Goal: Task Accomplishment & Management: Manage account settings

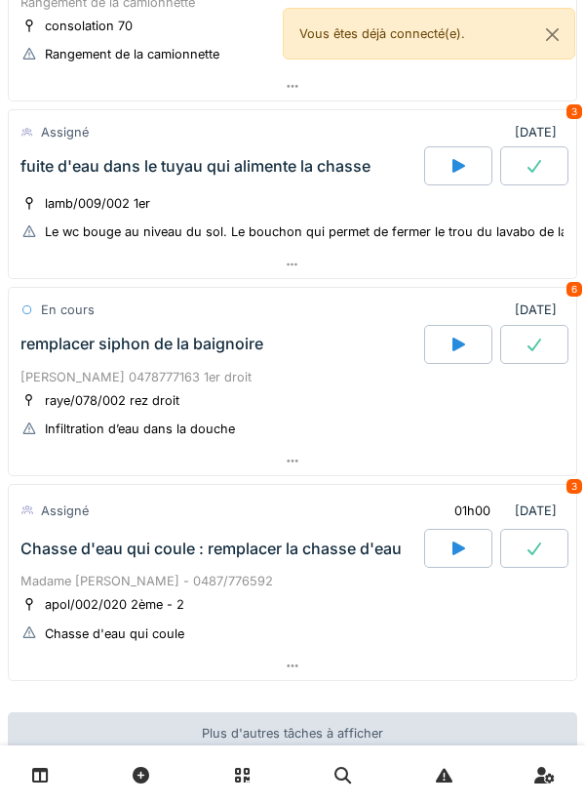
scroll to position [401, 0]
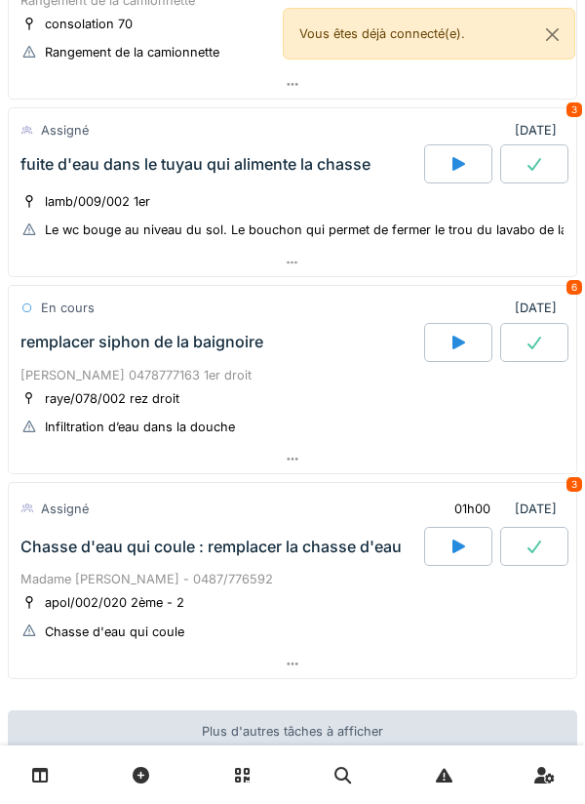
click at [480, 470] on div at bounding box center [293, 459] width 568 height 28
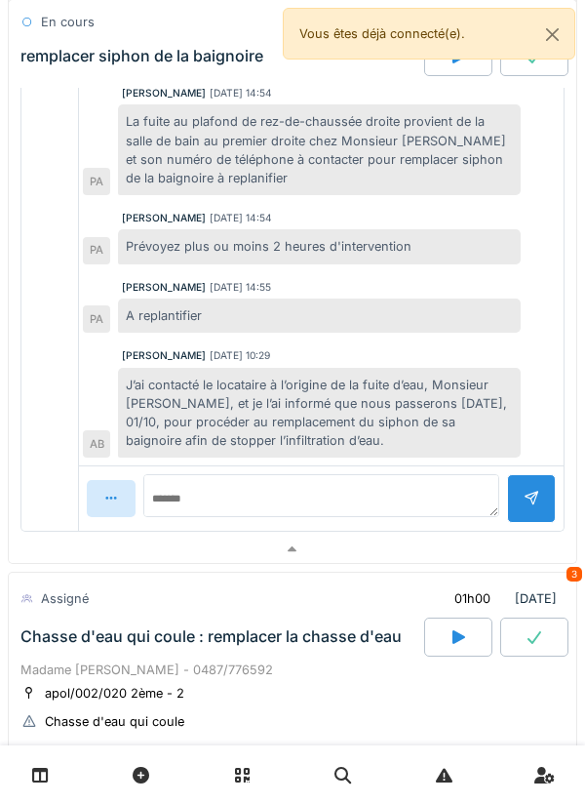
scroll to position [1188, 0]
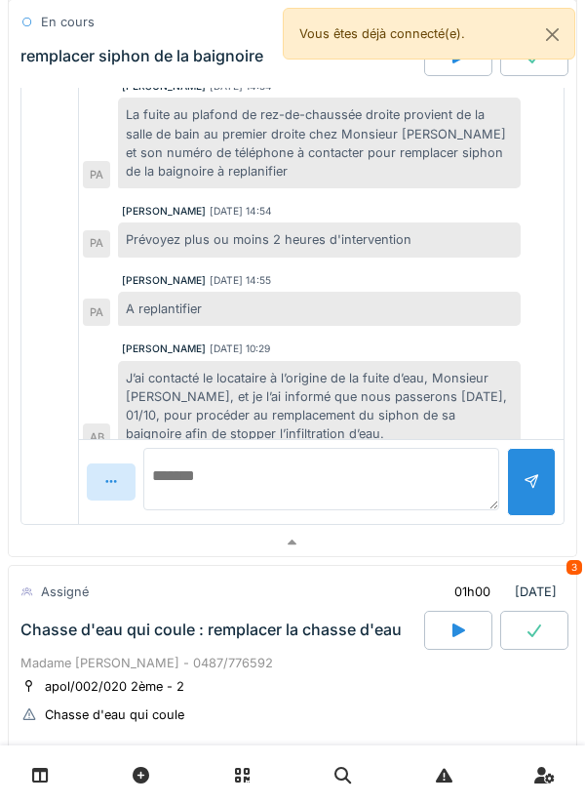
click at [413, 486] on textarea at bounding box center [321, 479] width 356 height 62
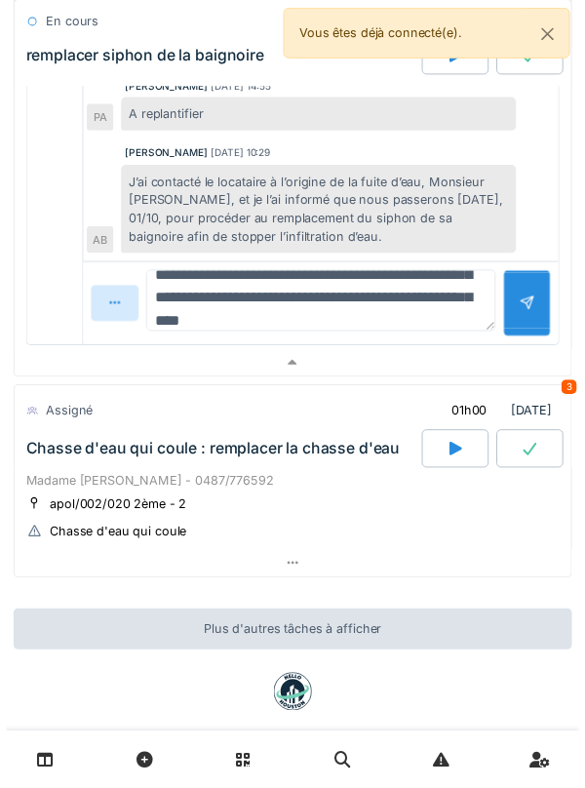
scroll to position [116, 0]
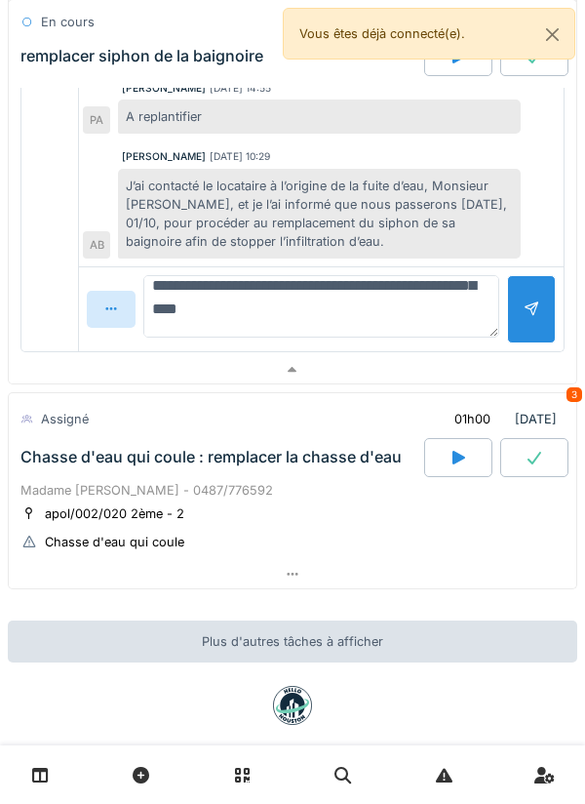
type textarea "**********"
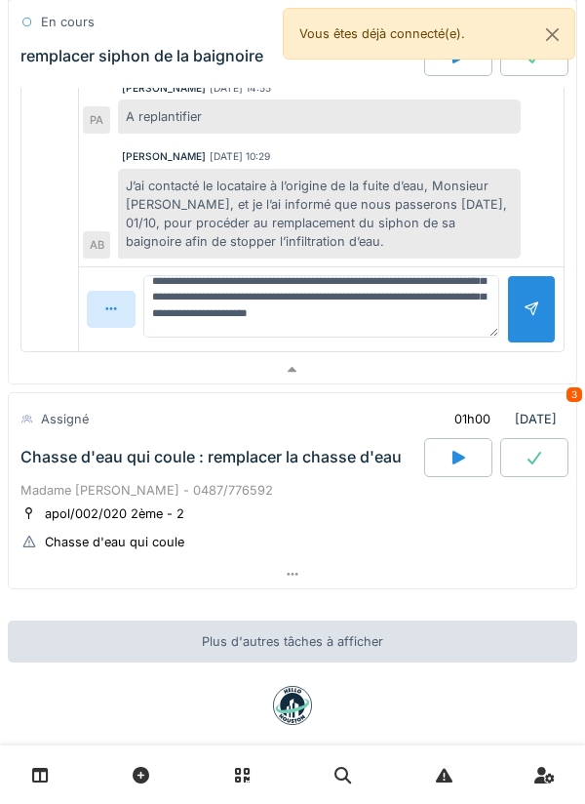
click at [520, 331] on div at bounding box center [531, 308] width 49 height 67
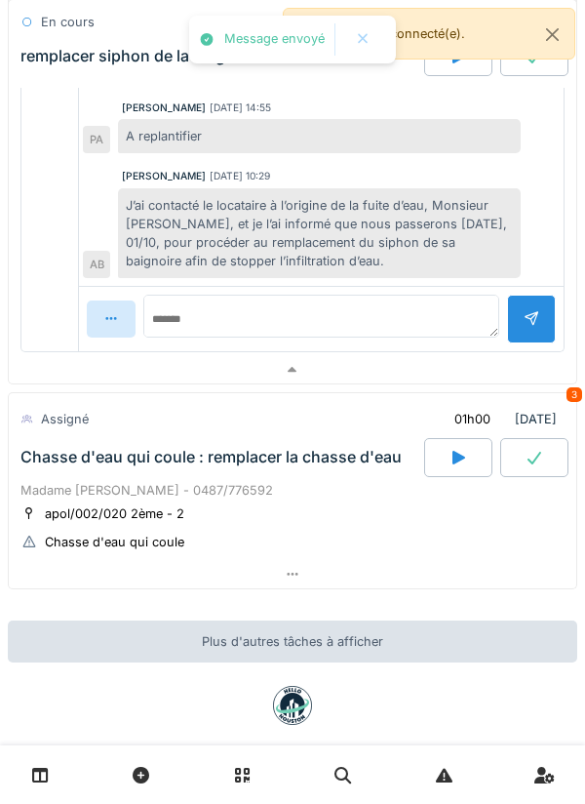
scroll to position [242, 0]
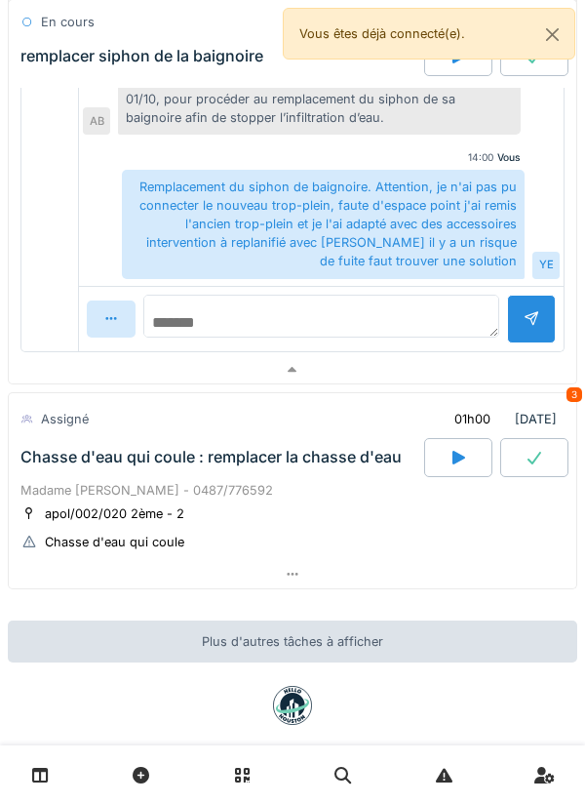
click at [446, 312] on textarea at bounding box center [321, 316] width 356 height 43
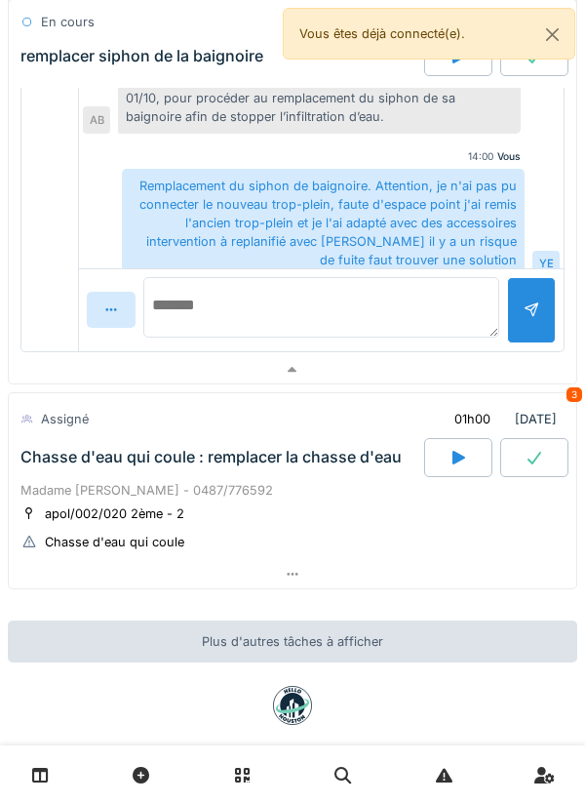
scroll to position [1280, 0]
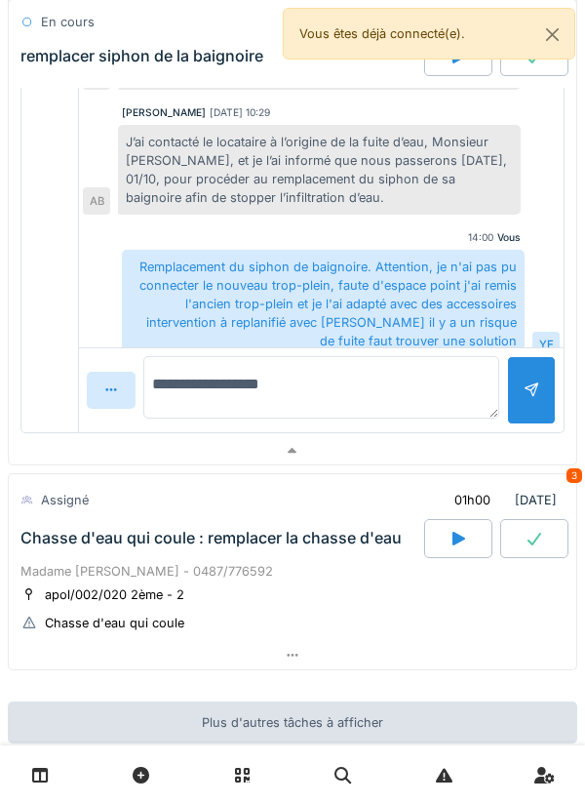
type textarea "**********"
click at [522, 395] on div at bounding box center [531, 389] width 49 height 67
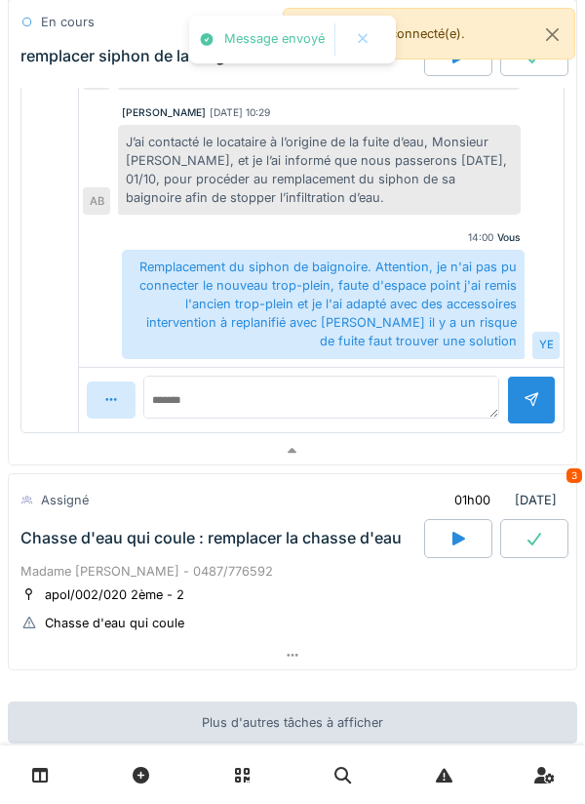
scroll to position [310, 0]
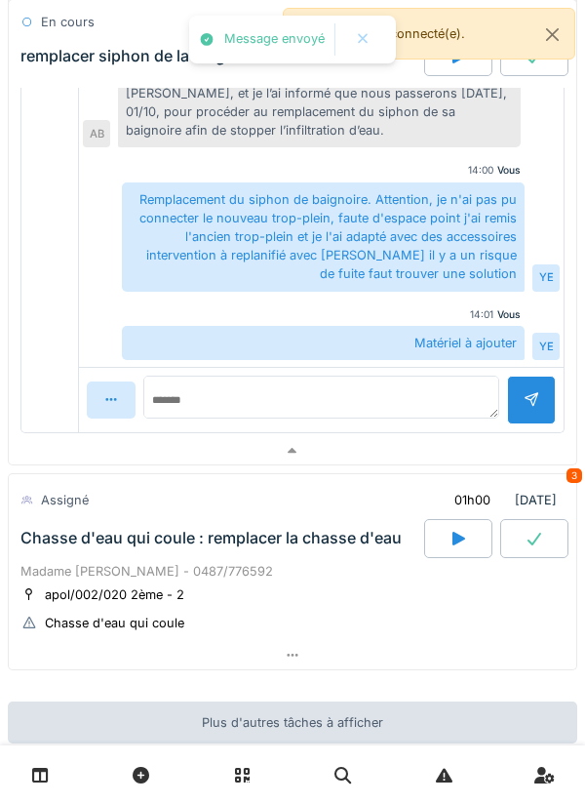
click at [496, 452] on div at bounding box center [293, 451] width 568 height 28
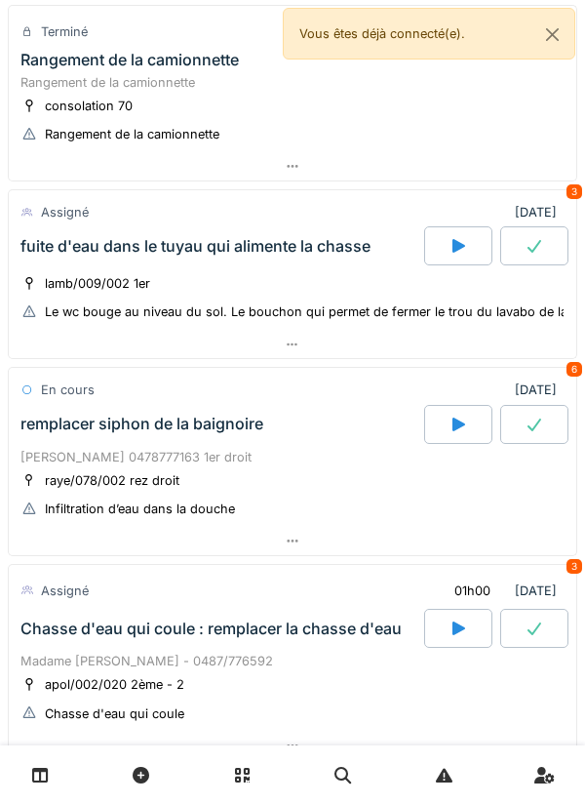
click at [468, 625] on div at bounding box center [458, 628] width 68 height 39
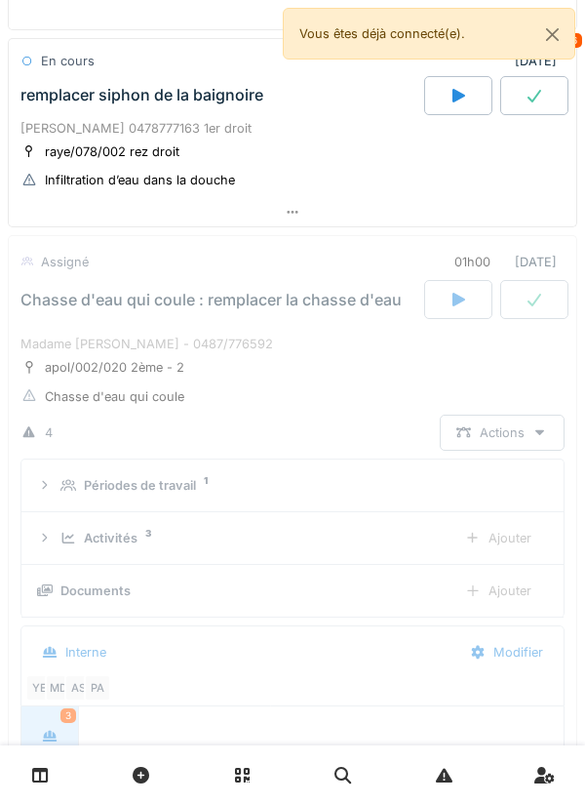
scroll to position [805, 0]
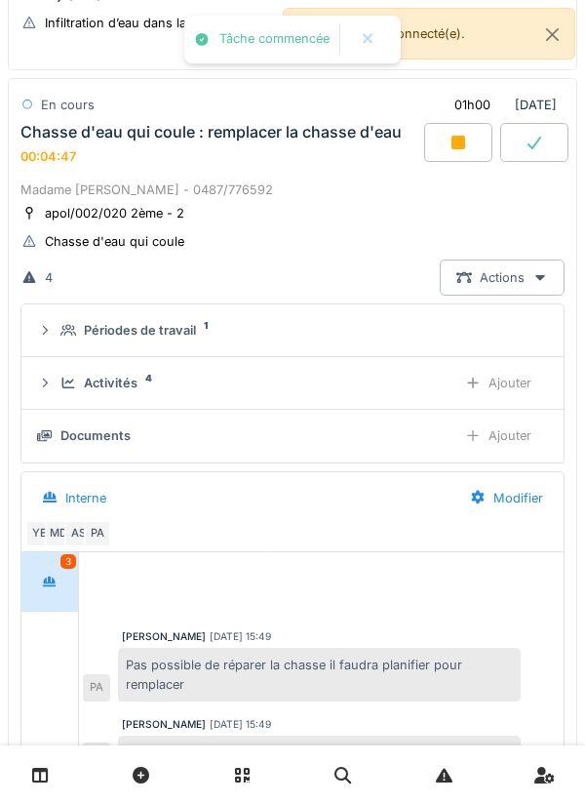
click at [520, 398] on div "Ajouter" at bounding box center [499, 383] width 100 height 36
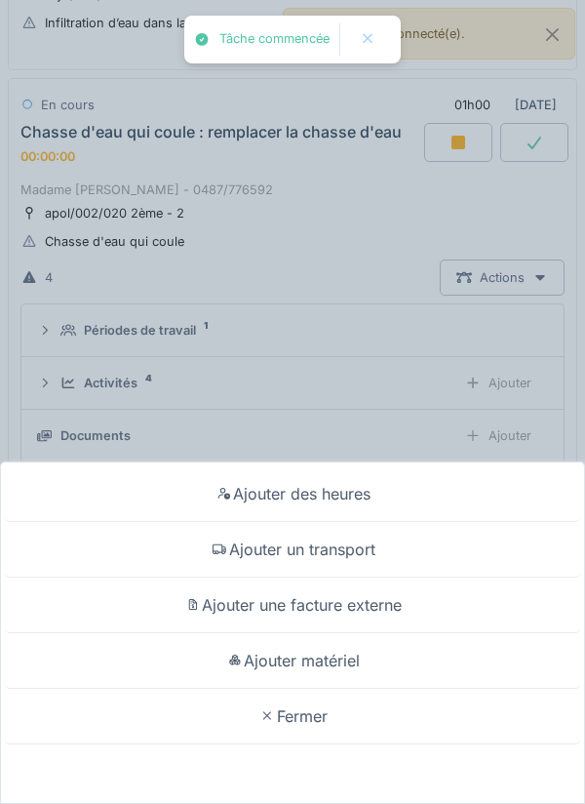
click at [446, 552] on div "Ajouter un transport" at bounding box center [293, 550] width 576 height 56
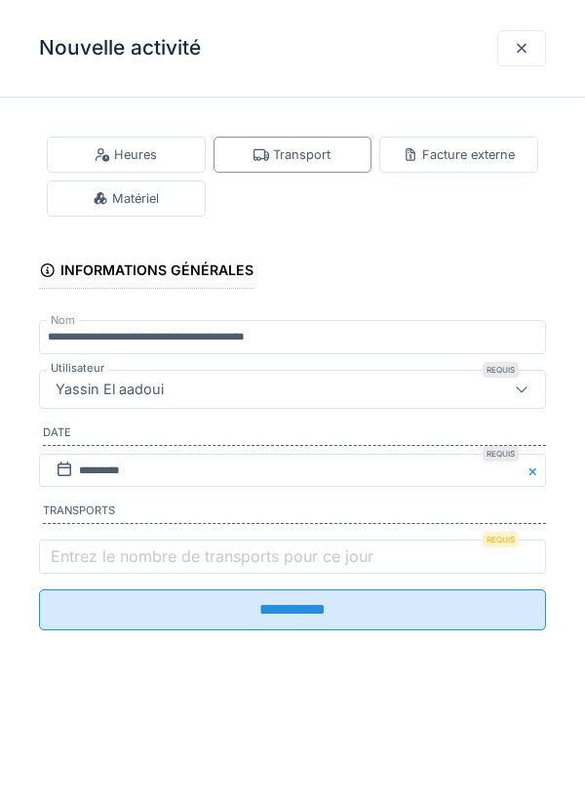
click at [324, 568] on label "Entrez le nombre de transports pour ce jour" at bounding box center [212, 555] width 331 height 23
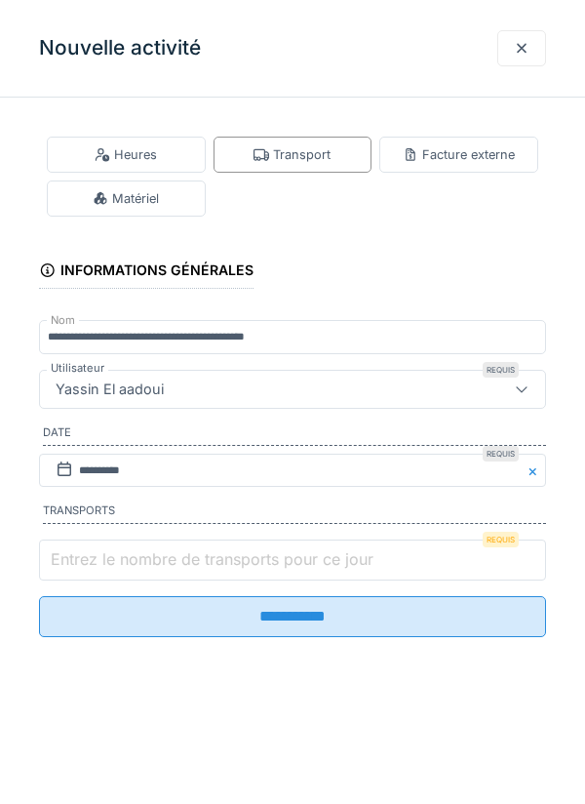
click at [324, 571] on input "Entrez le nombre de transports pour ce jour" at bounding box center [292, 559] width 507 height 41
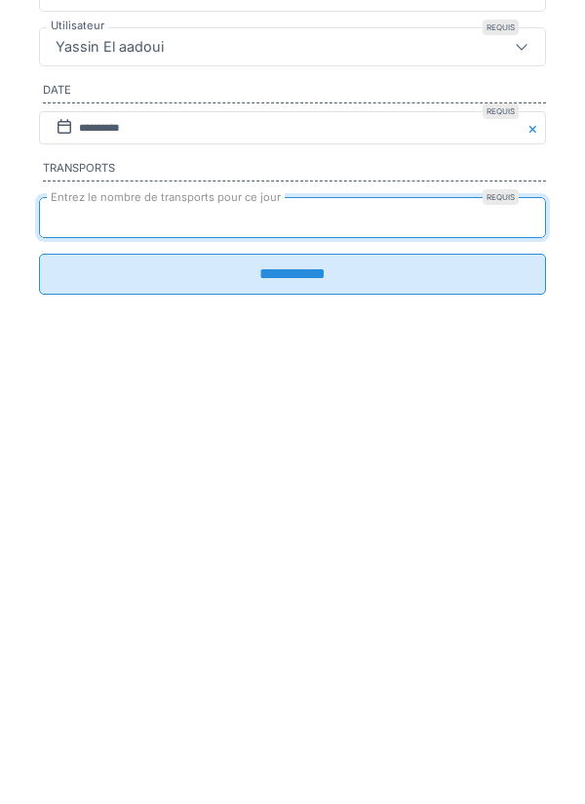
type input "*"
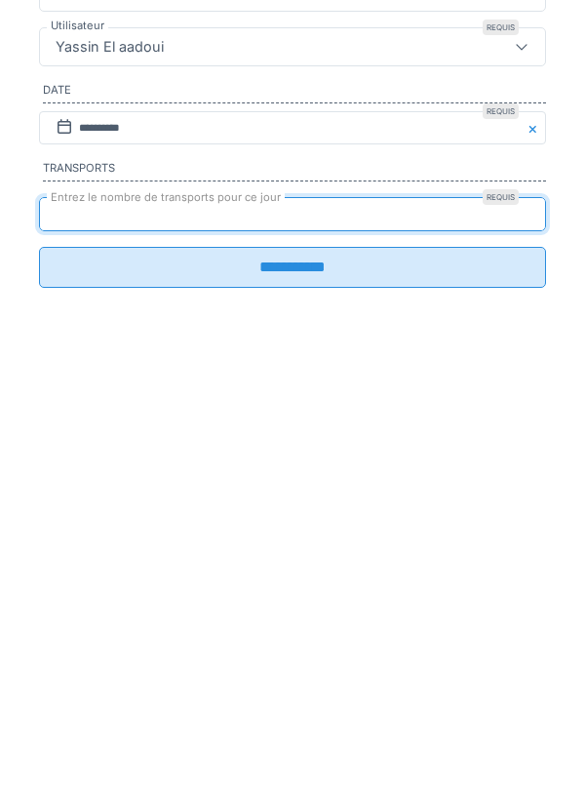
click at [367, 618] on input "**********" at bounding box center [292, 609] width 507 height 41
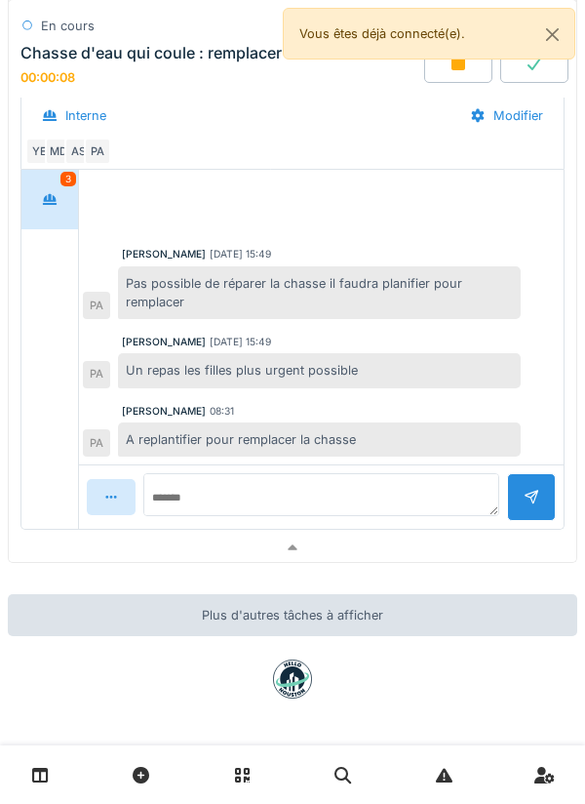
click at [326, 557] on div at bounding box center [293, 548] width 568 height 28
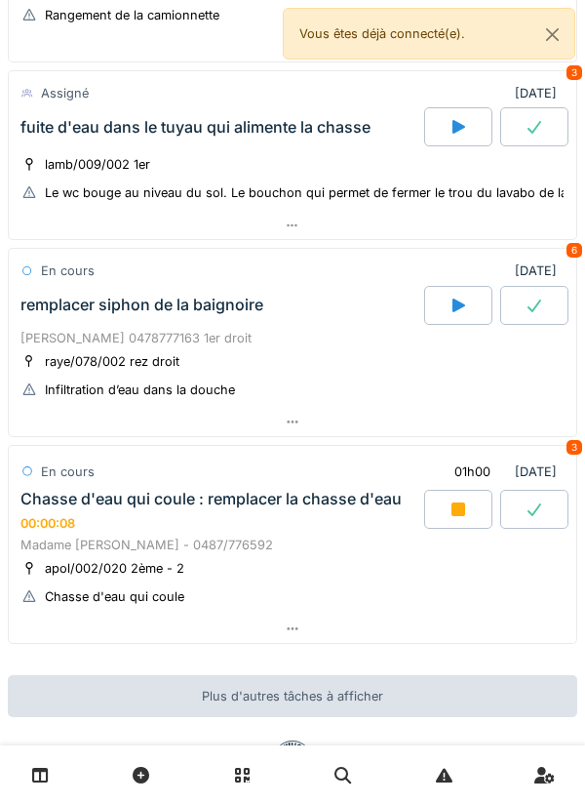
scroll to position [340, 0]
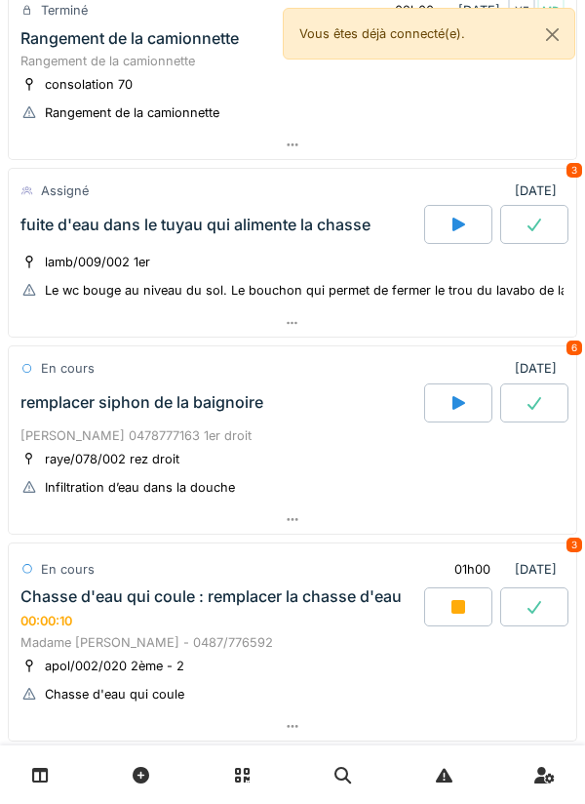
click at [370, 525] on div at bounding box center [293, 519] width 568 height 28
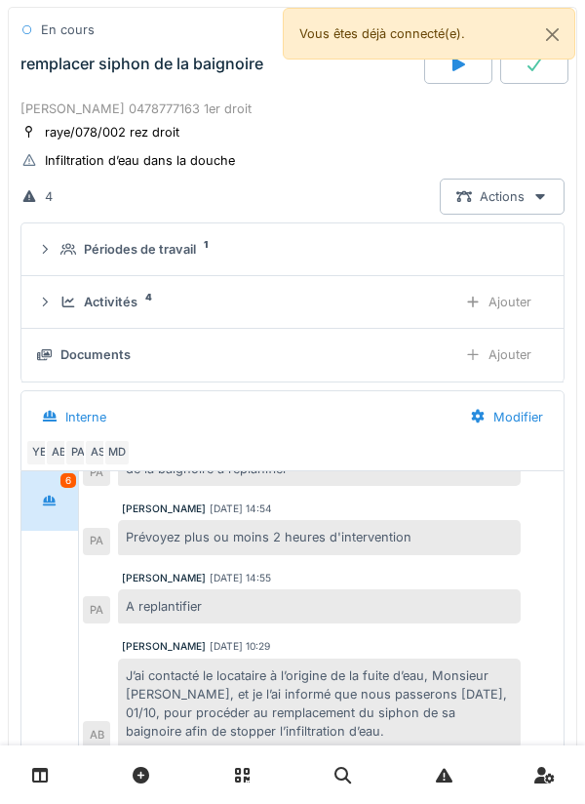
scroll to position [698, 0]
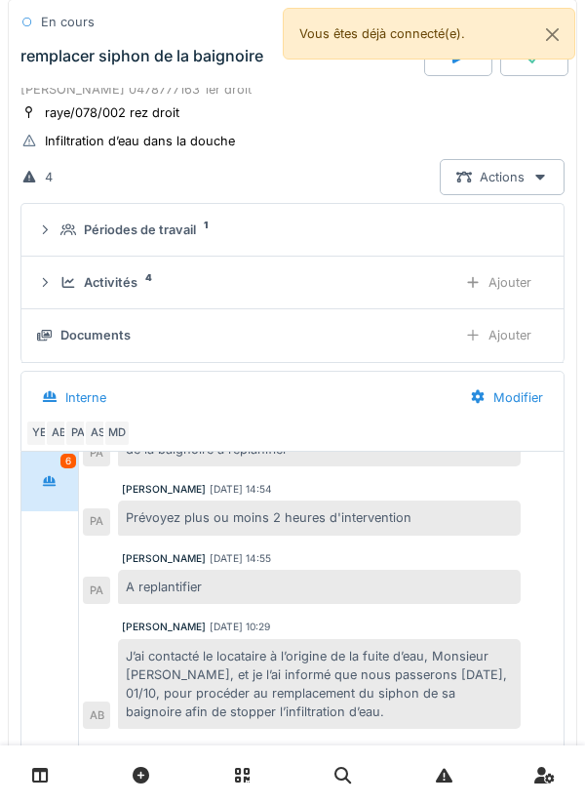
click at [518, 290] on div "Ajouter" at bounding box center [499, 282] width 100 height 36
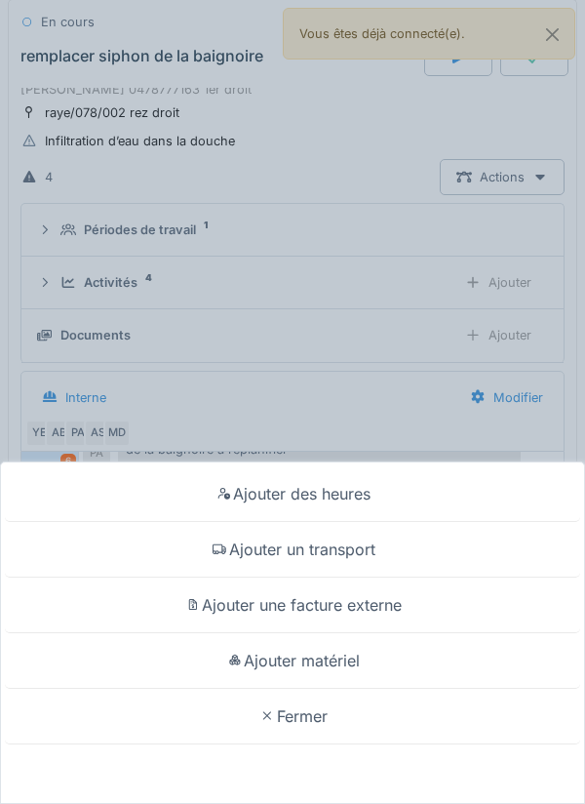
click at [488, 358] on div "Ajouter des heures Ajouter un transport Ajouter une facture externe Ajouter mat…" at bounding box center [292, 402] width 585 height 804
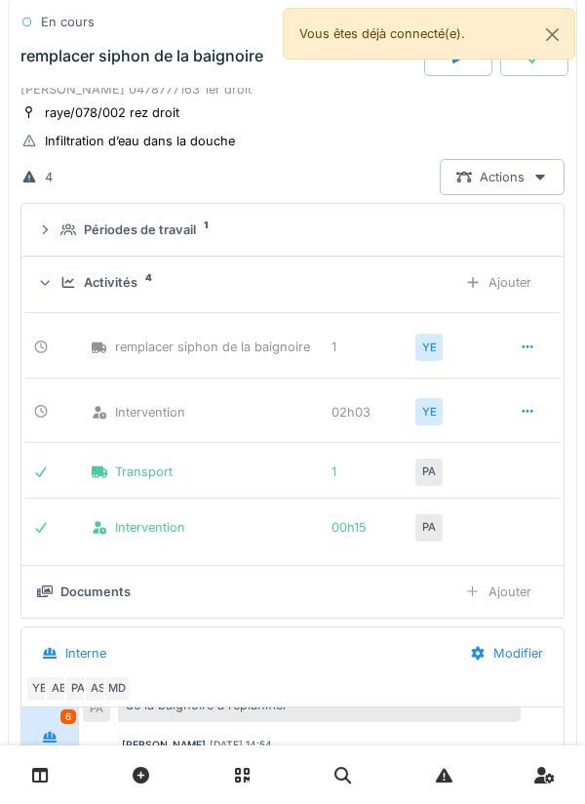
click at [524, 336] on div at bounding box center [527, 347] width 49 height 36
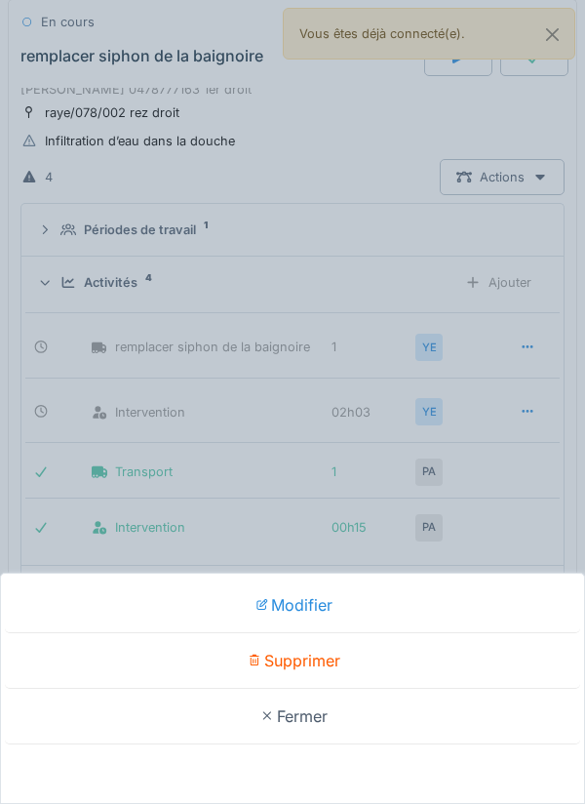
click at [492, 404] on div "Modifier Supprimer Fermer" at bounding box center [292, 402] width 585 height 804
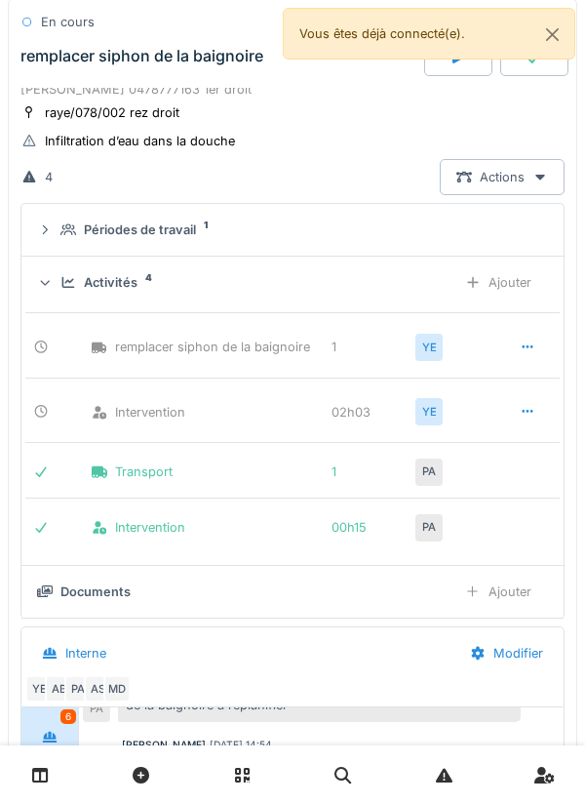
click at [406, 288] on div "Activités 4" at bounding box center [250, 282] width 380 height 19
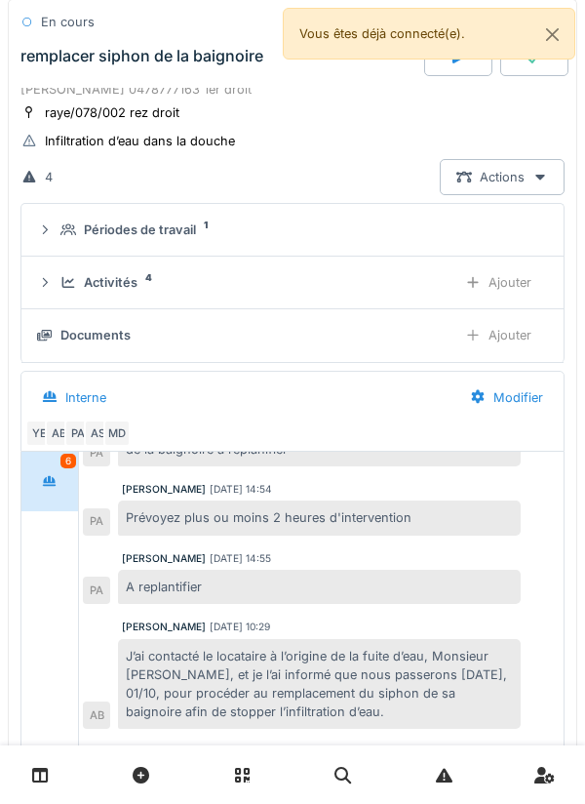
click at [515, 336] on div "Ajouter" at bounding box center [499, 335] width 100 height 36
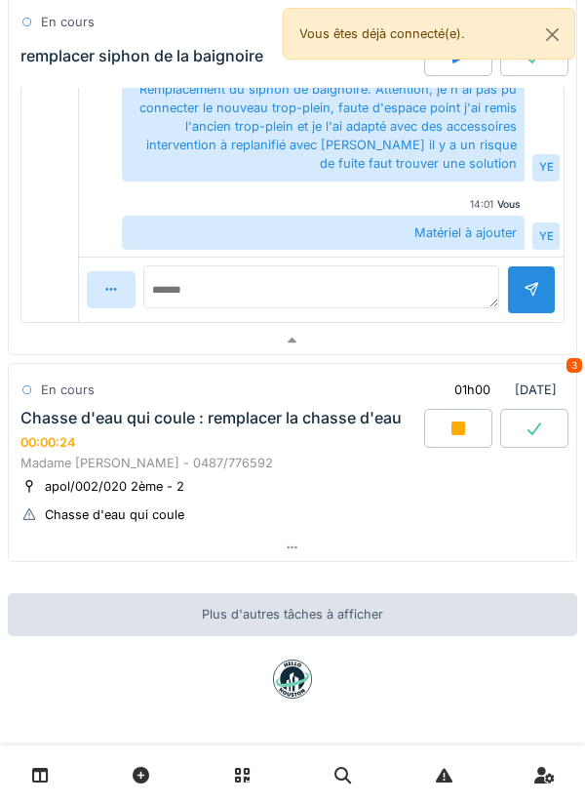
click at [455, 334] on div at bounding box center [293, 341] width 568 height 28
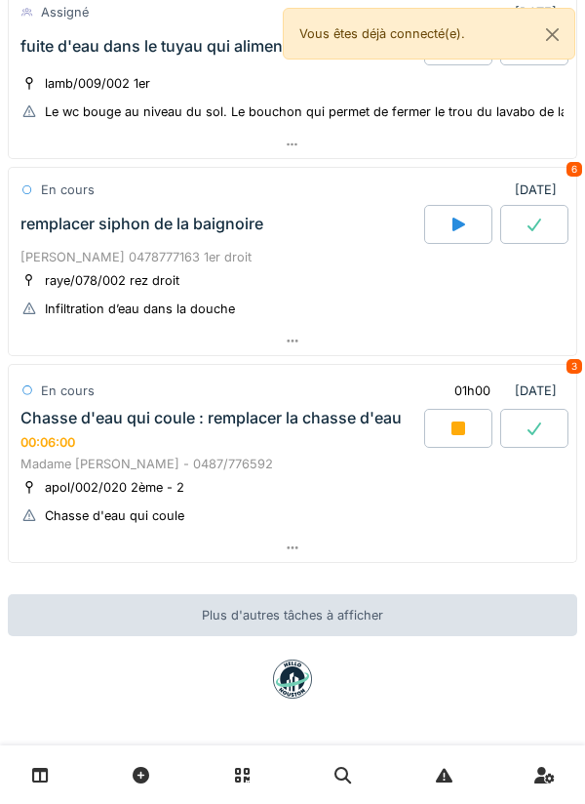
scroll to position [519, 0]
click at [446, 551] on div at bounding box center [293, 548] width 568 height 28
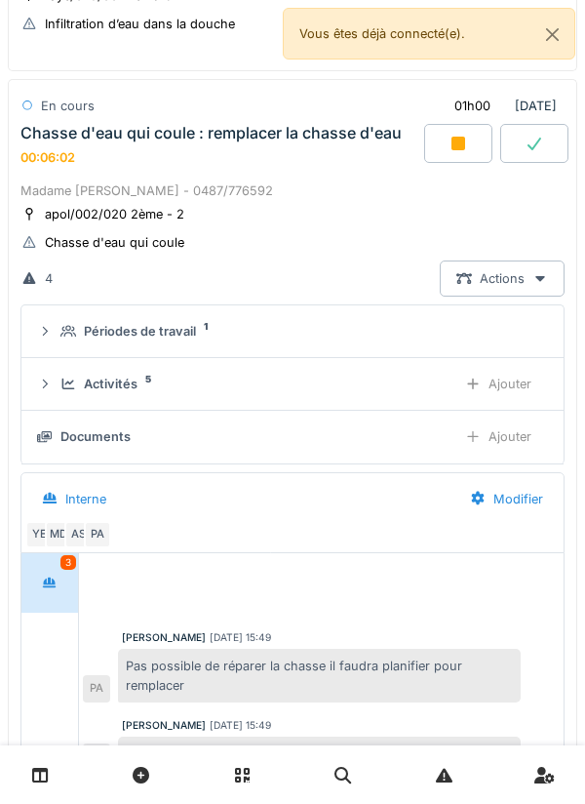
scroll to position [805, 0]
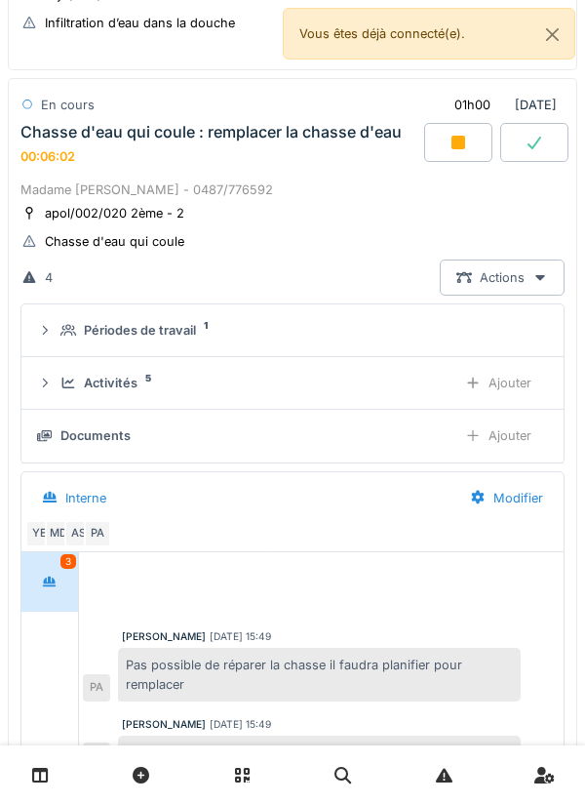
click at [411, 398] on div "Activités 5 Ajouter" at bounding box center [292, 383] width 511 height 36
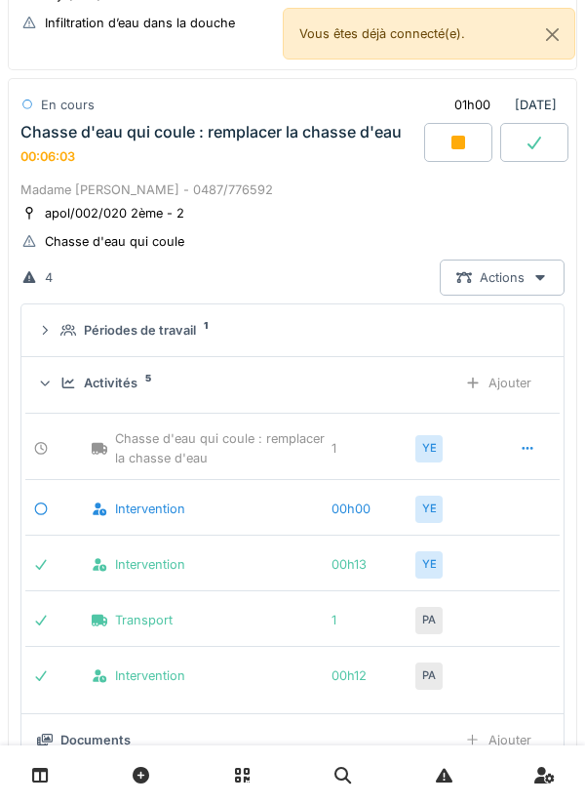
click at [403, 378] on div "Activités 5" at bounding box center [250, 383] width 380 height 19
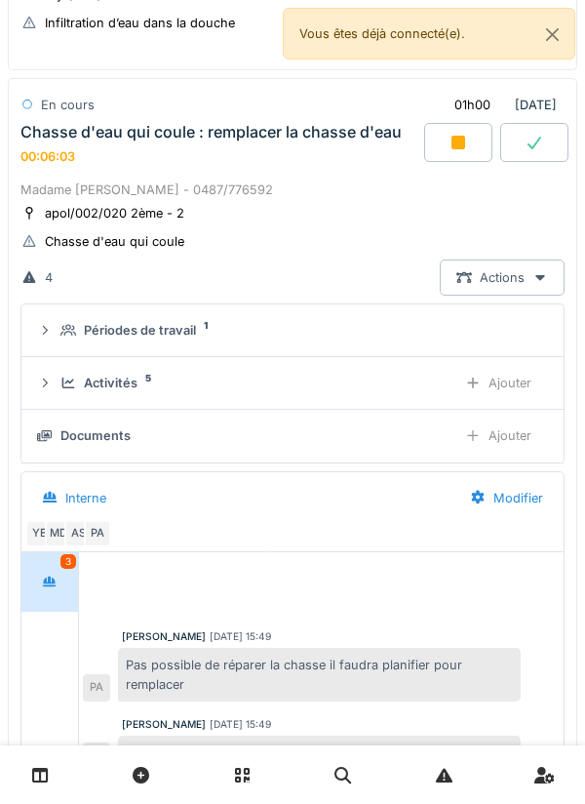
click at [398, 432] on div "Documents" at bounding box center [239, 435] width 404 height 19
click at [495, 433] on div "Ajouter" at bounding box center [499, 436] width 100 height 36
click at [509, 392] on div "Ajouter" at bounding box center [499, 383] width 100 height 36
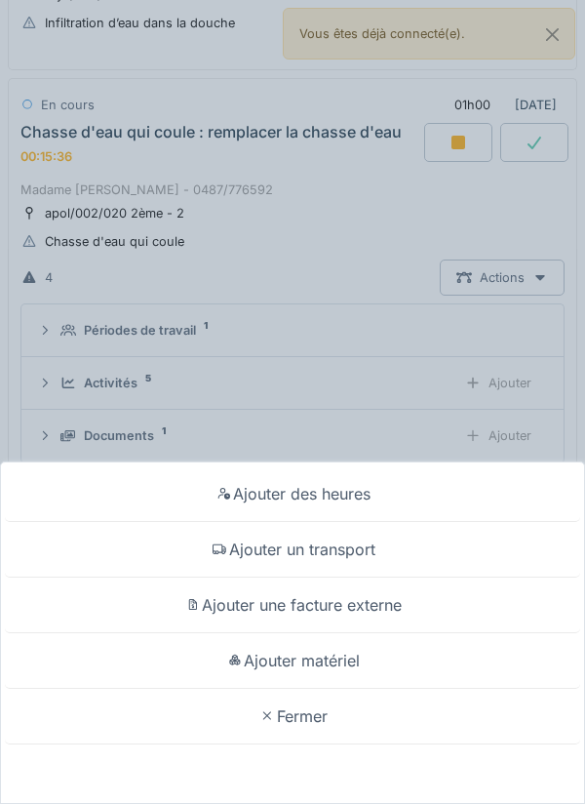
click at [426, 398] on div "Ajouter des heures Ajouter un transport Ajouter une facture externe Ajouter mat…" at bounding box center [292, 402] width 585 height 804
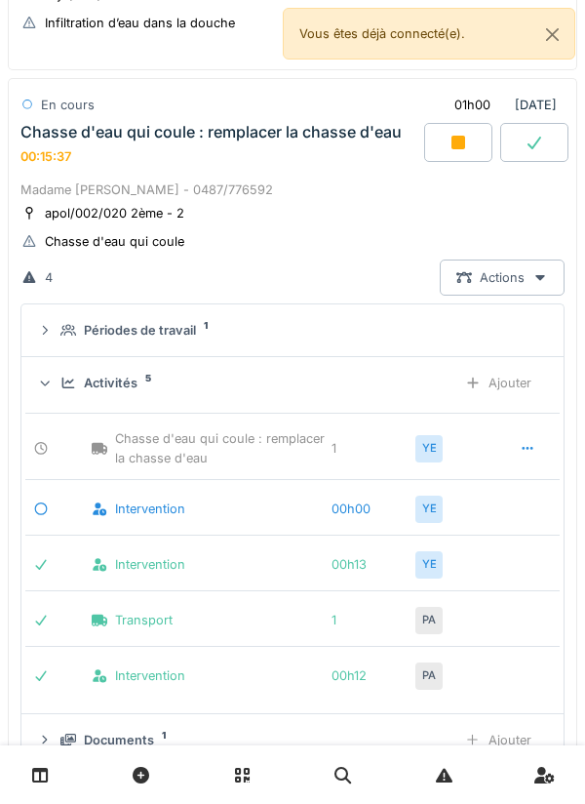
click at [526, 430] on div at bounding box center [527, 448] width 49 height 36
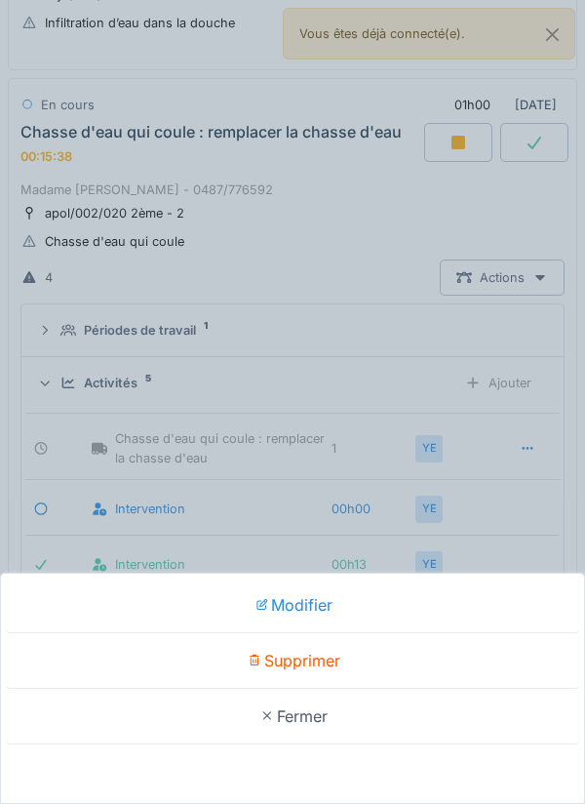
click at [426, 514] on div "Modifier Supprimer Fermer" at bounding box center [292, 402] width 585 height 804
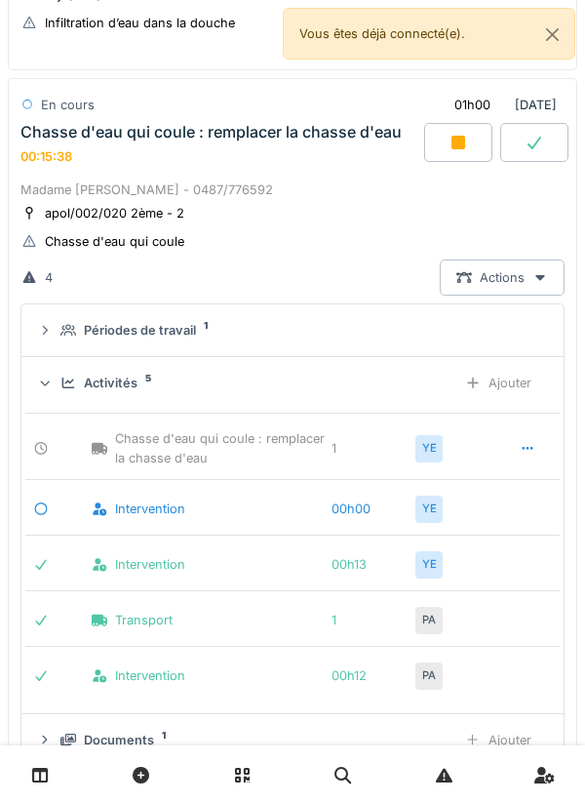
click at [382, 389] on div "Activités 5" at bounding box center [250, 383] width 380 height 19
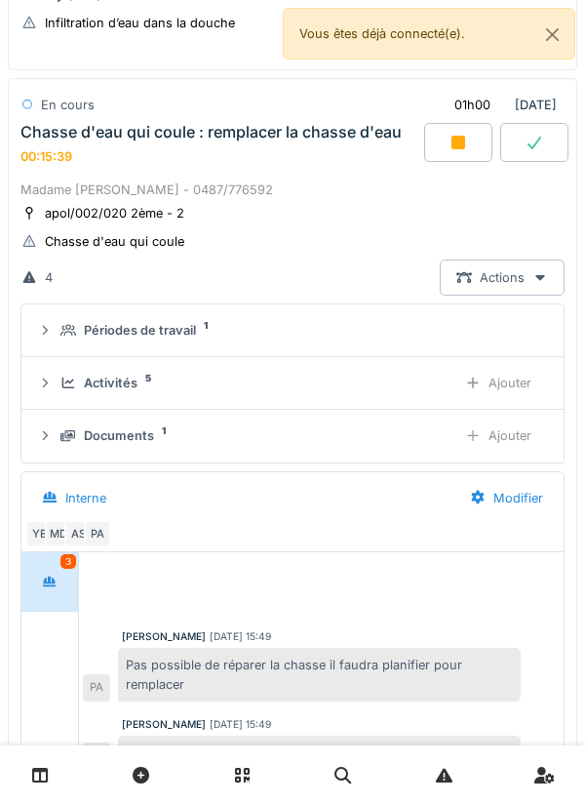
click at [512, 449] on div "Ajouter" at bounding box center [499, 436] width 100 height 36
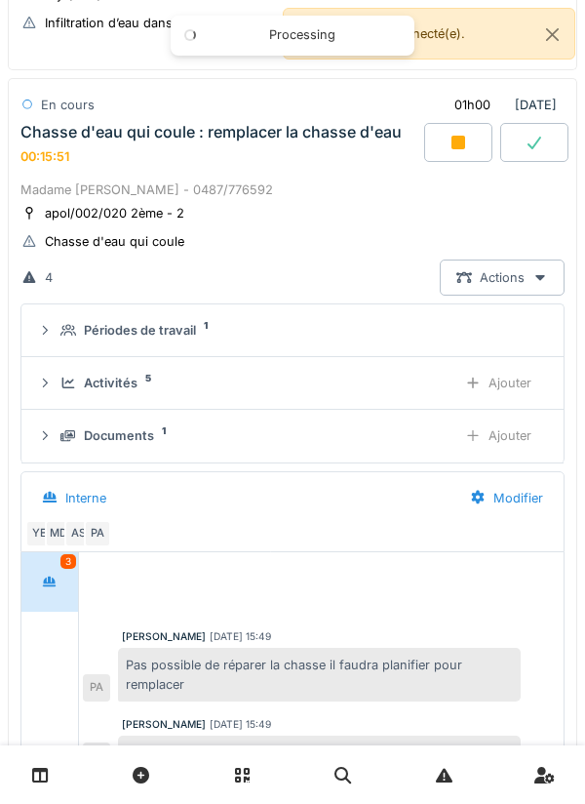
click at [522, 447] on div "Ajouter" at bounding box center [499, 436] width 100 height 36
click at [515, 443] on div "Ajouter" at bounding box center [499, 436] width 100 height 36
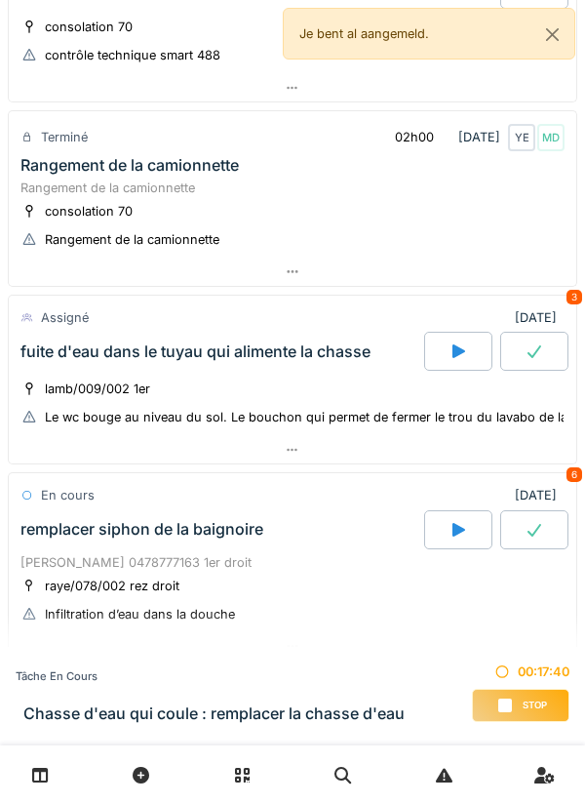
scroll to position [519, 0]
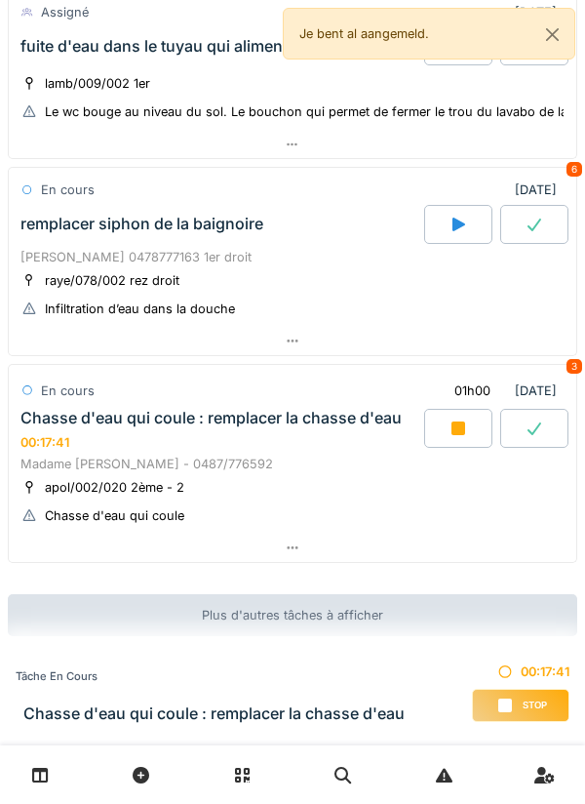
click at [440, 558] on div at bounding box center [293, 548] width 568 height 28
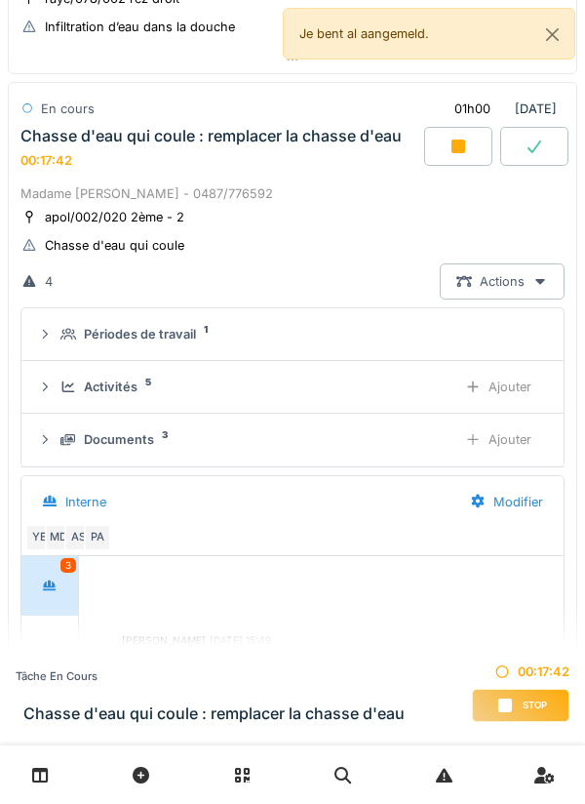
scroll to position [805, 0]
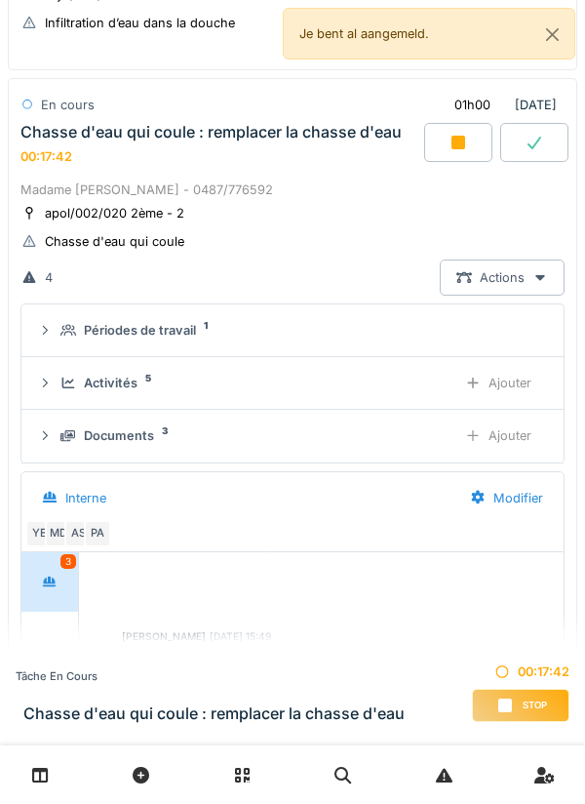
click at [366, 439] on div "Documents 3" at bounding box center [250, 435] width 380 height 19
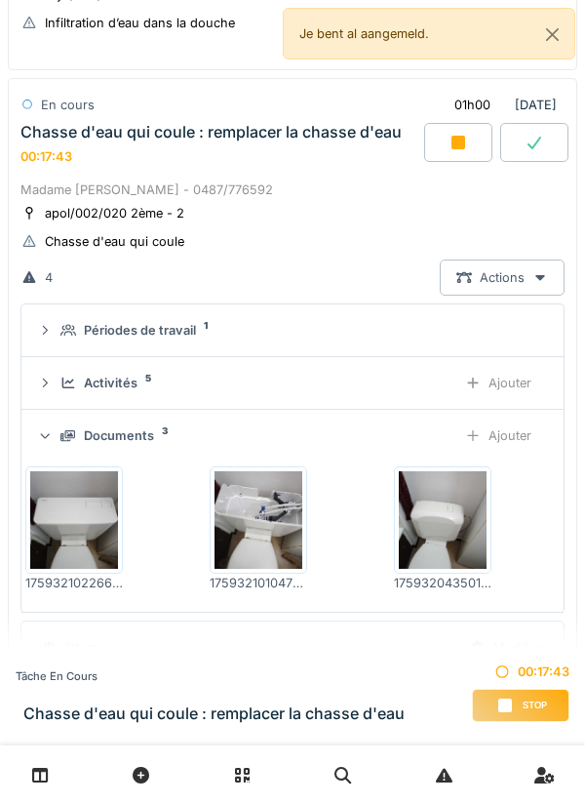
click at [511, 441] on div "Ajouter" at bounding box center [499, 436] width 100 height 36
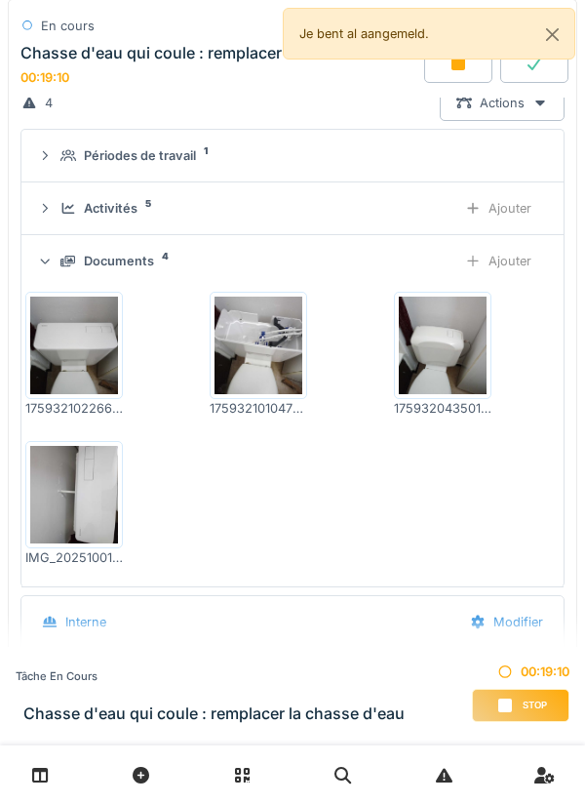
scroll to position [977, 0]
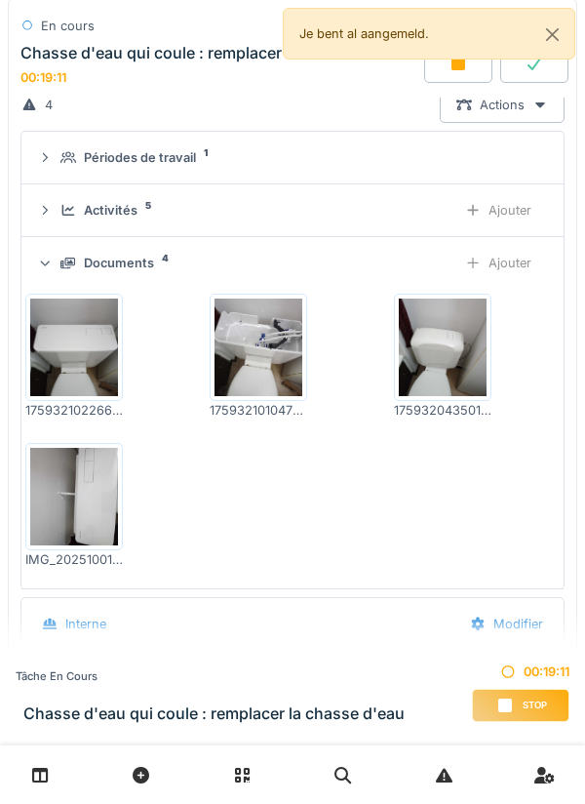
click at [424, 260] on div "Documents 4" at bounding box center [250, 263] width 380 height 19
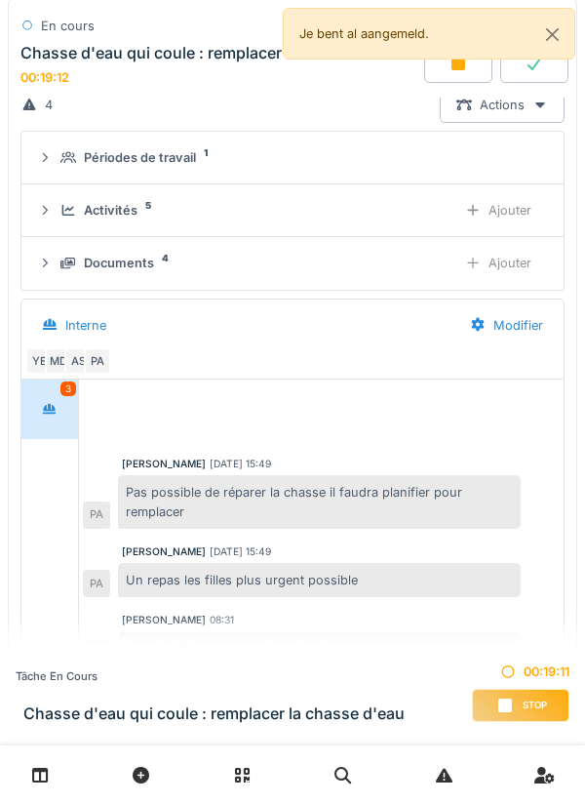
click at [424, 215] on div "Activités 5" at bounding box center [250, 210] width 380 height 19
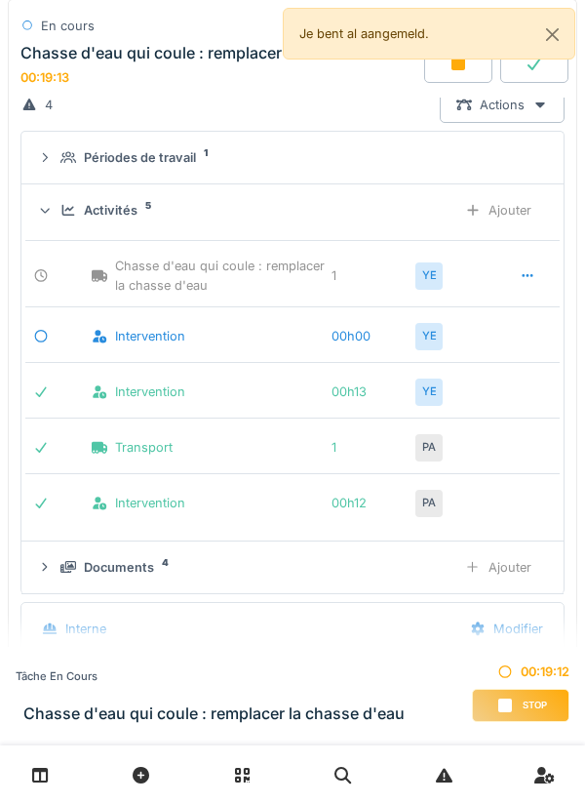
click at [426, 202] on div "Activités 5" at bounding box center [250, 210] width 380 height 19
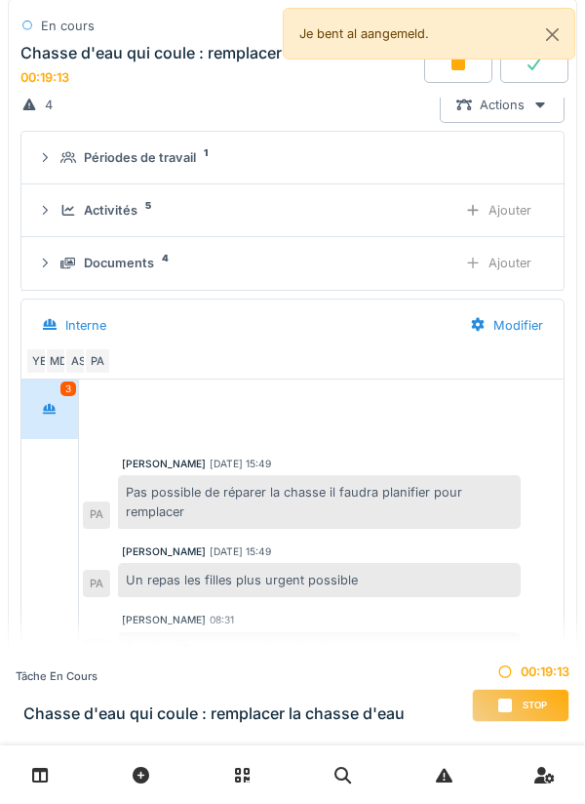
scroll to position [1188, 0]
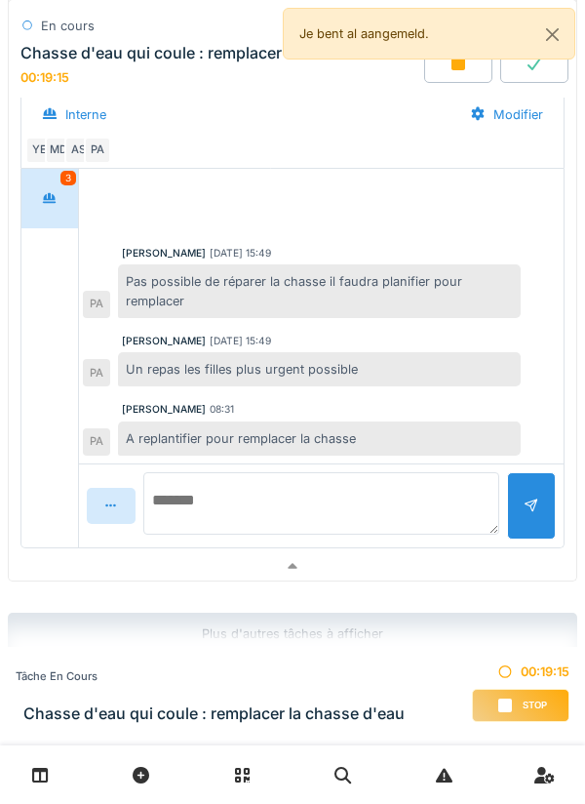
click at [411, 503] on textarea at bounding box center [321, 503] width 356 height 62
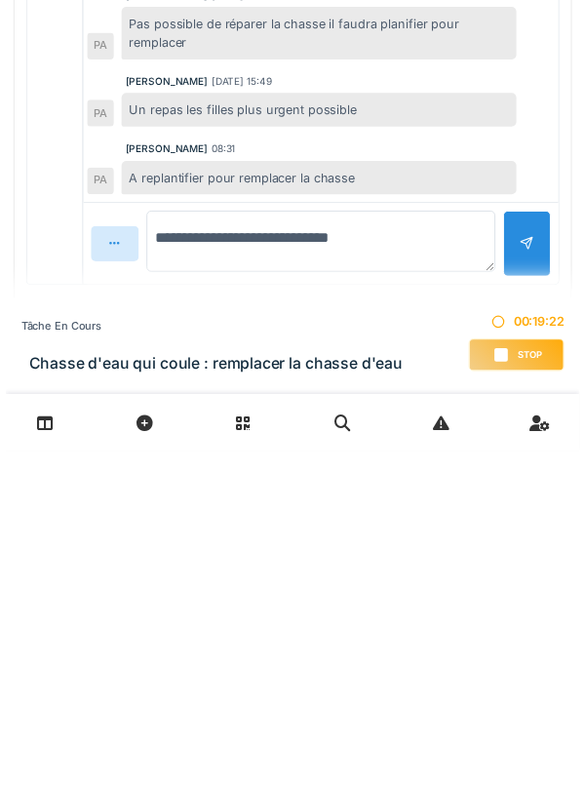
scroll to position [1208, 0]
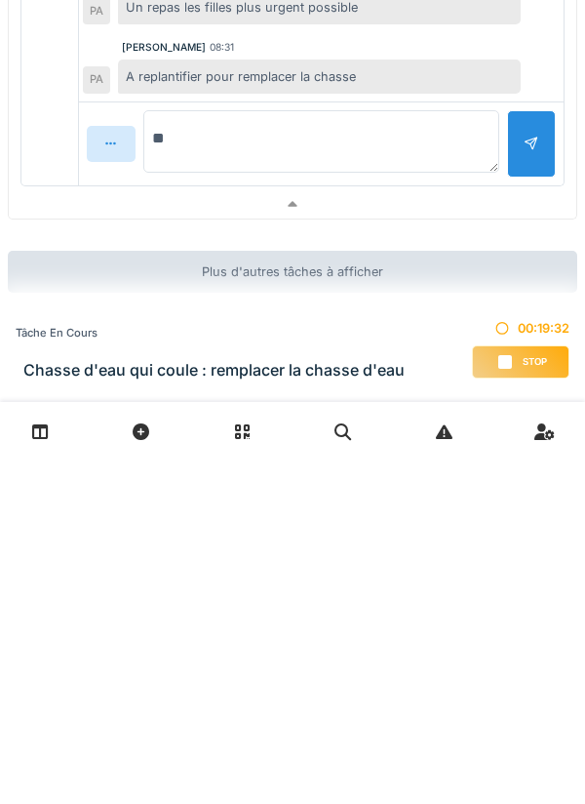
type textarea "*"
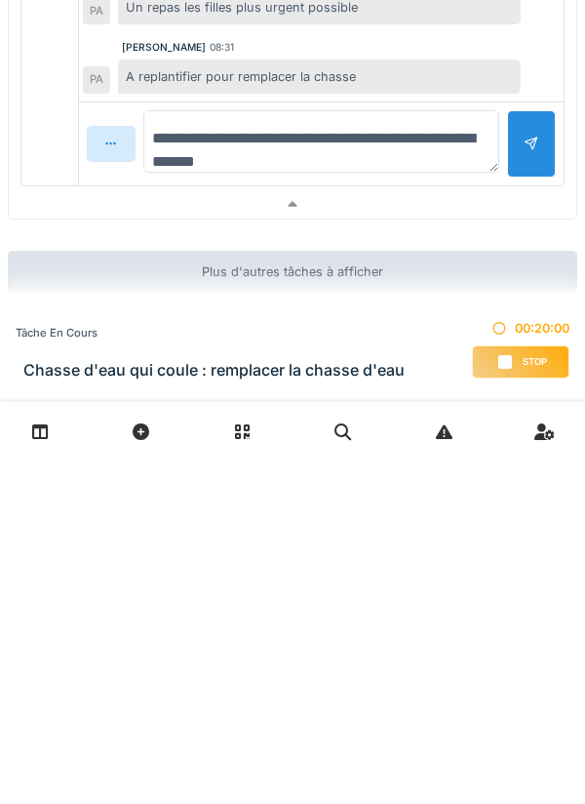
type textarea "**********"
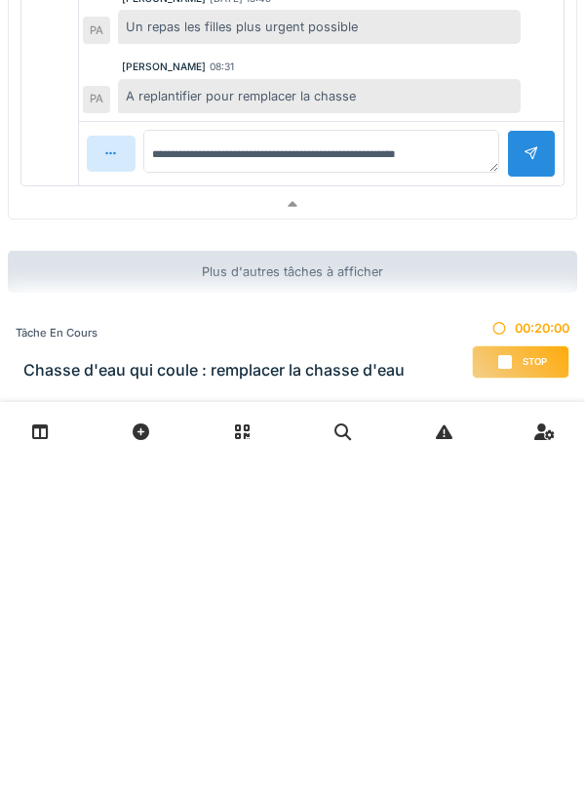
click at [532, 488] on div at bounding box center [532, 497] width 16 height 19
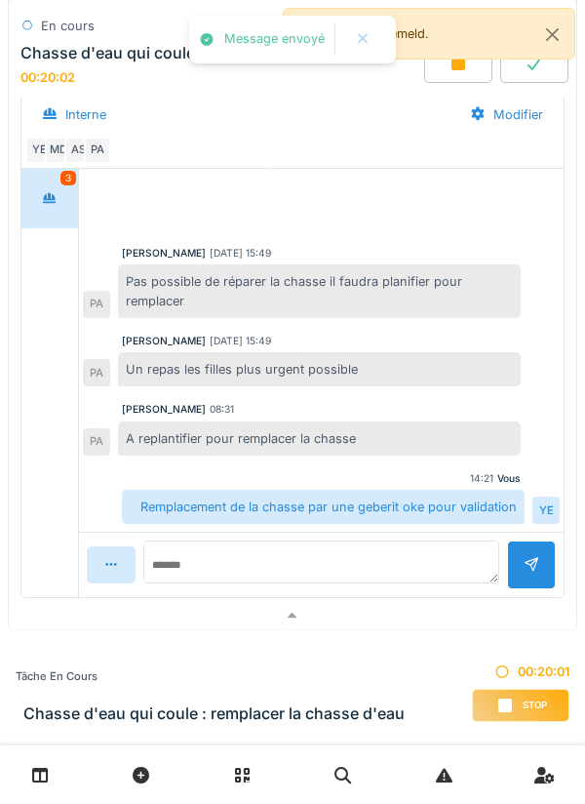
scroll to position [1191, 0]
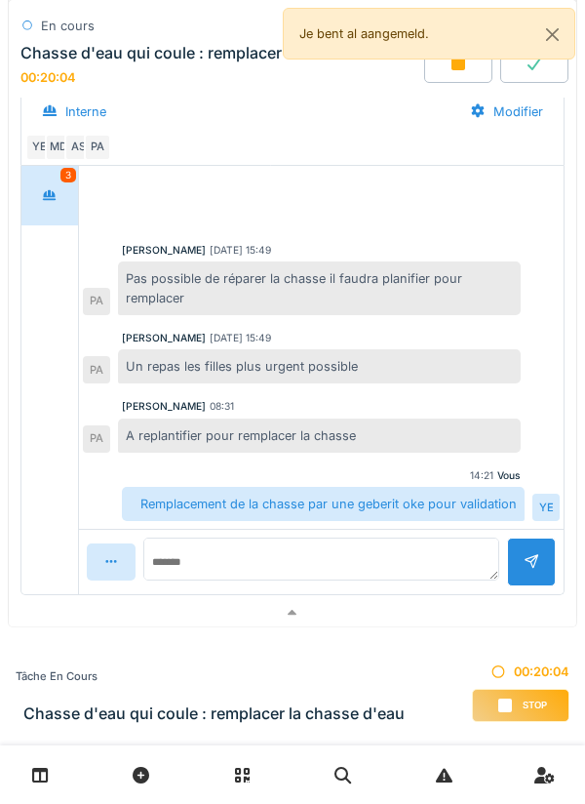
click at [433, 609] on div at bounding box center [293, 613] width 568 height 28
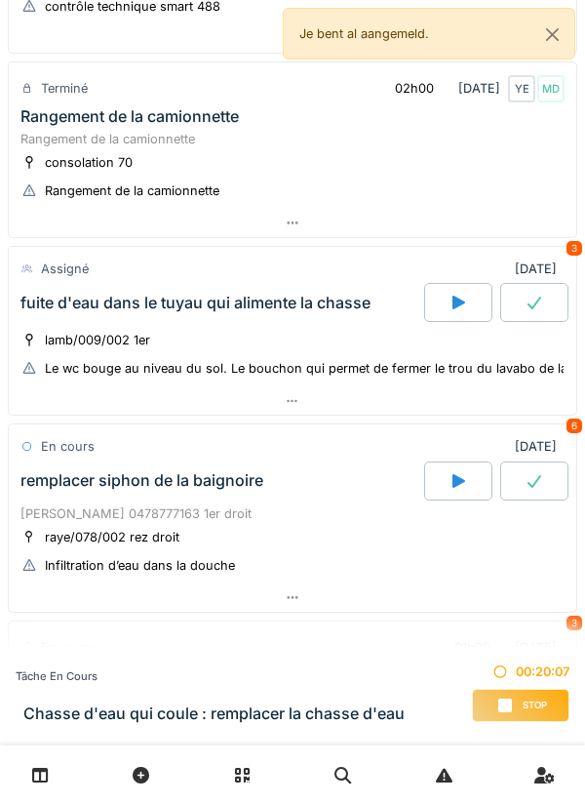
scroll to position [244, 0]
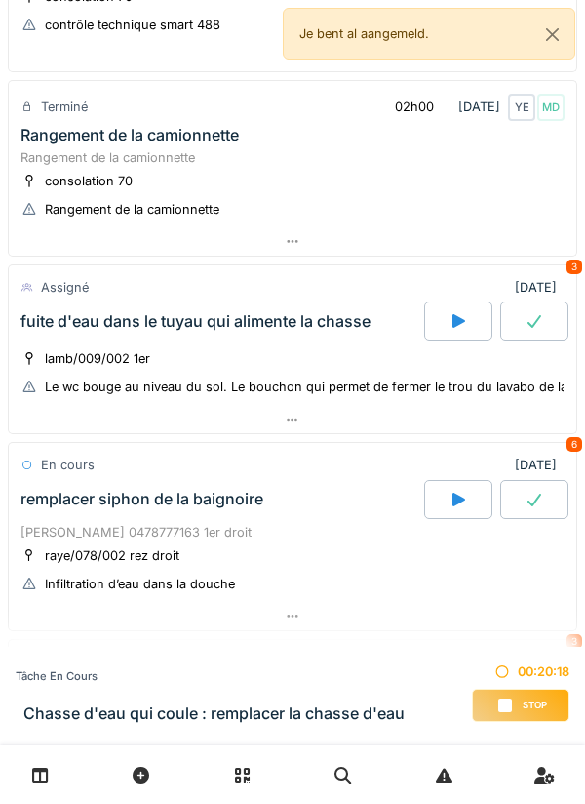
click at [514, 414] on div at bounding box center [293, 420] width 568 height 28
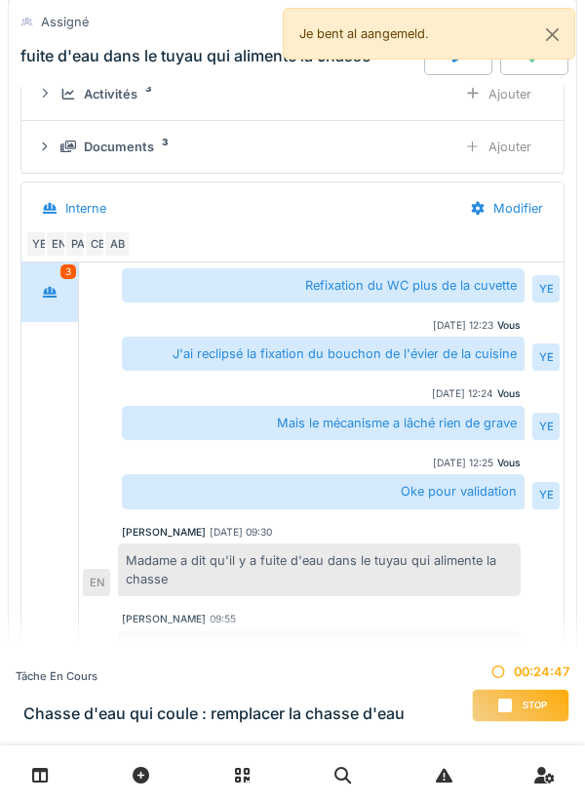
scroll to position [694, 0]
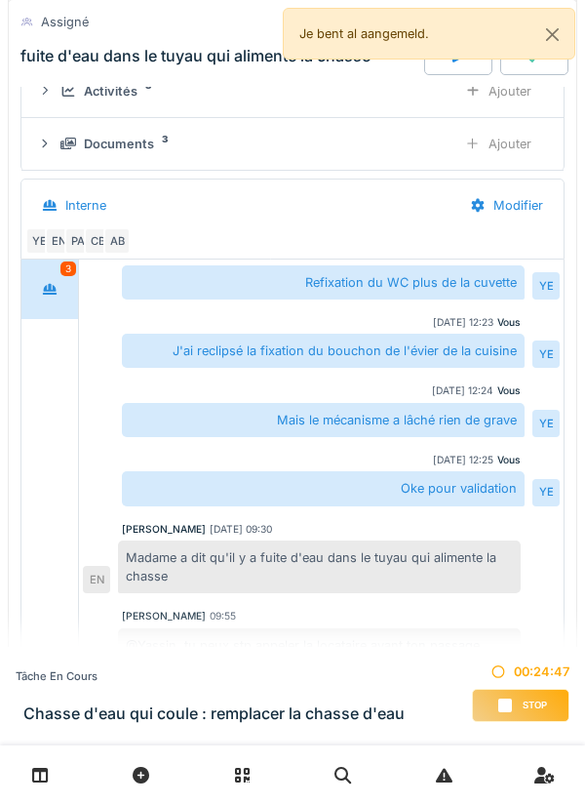
click at [522, 689] on div "Stop" at bounding box center [521, 705] width 98 height 33
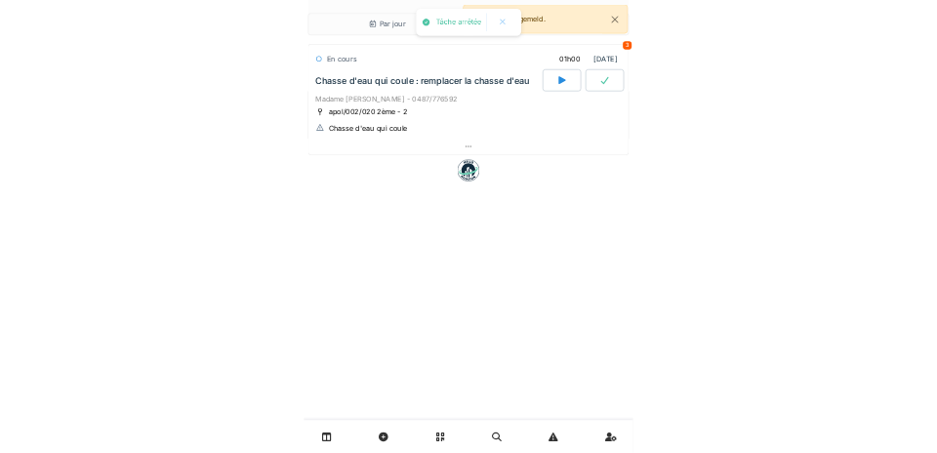
scroll to position [0, 0]
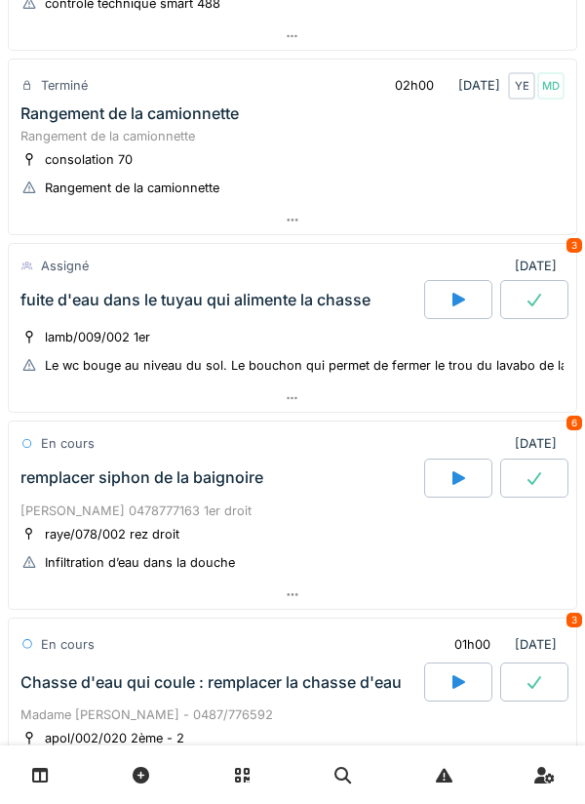
scroll to position [275, 0]
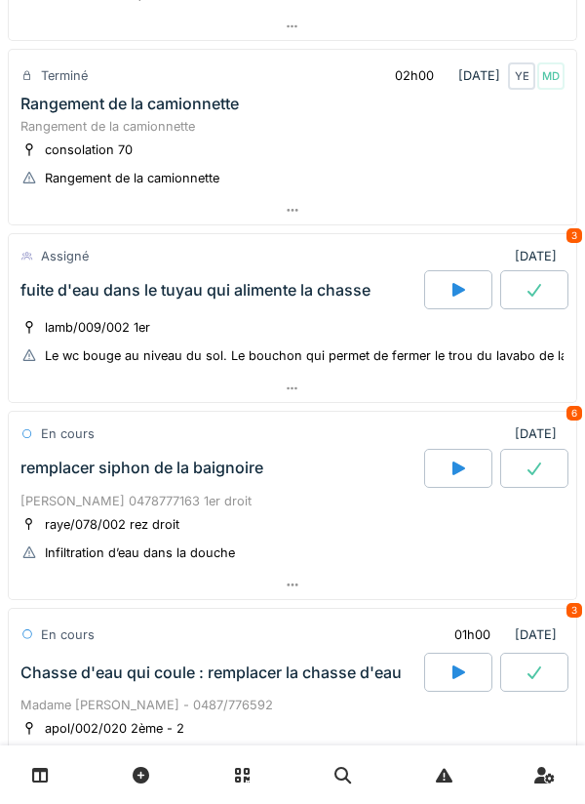
click at [456, 382] on div at bounding box center [293, 389] width 568 height 28
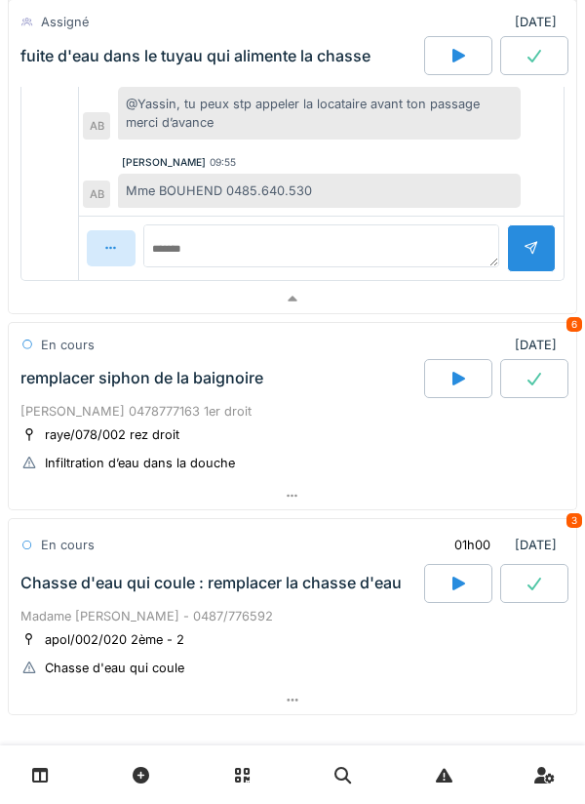
scroll to position [1254, 0]
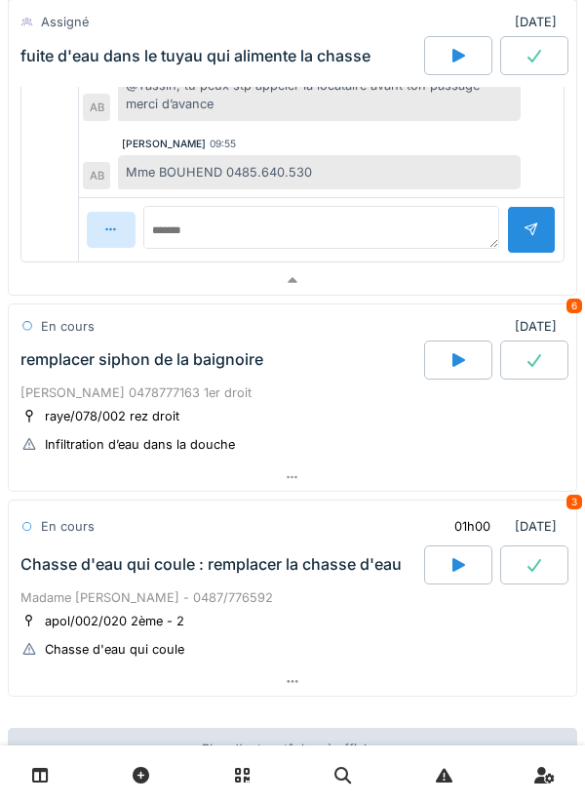
click at [534, 452] on icon at bounding box center [535, 565] width 20 height 16
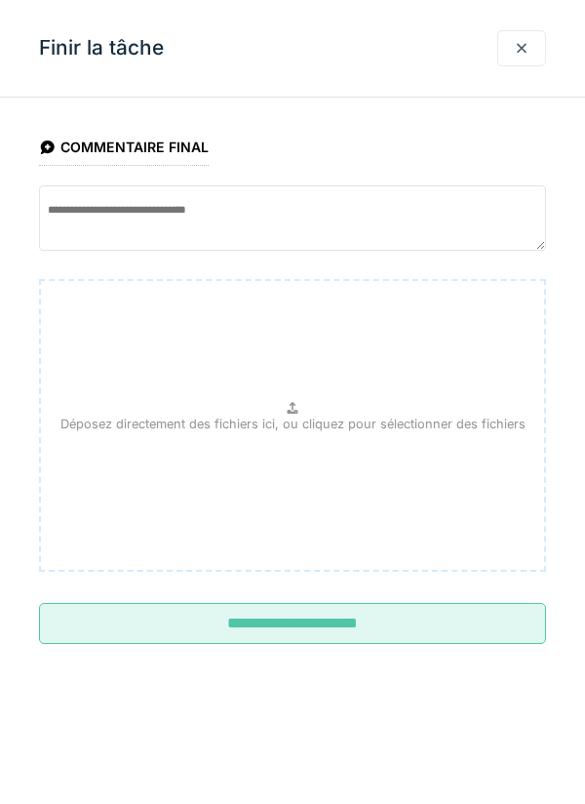
scroll to position [1675, 0]
click at [438, 452] on input "**********" at bounding box center [292, 623] width 507 height 41
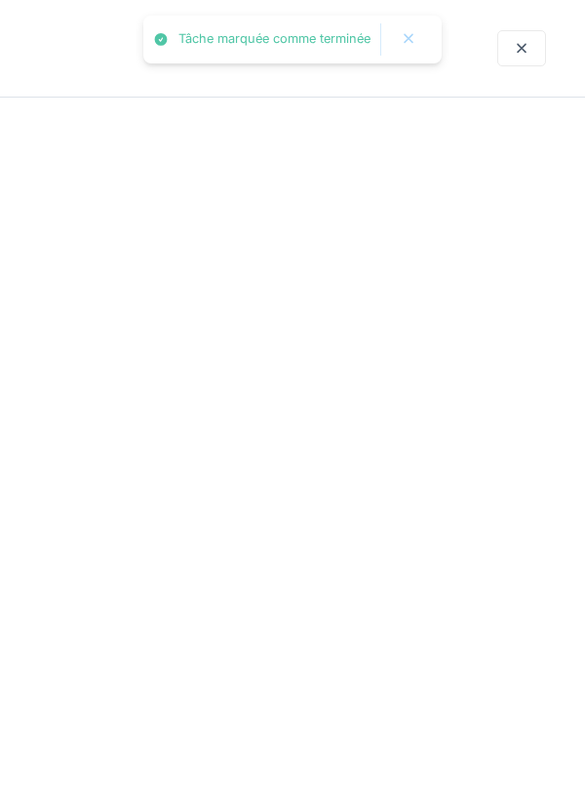
scroll to position [1387, 0]
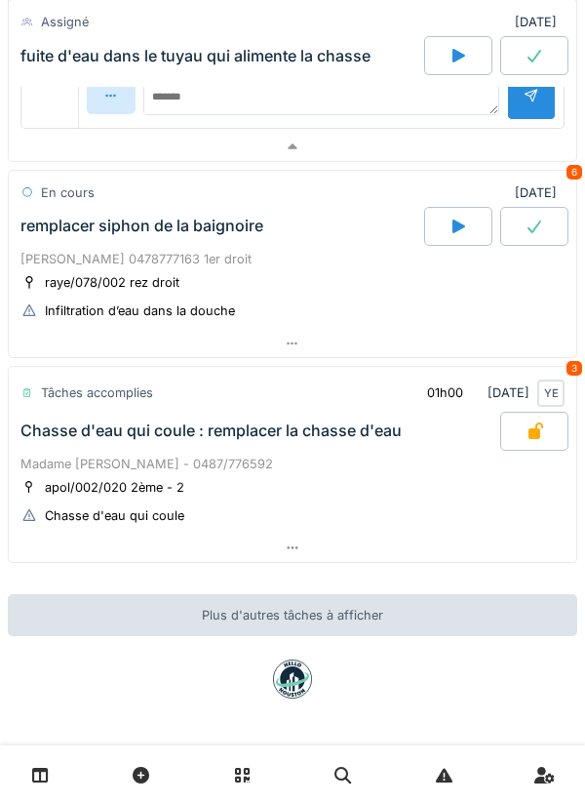
click at [437, 339] on div at bounding box center [293, 344] width 568 height 28
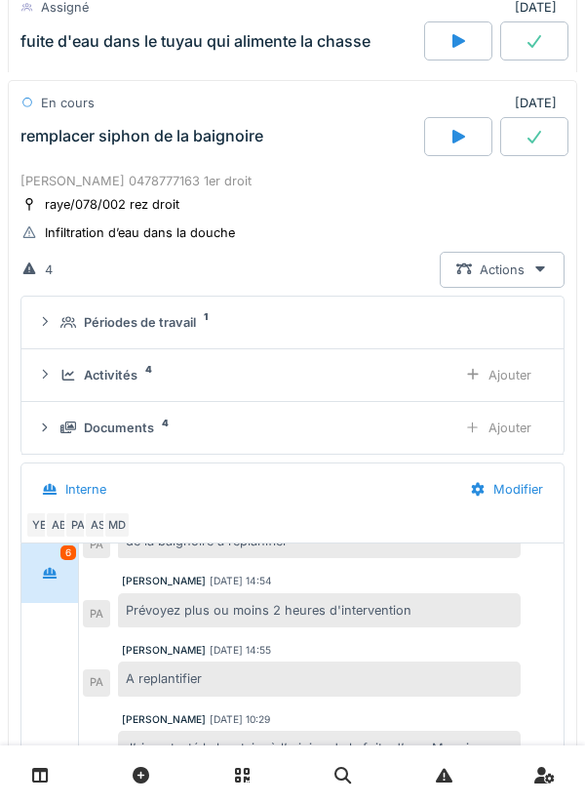
scroll to position [1479, 0]
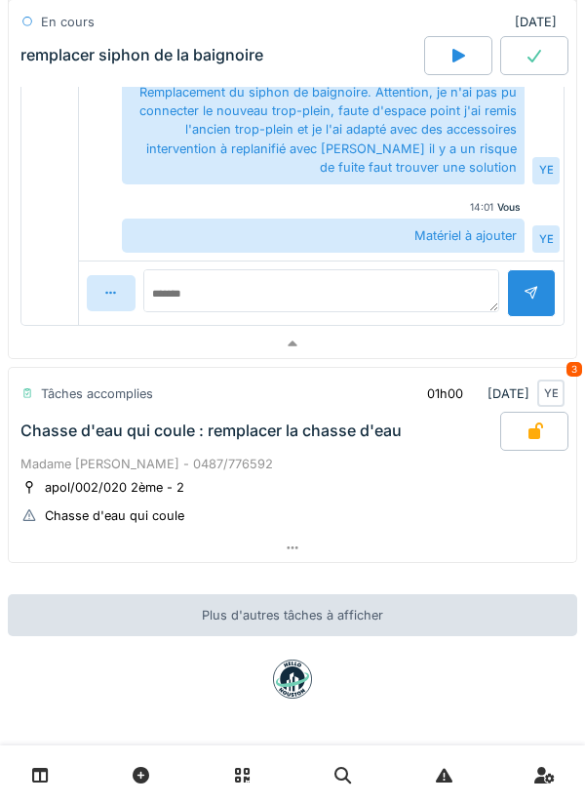
click at [517, 336] on div at bounding box center [293, 344] width 568 height 28
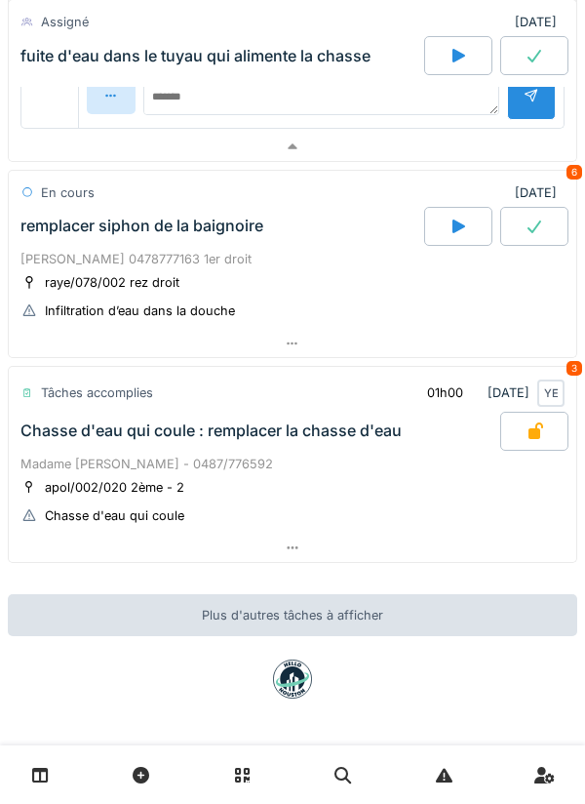
scroll to position [1387, 0]
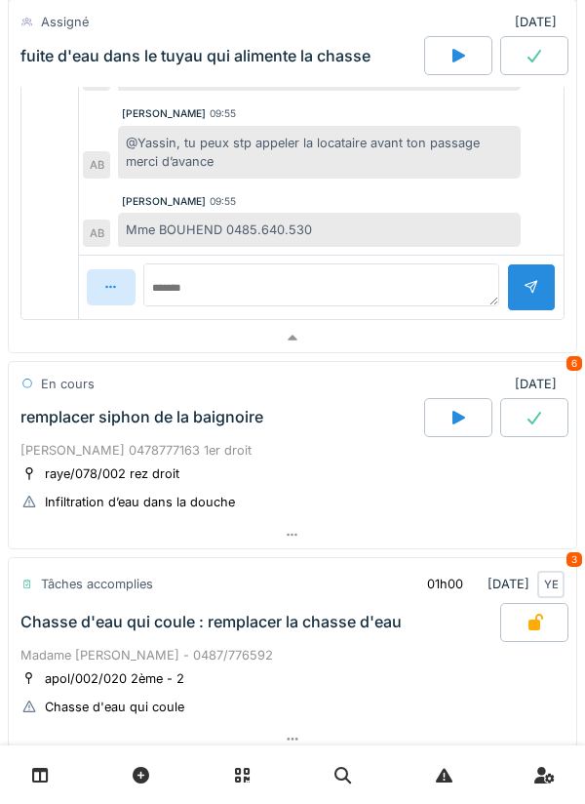
click at [497, 343] on div at bounding box center [293, 338] width 568 height 28
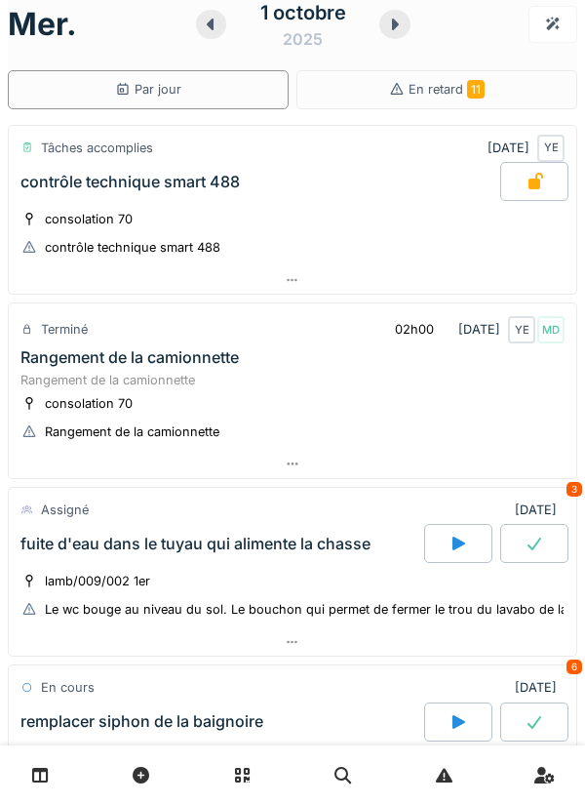
scroll to position [0, 0]
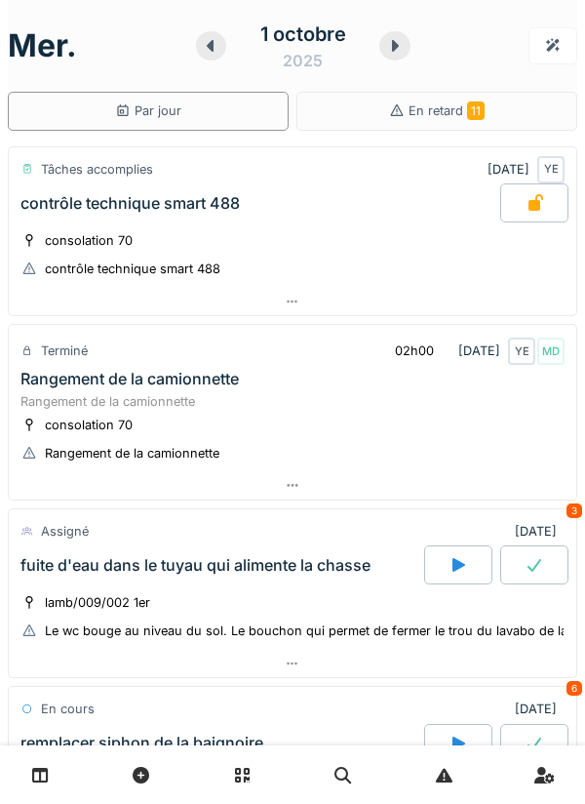
click at [400, 54] on div at bounding box center [394, 45] width 31 height 29
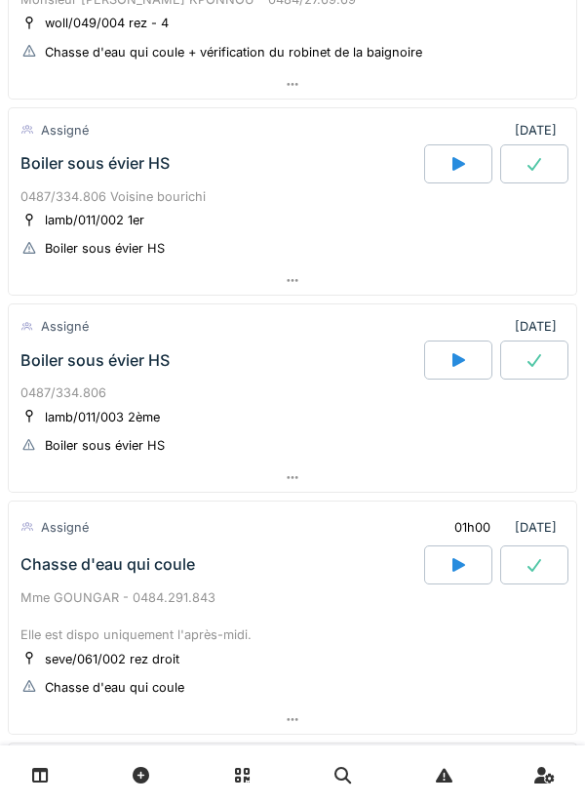
scroll to position [937, 0]
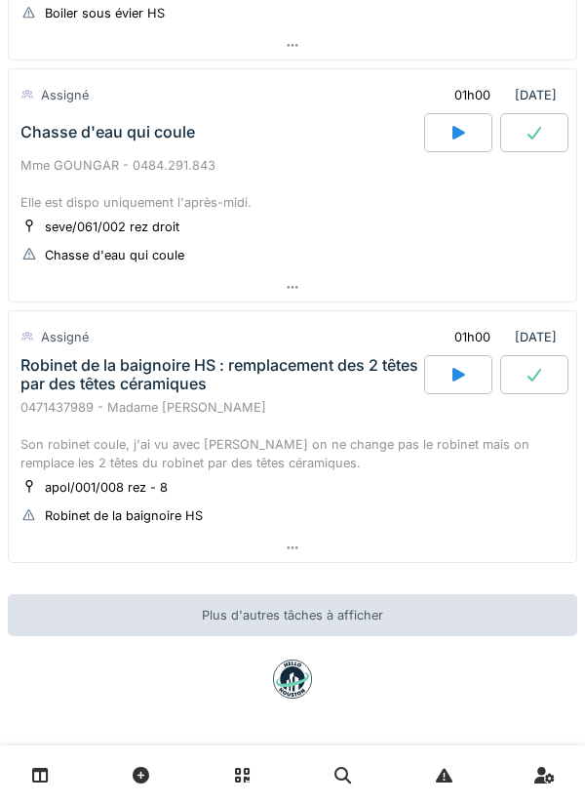
click at [449, 298] on div at bounding box center [293, 287] width 568 height 28
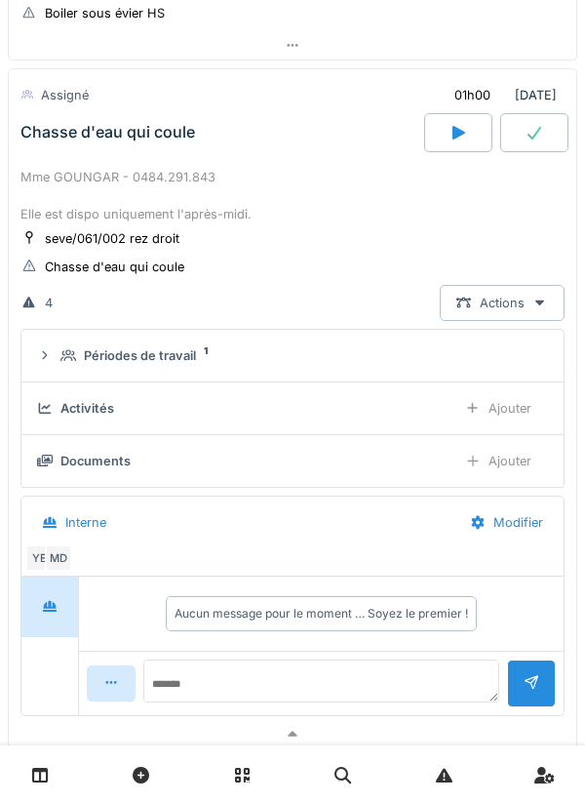
scroll to position [927, 0]
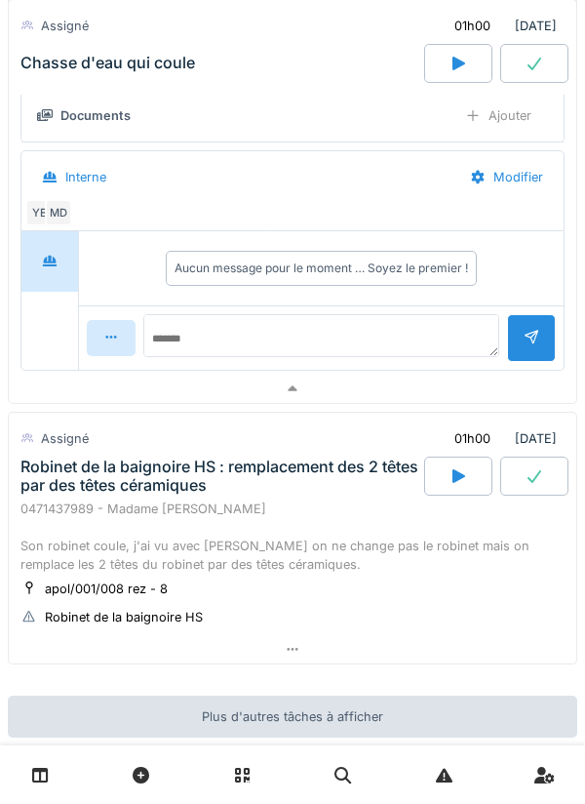
click at [472, 402] on div at bounding box center [293, 389] width 568 height 28
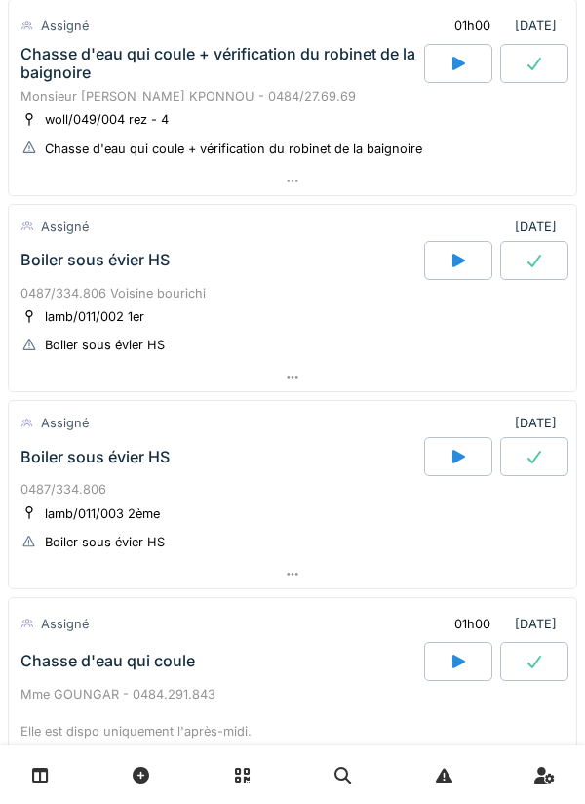
scroll to position [403, 0]
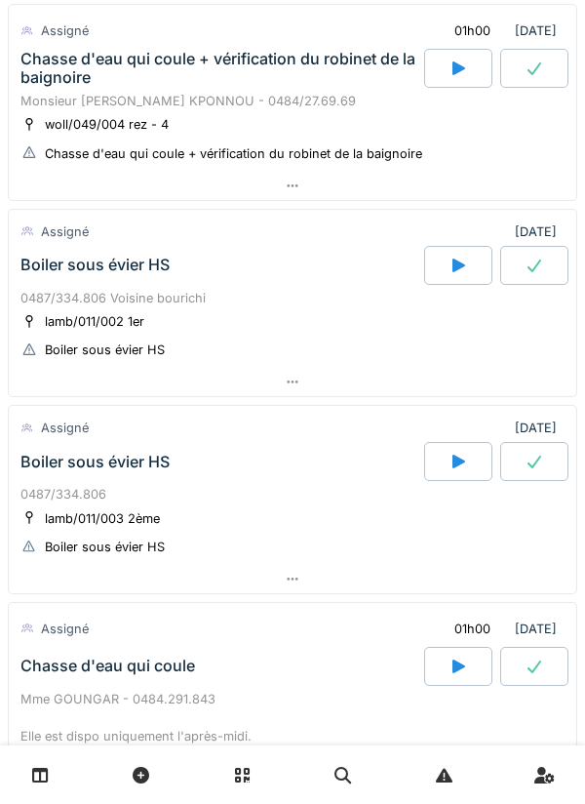
click at [432, 452] on div at bounding box center [293, 579] width 568 height 28
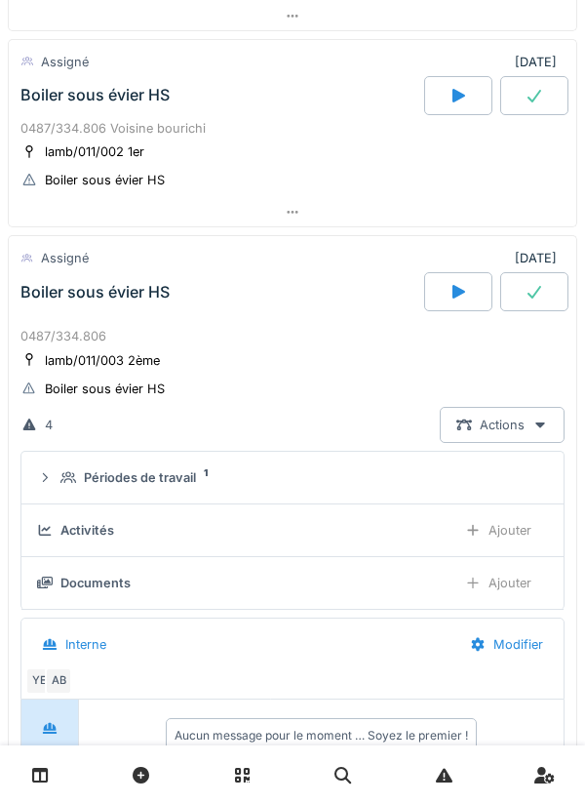
scroll to position [730, 0]
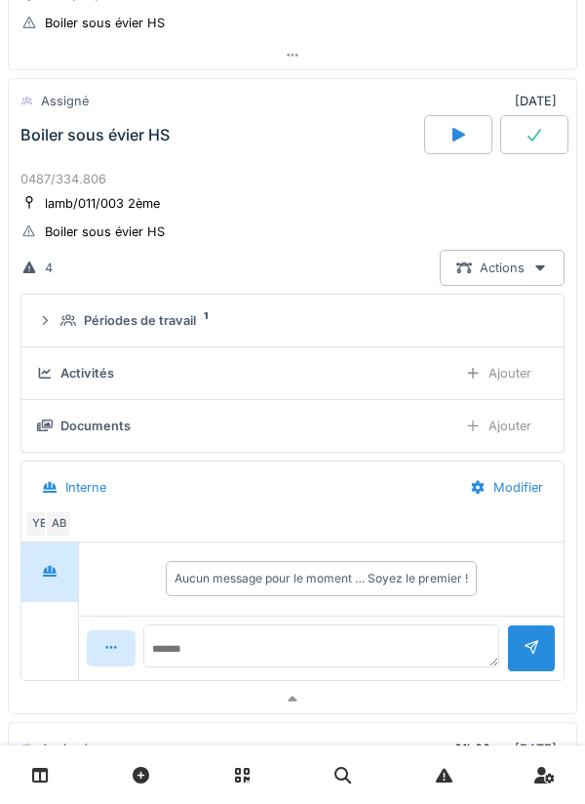
click at [518, 334] on summary "Périodes de travail 1" at bounding box center [292, 320] width 527 height 36
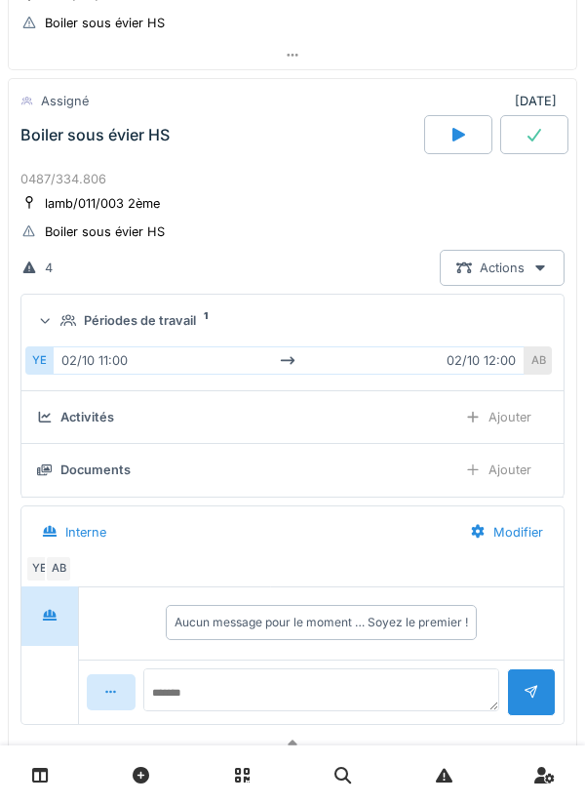
click at [525, 325] on div "Périodes de travail 1" at bounding box center [300, 320] width 480 height 19
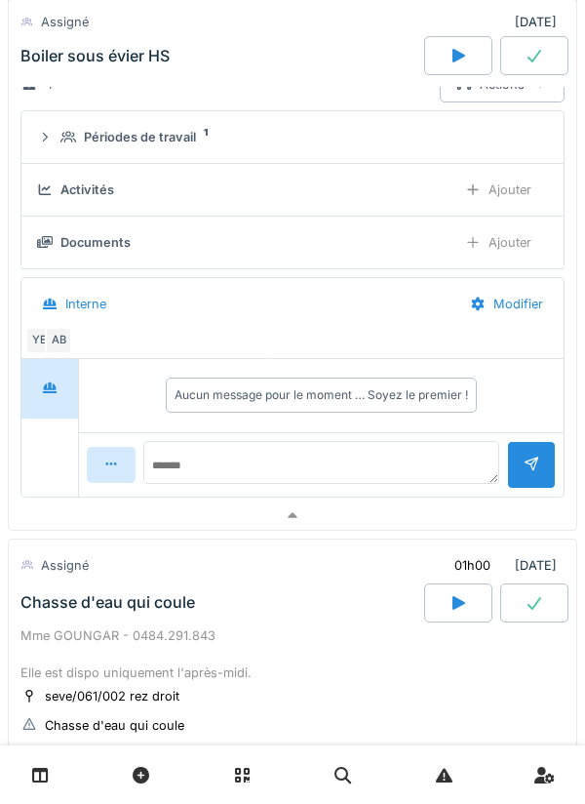
click at [442, 452] on div at bounding box center [293, 515] width 568 height 28
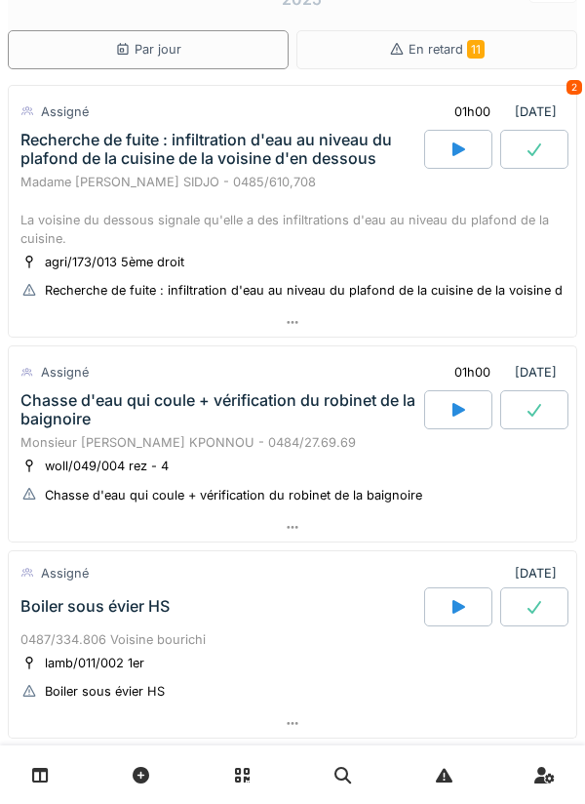
scroll to position [0, 0]
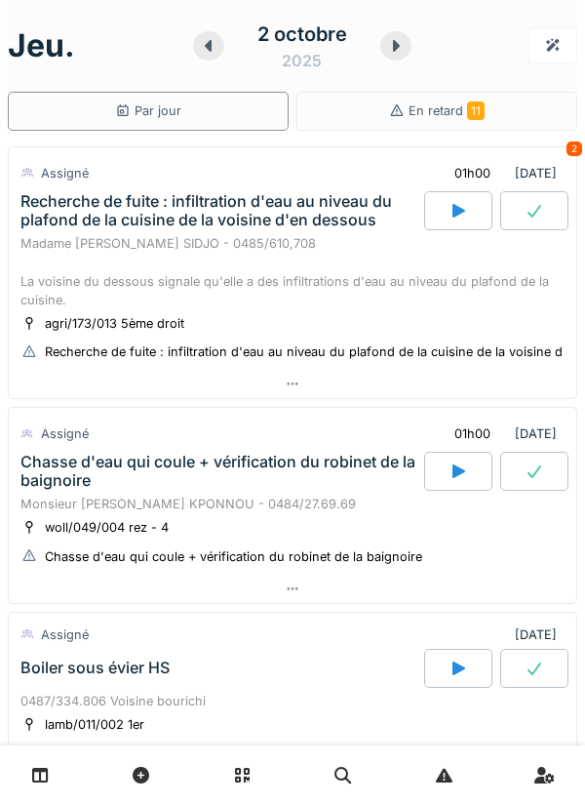
click at [200, 46] on icon at bounding box center [209, 46] width 20 height 16
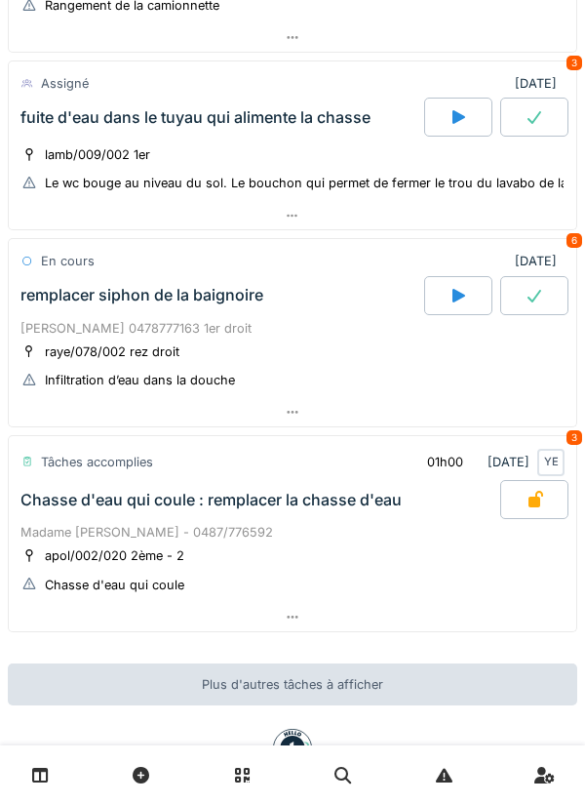
scroll to position [415, 0]
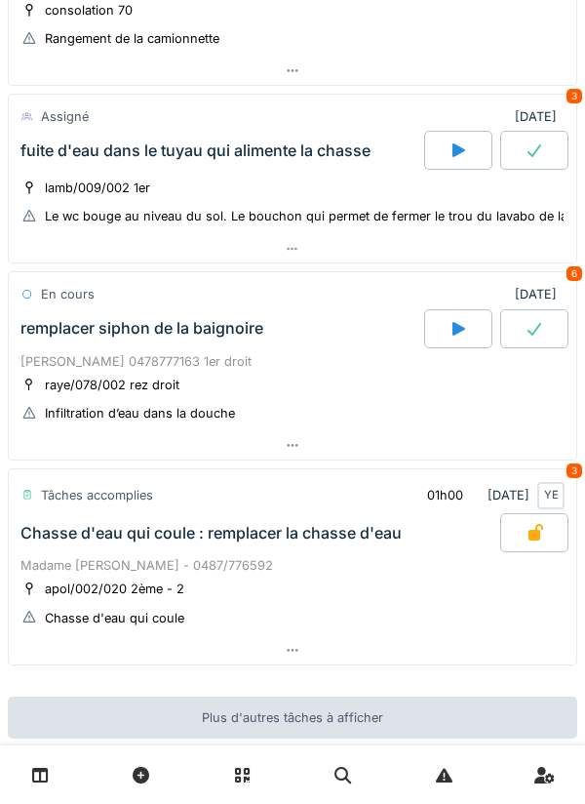
click at [436, 157] on div at bounding box center [458, 150] width 68 height 39
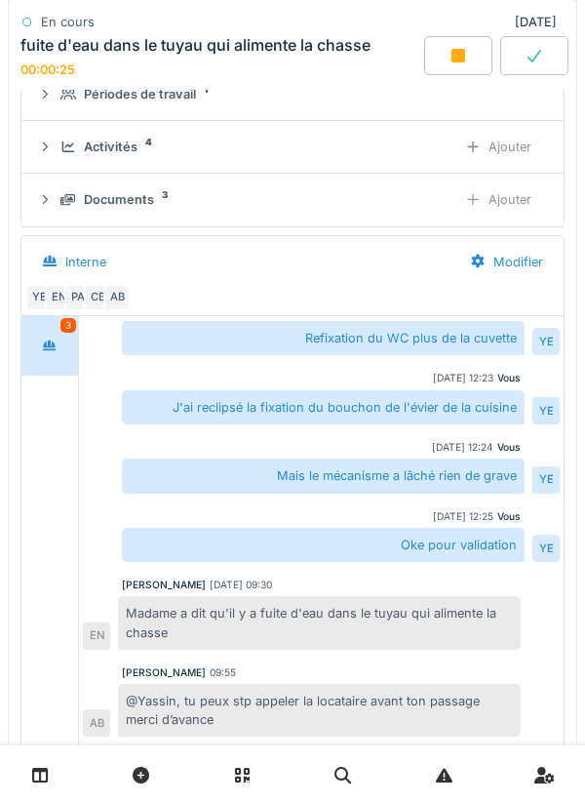
scroll to position [642, 0]
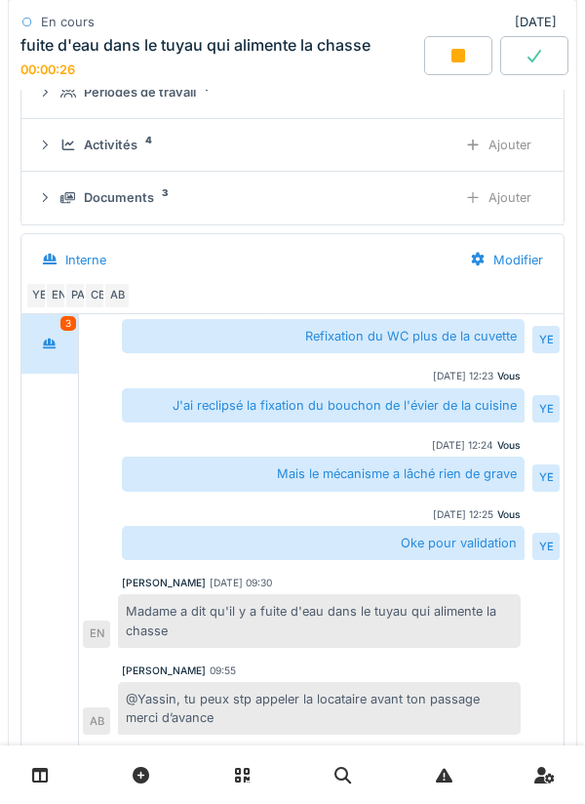
click at [402, 129] on div "Activités 4 Ajouter" at bounding box center [292, 145] width 511 height 36
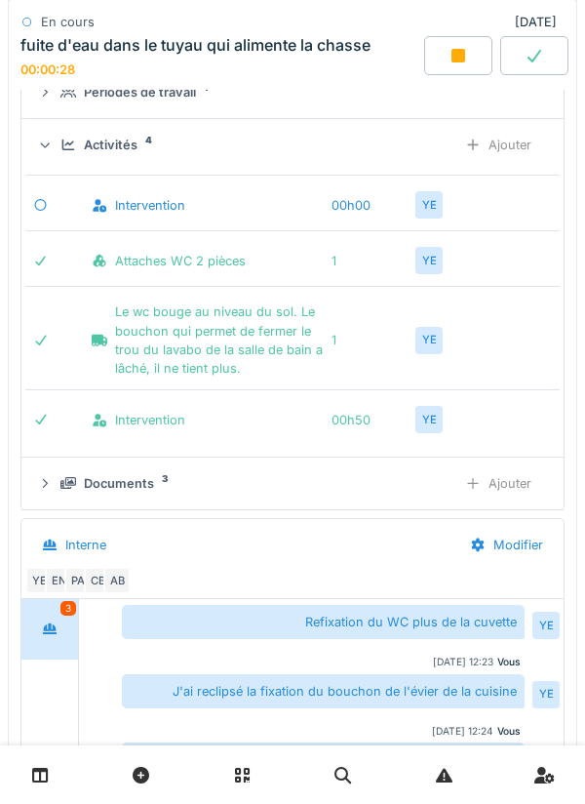
click at [524, 148] on div "Ajouter" at bounding box center [499, 145] width 100 height 36
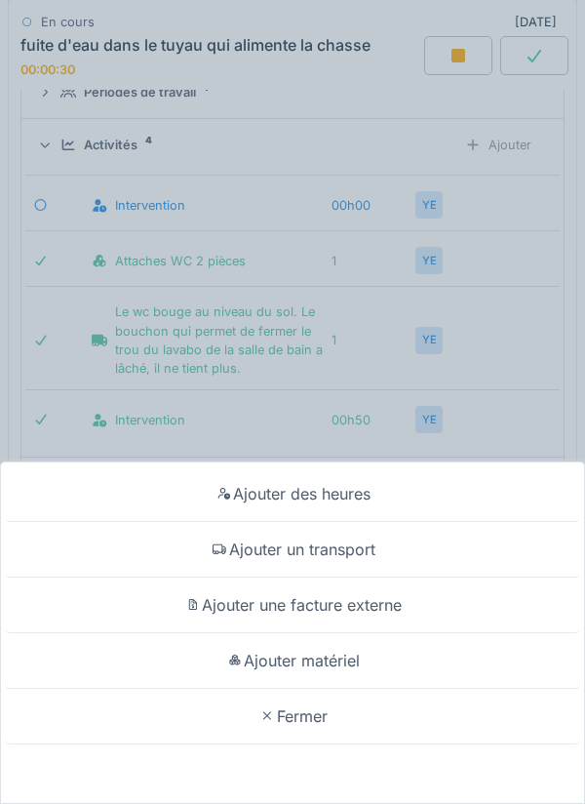
click at [467, 452] on div "Ajouter un transport" at bounding box center [293, 550] width 576 height 56
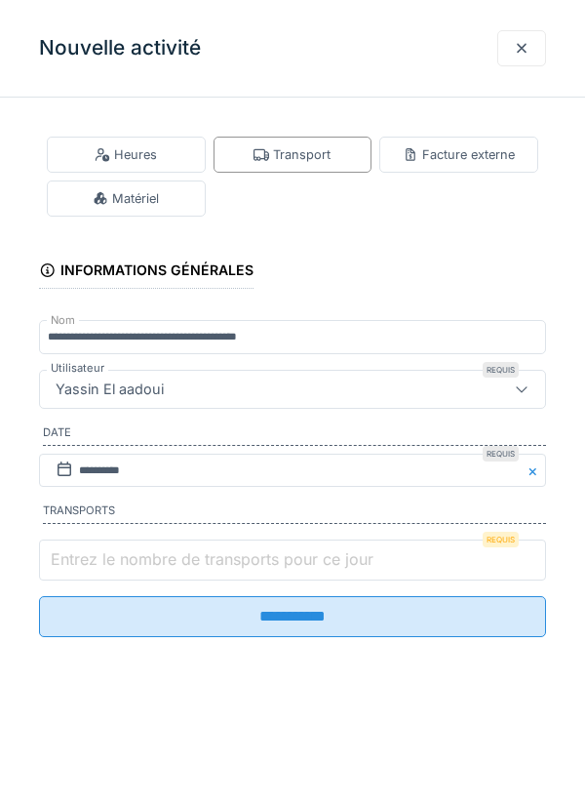
click at [455, 452] on input "Entrez le nombre de transports pour ce jour" at bounding box center [292, 559] width 507 height 41
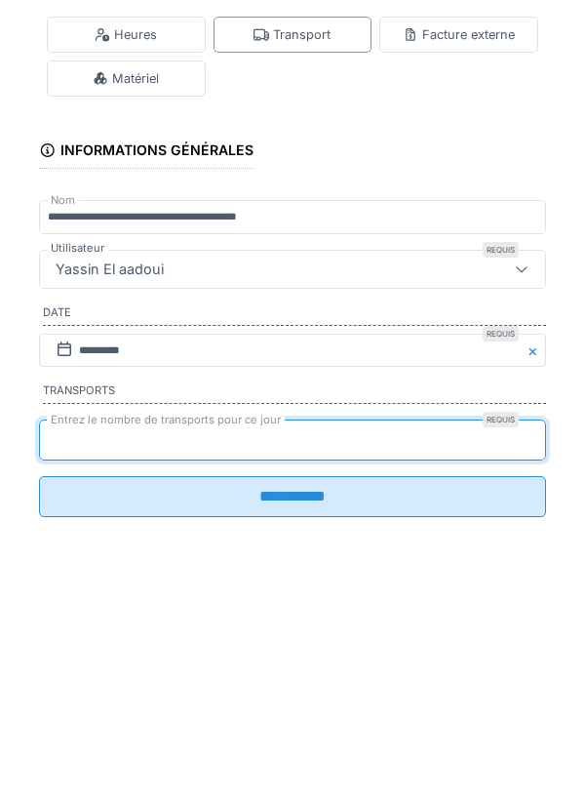
scroll to position [59, 0]
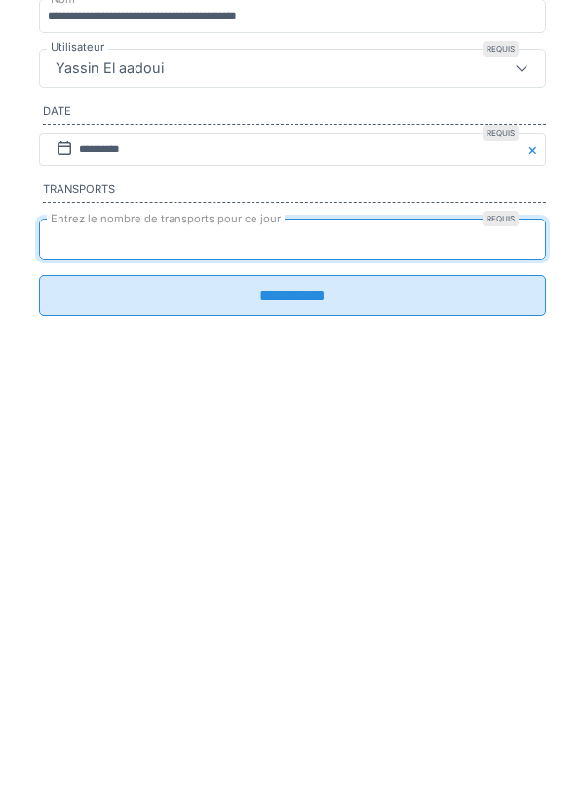
type input "*"
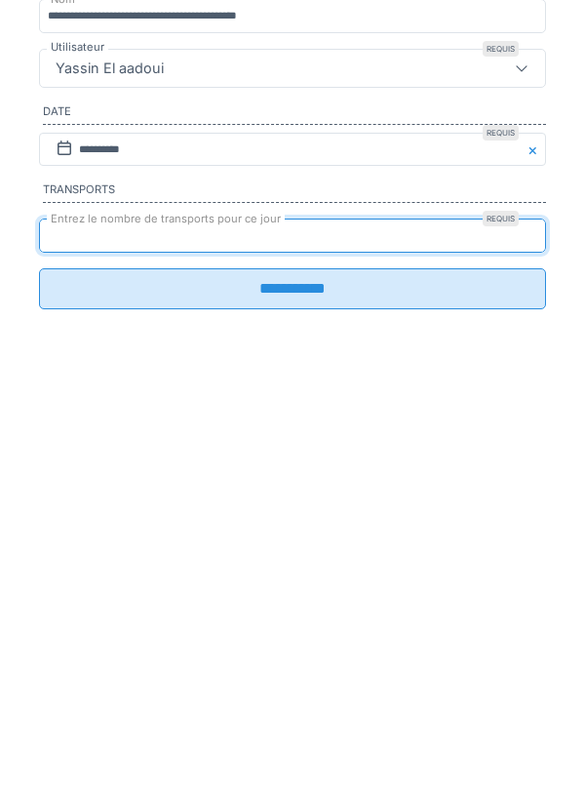
click at [486, 452] on input "**********" at bounding box center [292, 609] width 507 height 41
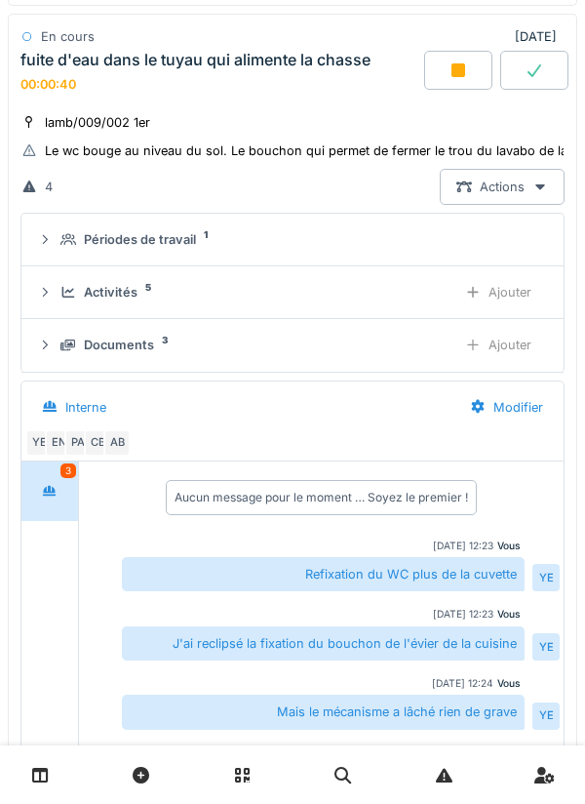
scroll to position [491, 0]
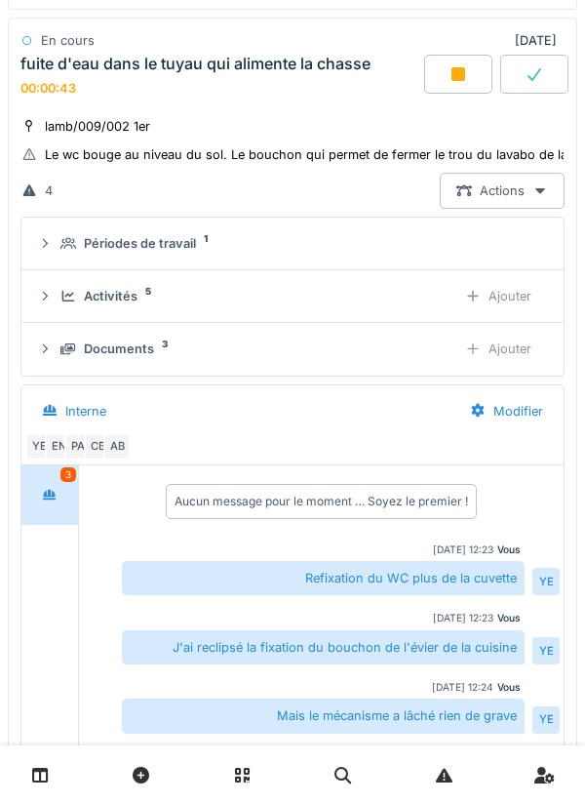
click at [464, 251] on div "Périodes de travail 1" at bounding box center [300, 243] width 480 height 19
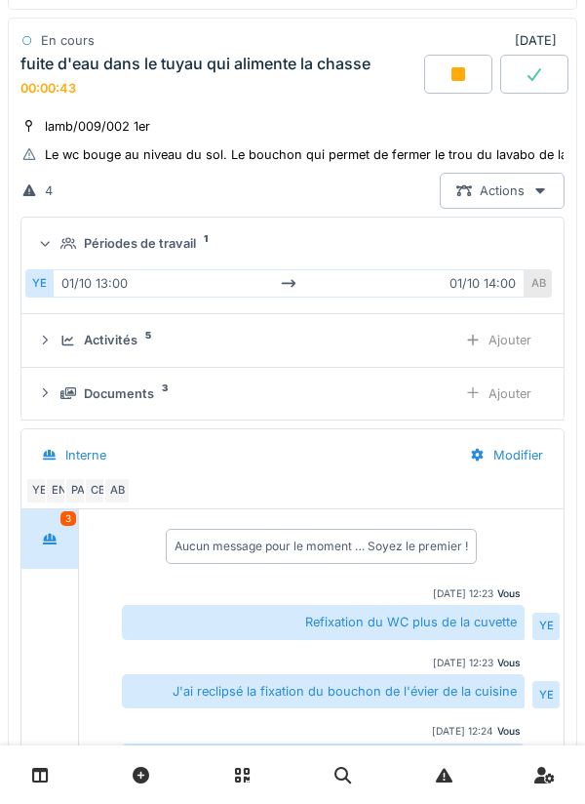
click at [482, 253] on div "Périodes de travail 1" at bounding box center [300, 243] width 480 height 19
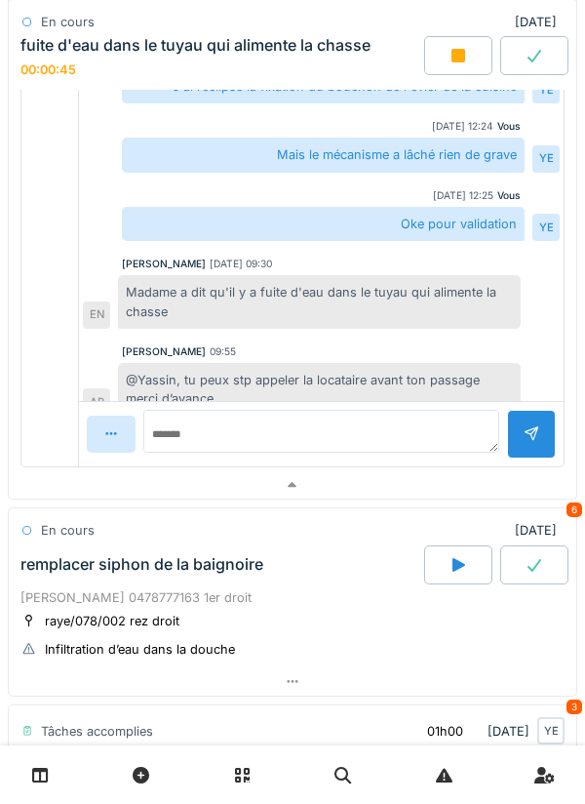
click at [425, 452] on div at bounding box center [293, 485] width 568 height 28
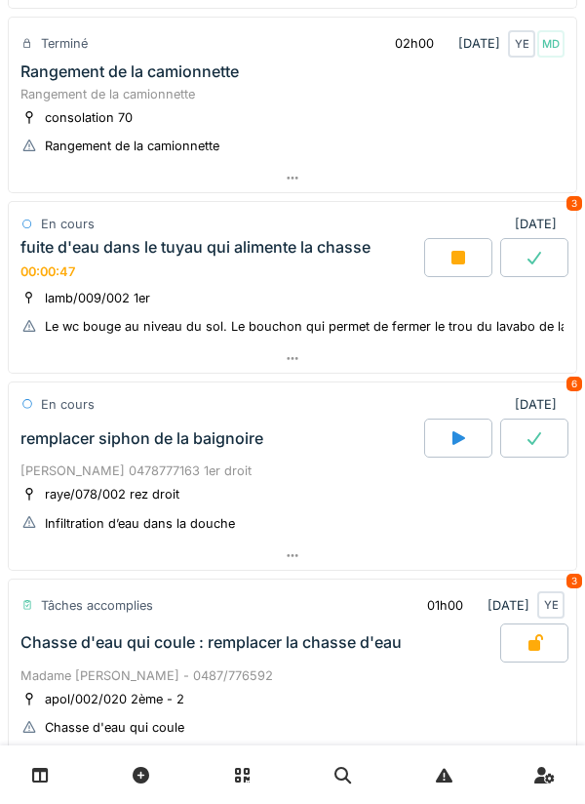
scroll to position [303, 0]
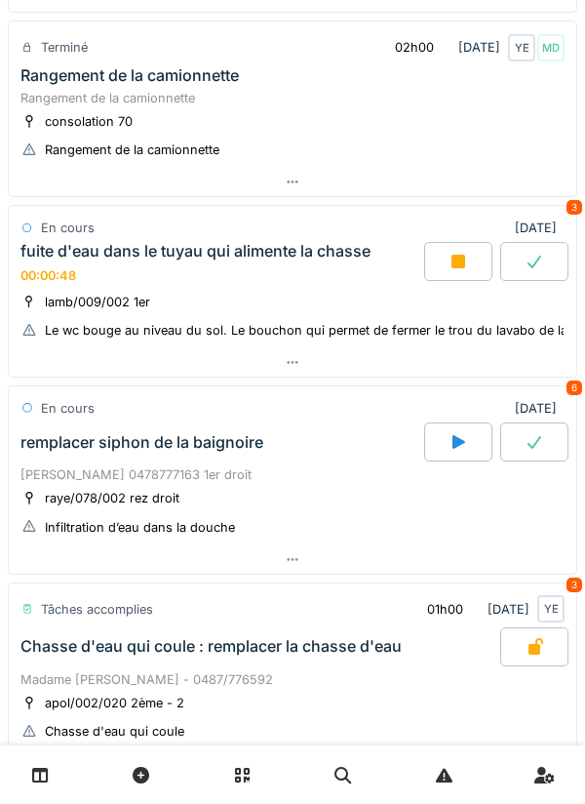
click at [447, 366] on div at bounding box center [293, 362] width 568 height 28
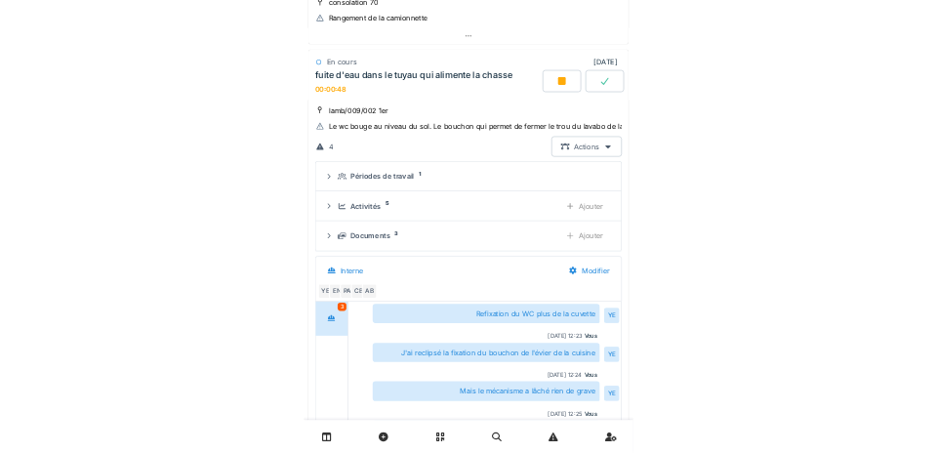
scroll to position [430, 0]
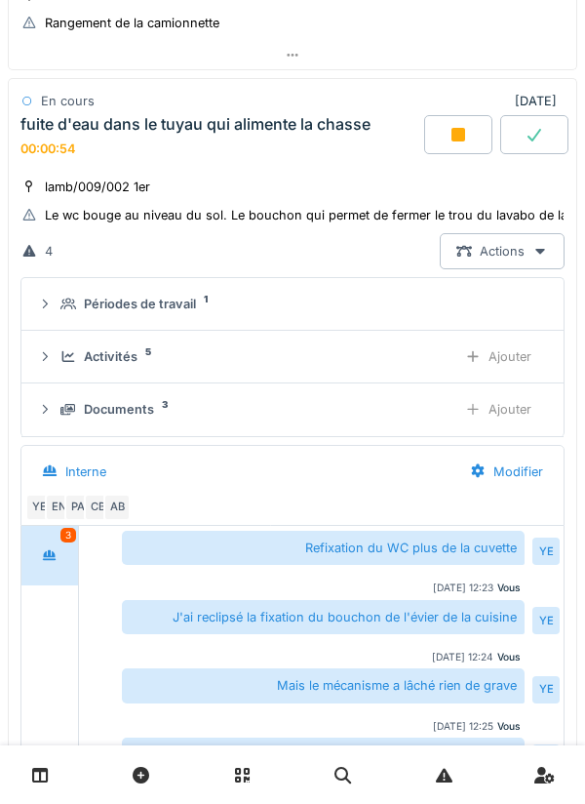
click at [432, 395] on div "Documents 3 Ajouter" at bounding box center [292, 409] width 511 height 36
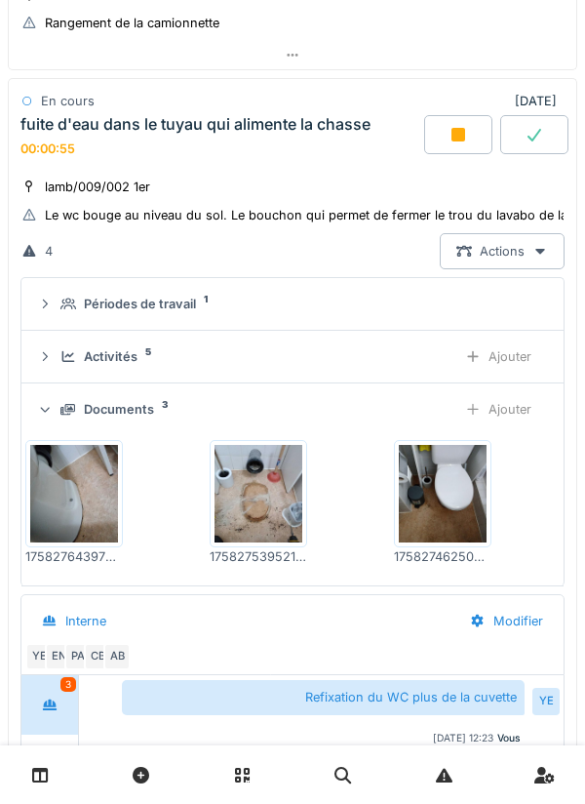
click at [410, 398] on div "Documents 3 Ajouter" at bounding box center [292, 409] width 511 height 36
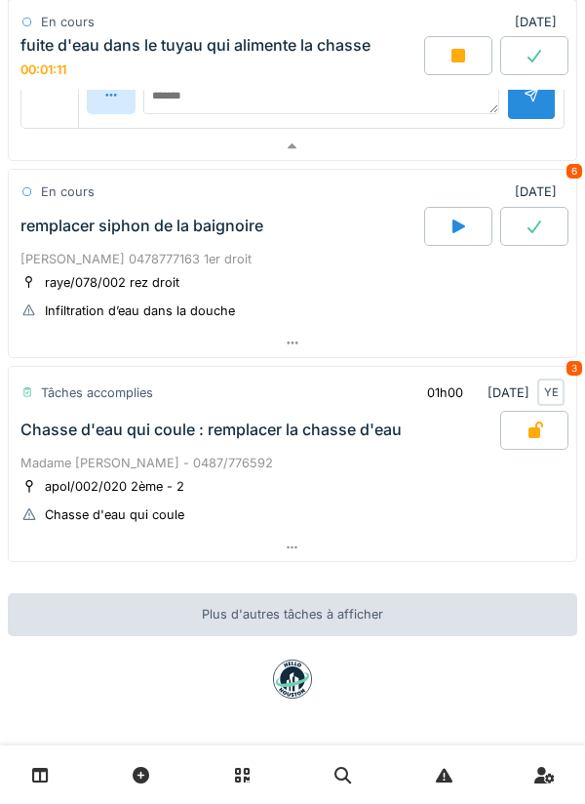
scroll to position [1390, 0]
click at [505, 155] on div at bounding box center [293, 147] width 568 height 28
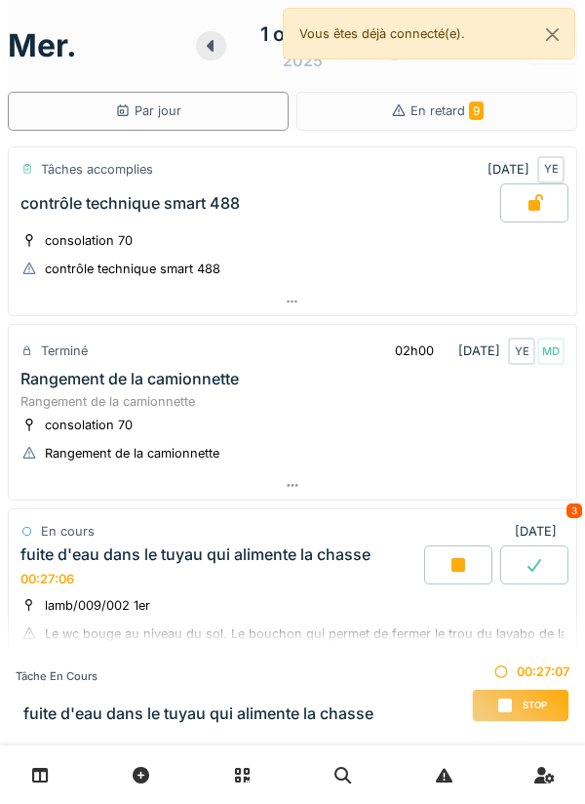
click at [449, 560] on icon at bounding box center [459, 565] width 20 height 16
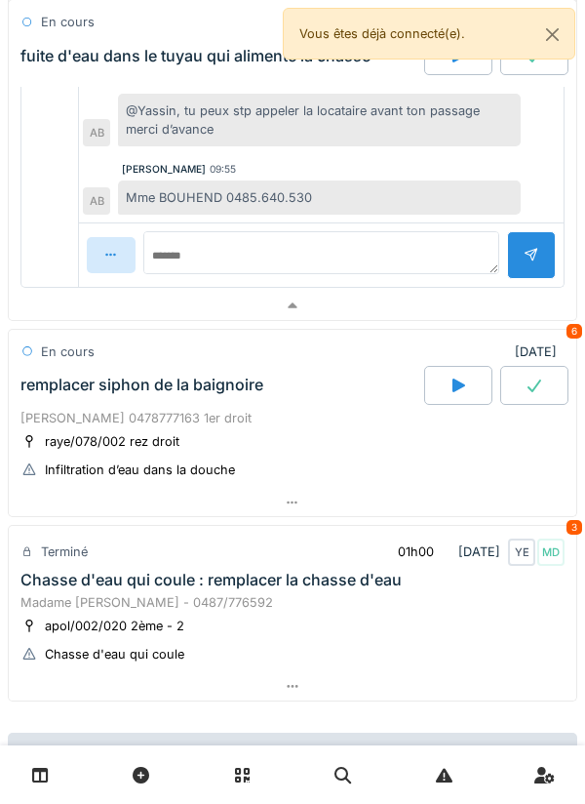
scroll to position [1252, 0]
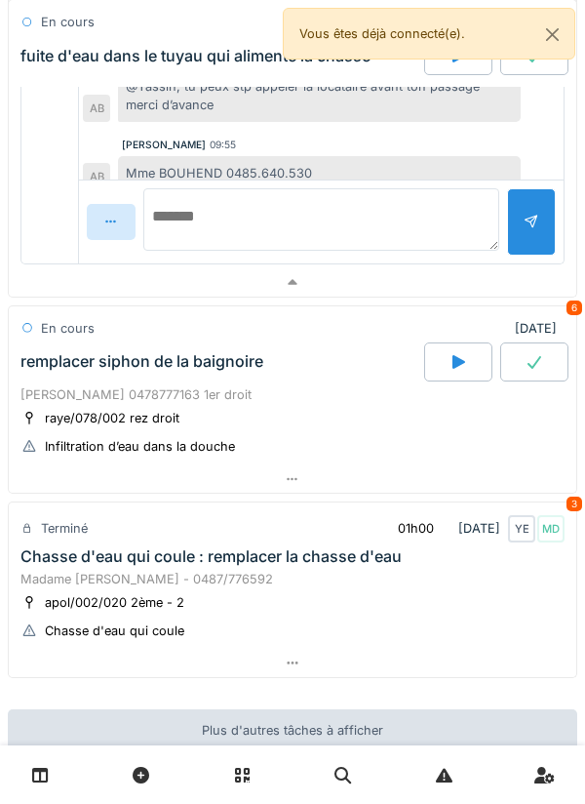
click at [442, 228] on textarea at bounding box center [321, 219] width 356 height 62
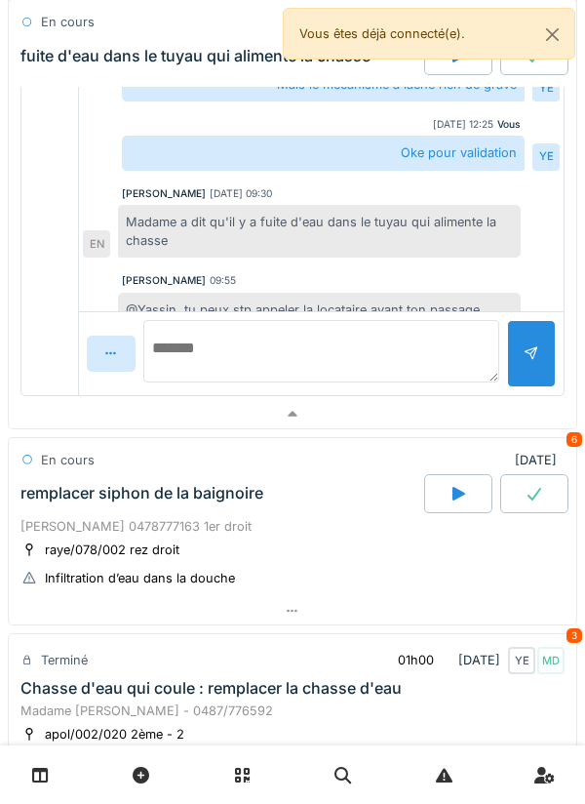
scroll to position [59, 0]
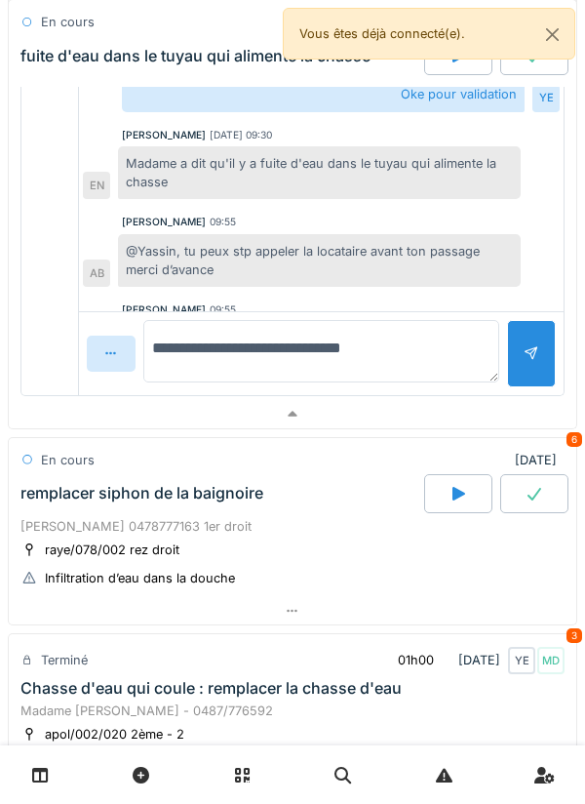
type textarea "**********"
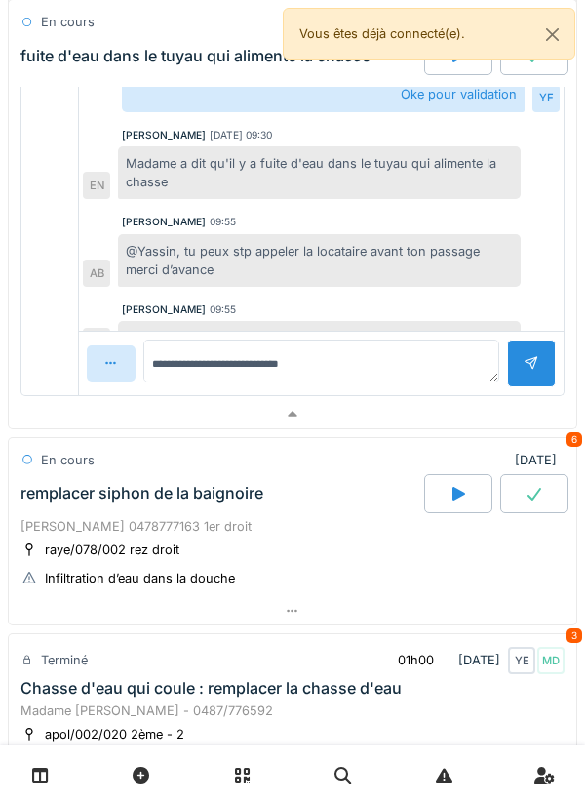
click at [534, 371] on div at bounding box center [531, 363] width 49 height 48
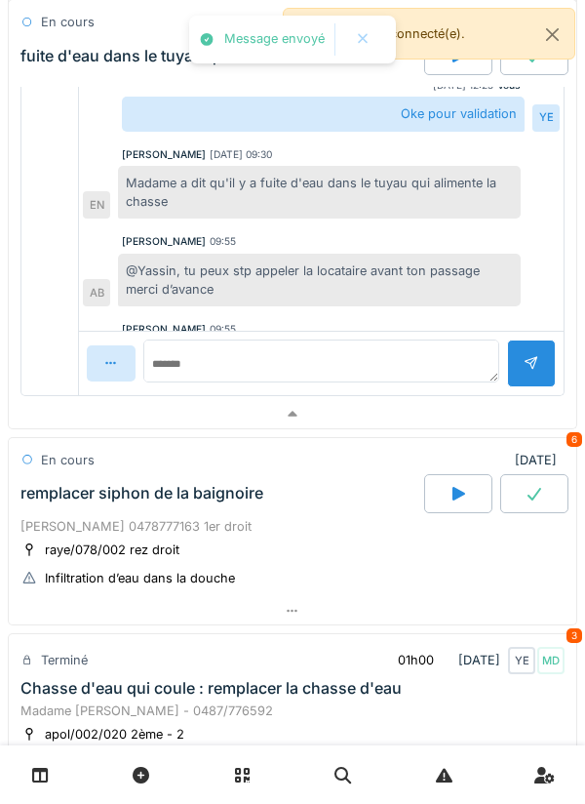
scroll to position [161, 0]
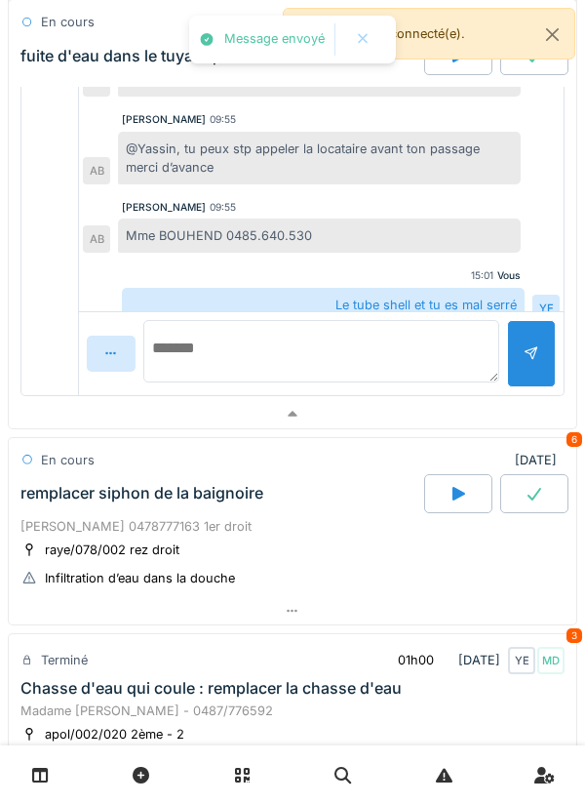
click at [436, 355] on textarea at bounding box center [321, 351] width 356 height 62
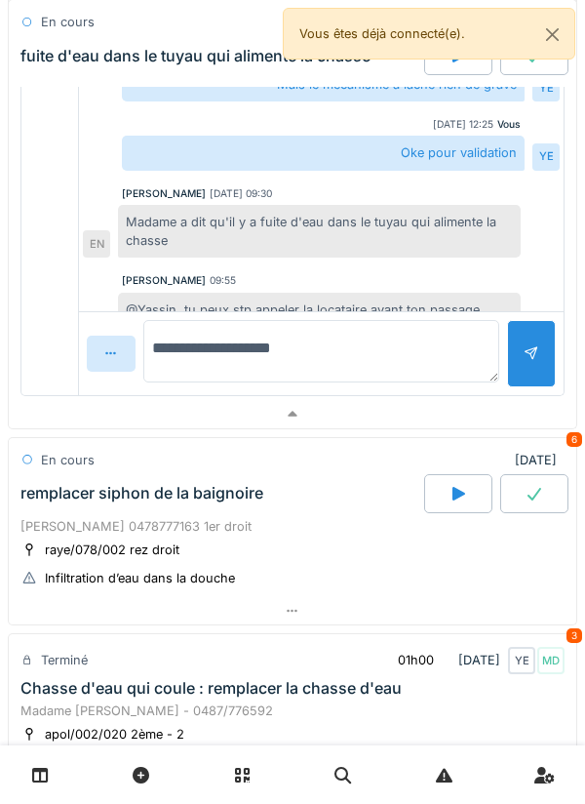
type textarea "**********"
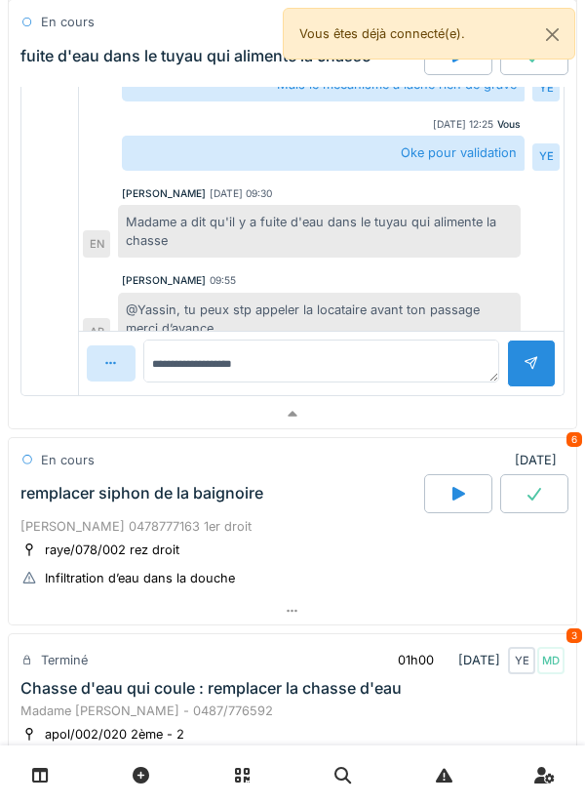
click at [546, 348] on div at bounding box center [531, 363] width 49 height 48
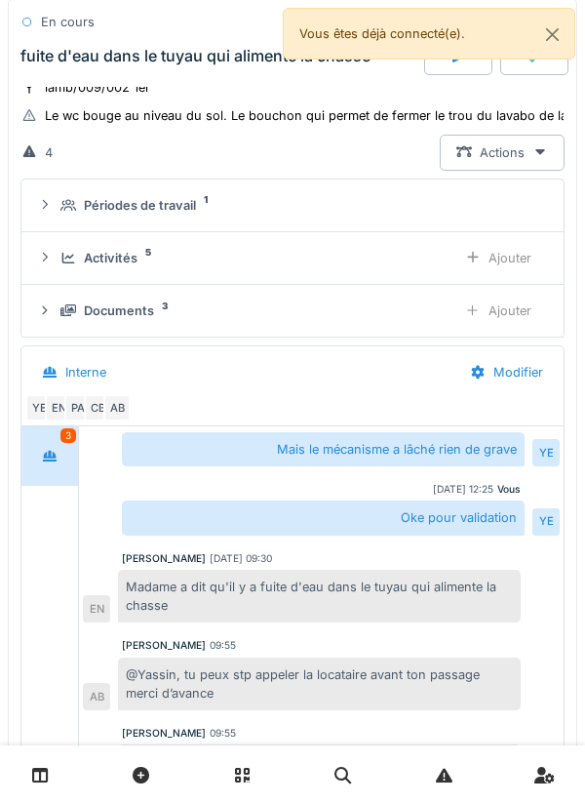
scroll to position [426, 0]
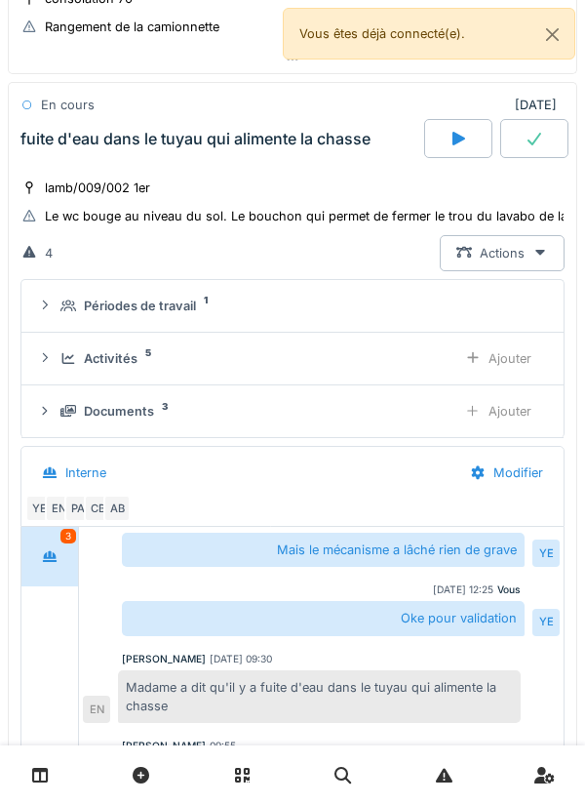
click at [531, 140] on icon at bounding box center [535, 139] width 20 height 16
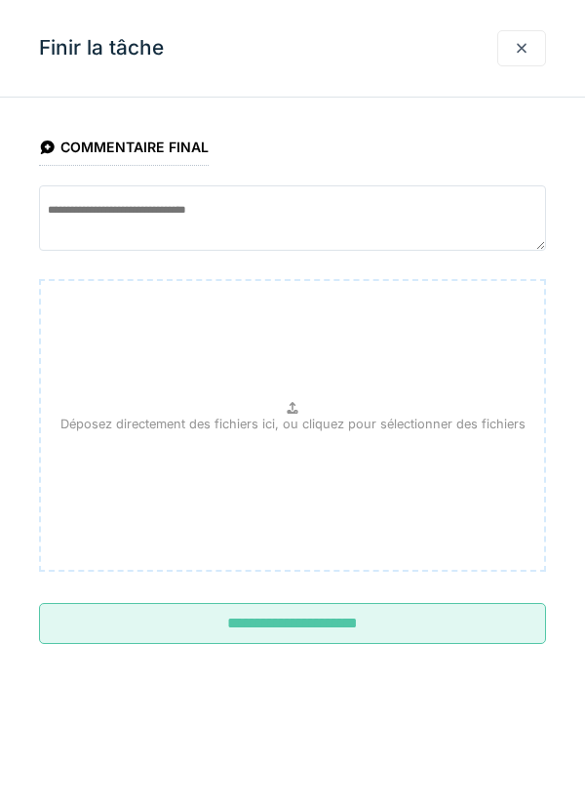
click at [400, 632] on input "**********" at bounding box center [292, 623] width 507 height 41
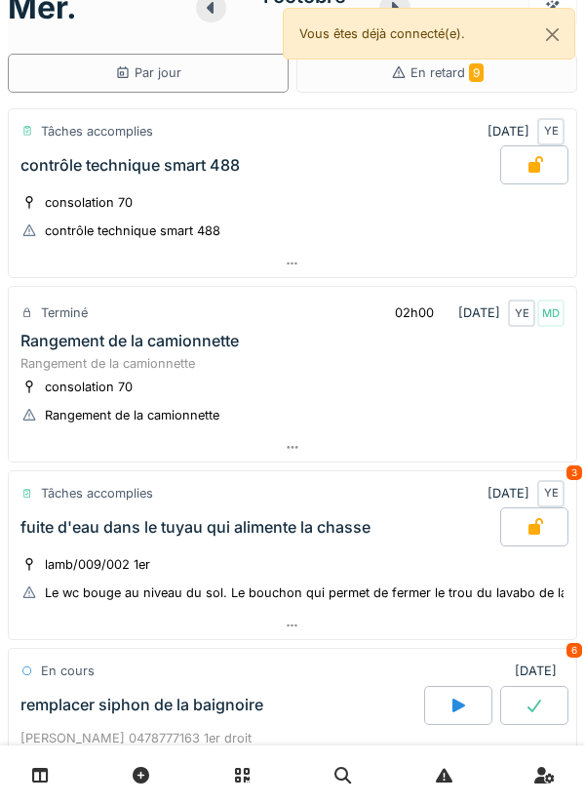
scroll to position [0, 0]
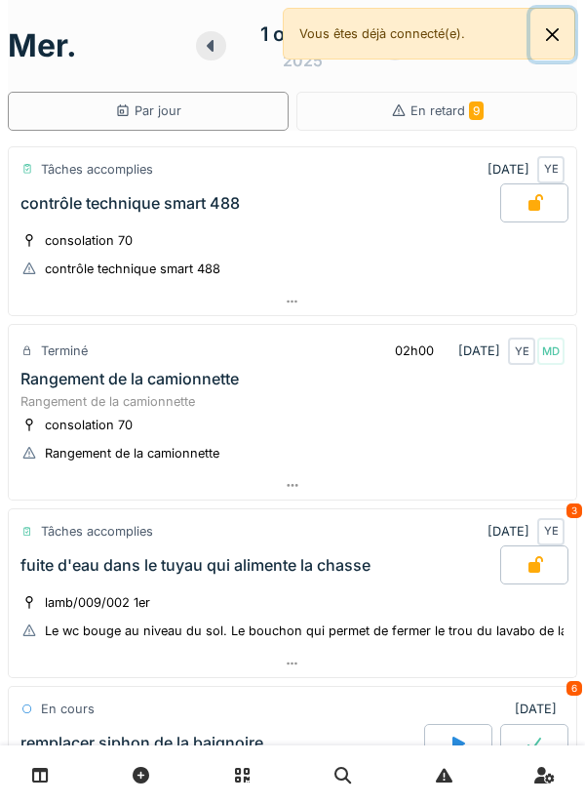
click at [557, 41] on button "Close" at bounding box center [553, 35] width 44 height 52
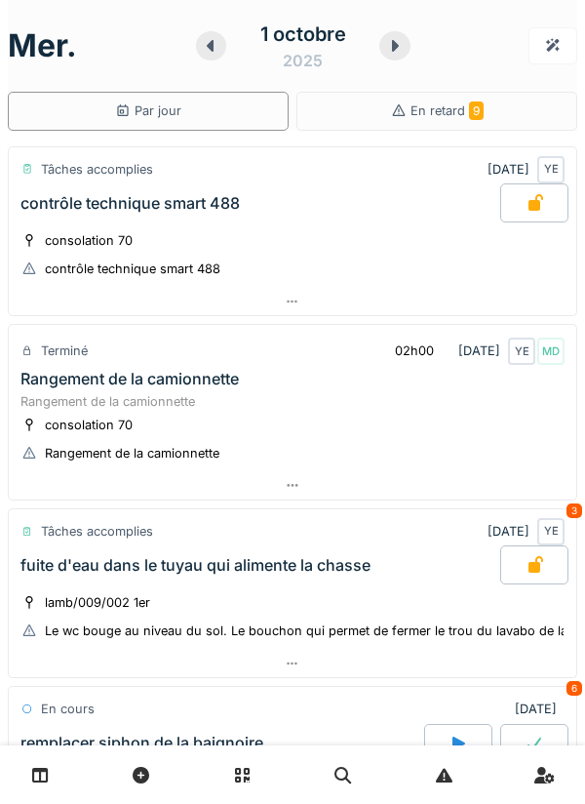
click at [400, 52] on icon at bounding box center [395, 46] width 20 height 16
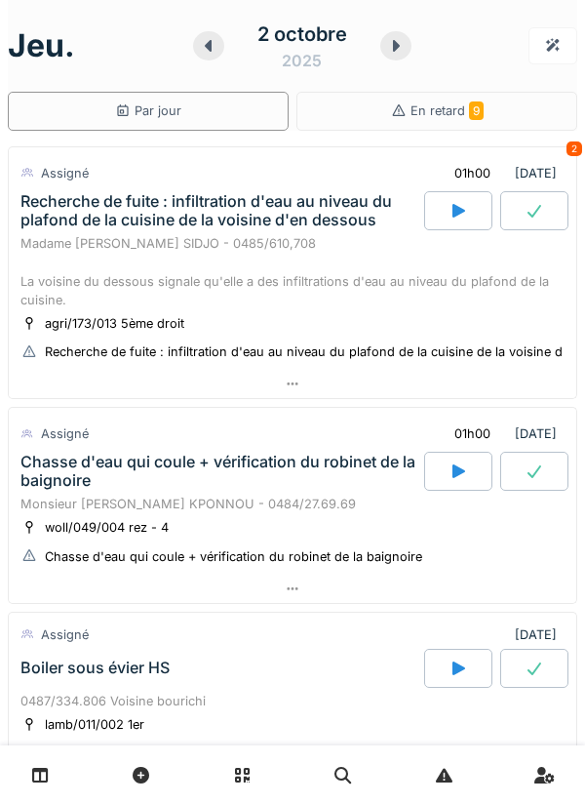
click at [399, 46] on icon at bounding box center [396, 46] width 7 height 12
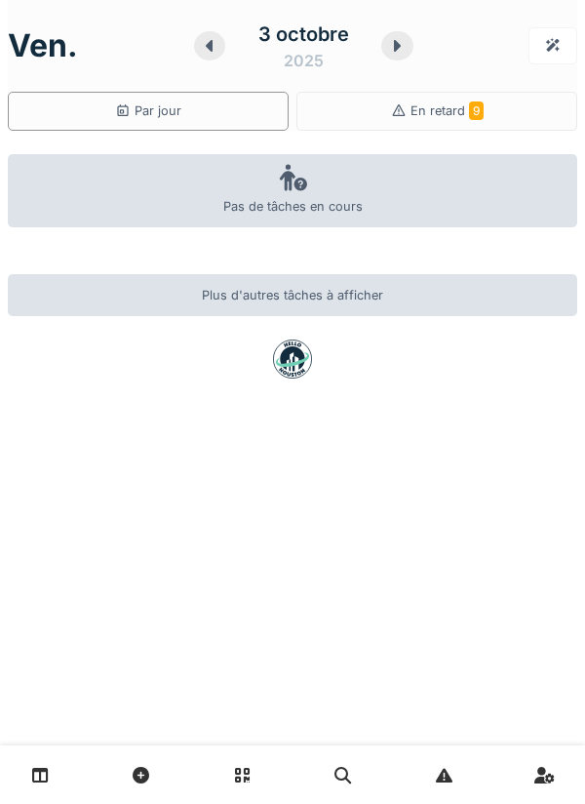
click at [216, 53] on icon at bounding box center [210, 46] width 20 height 16
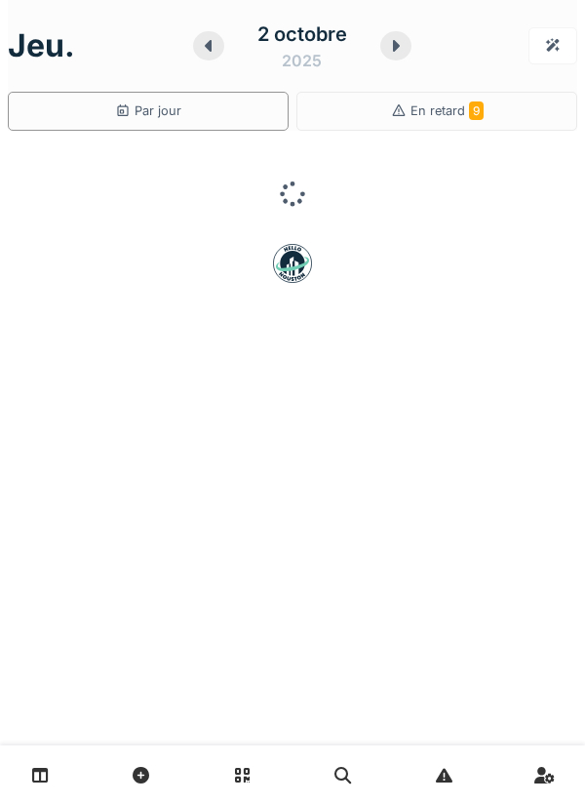
click at [405, 50] on div at bounding box center [395, 45] width 31 height 29
click at [406, 49] on icon at bounding box center [397, 46] width 20 height 16
click at [401, 46] on icon at bounding box center [402, 46] width 7 height 12
click at [407, 49] on div at bounding box center [396, 45] width 31 height 29
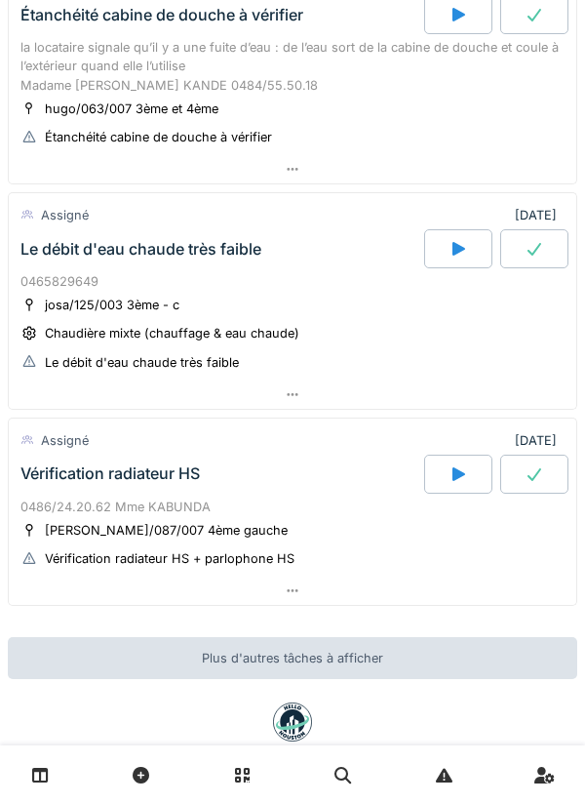
scroll to position [193, 0]
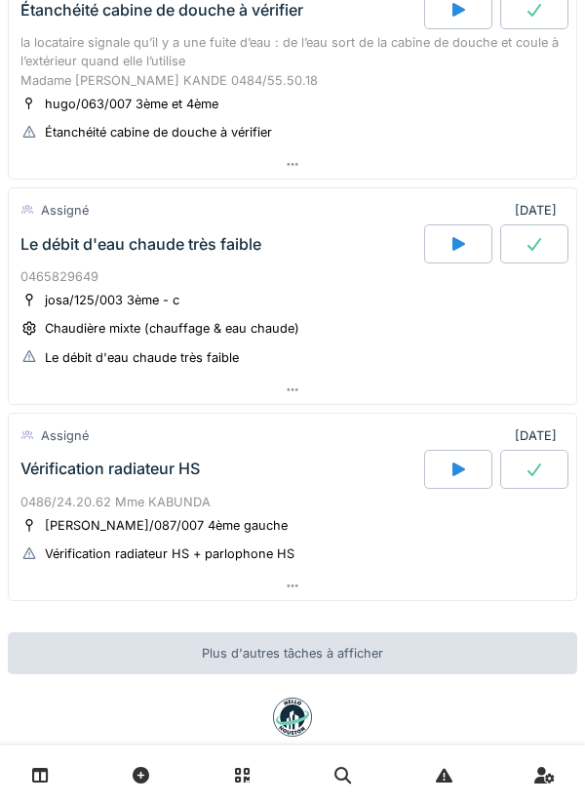
click at [425, 581] on div at bounding box center [293, 586] width 568 height 28
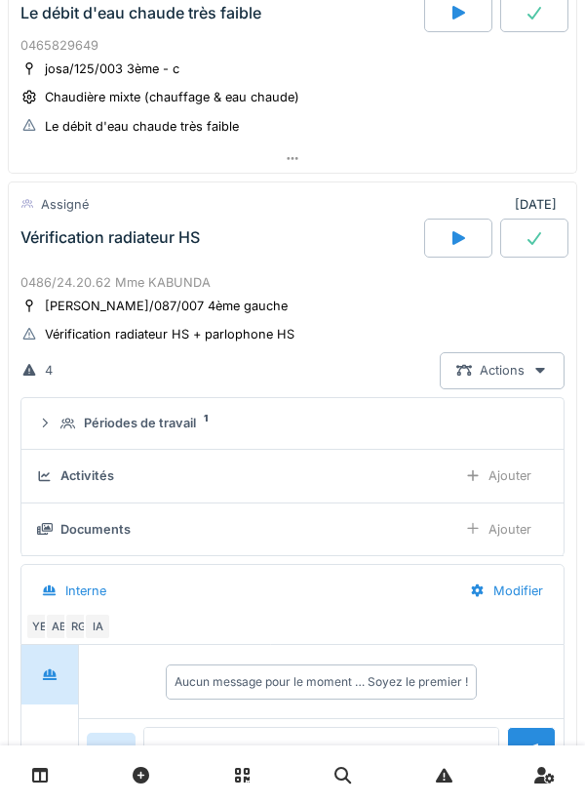
scroll to position [527, 0]
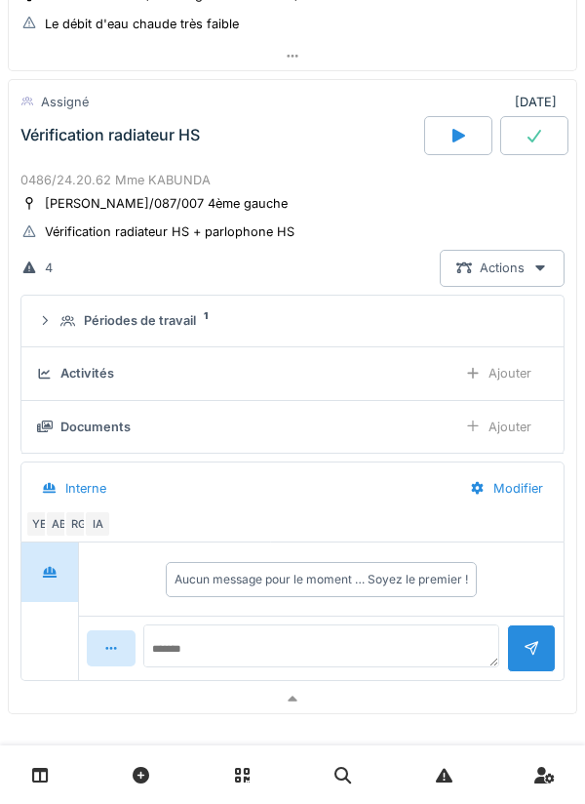
click at [58, 534] on div "AB" at bounding box center [58, 523] width 27 height 27
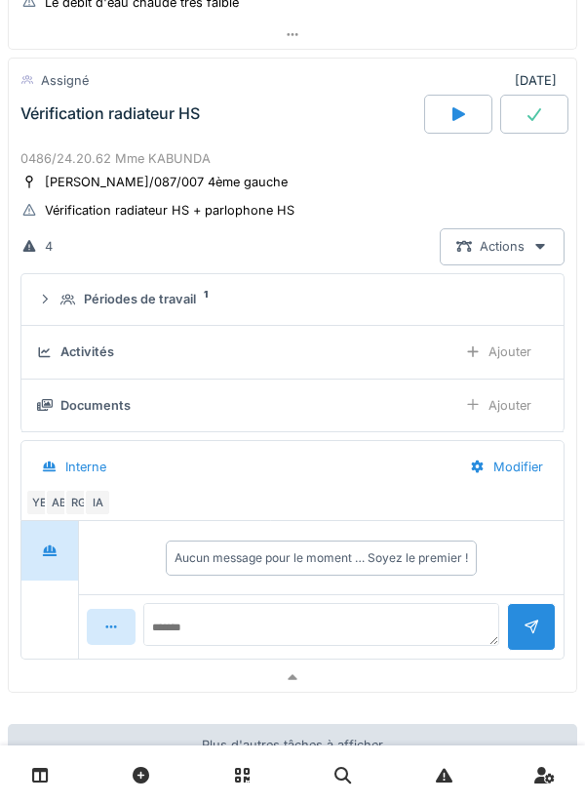
scroll to position [550, 0]
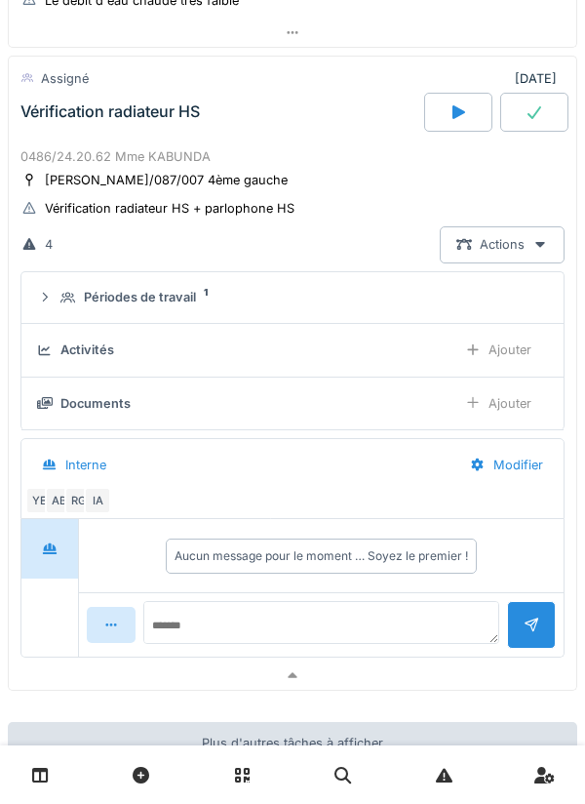
click at [74, 509] on div "RG" at bounding box center [77, 500] width 27 height 27
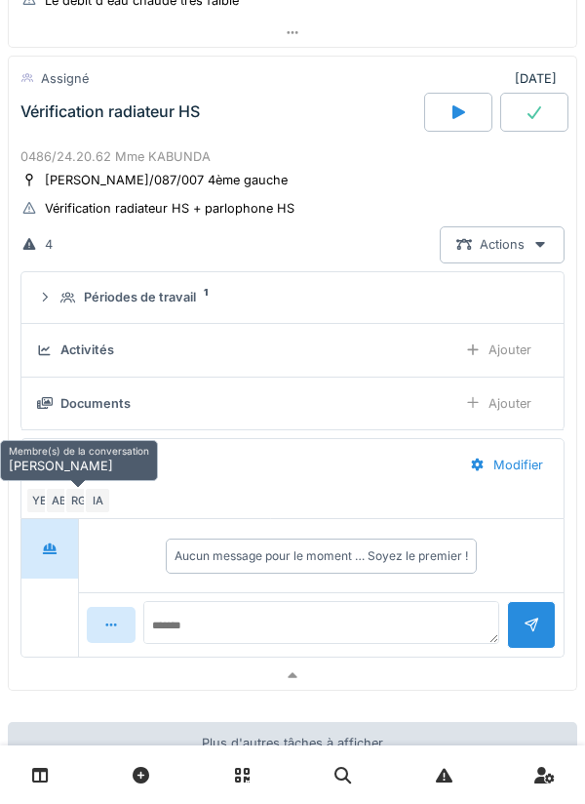
click at [105, 502] on div "IA" at bounding box center [97, 500] width 27 height 27
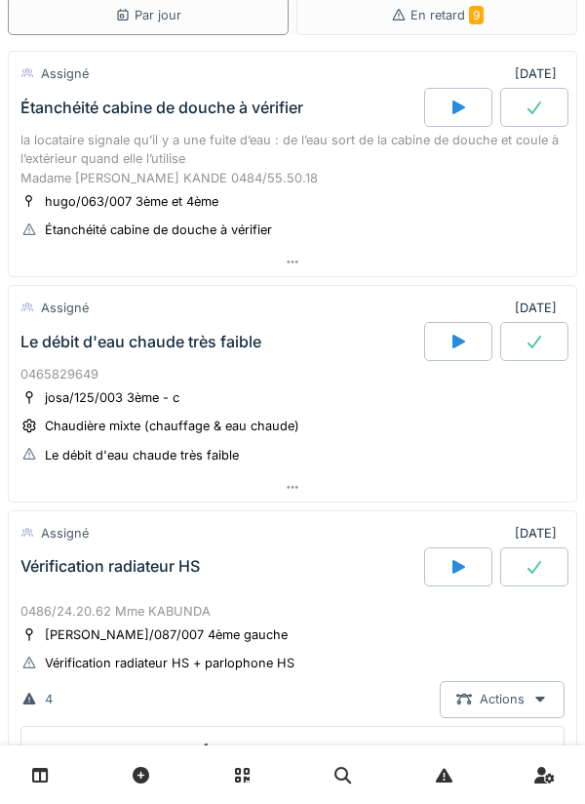
scroll to position [0, 0]
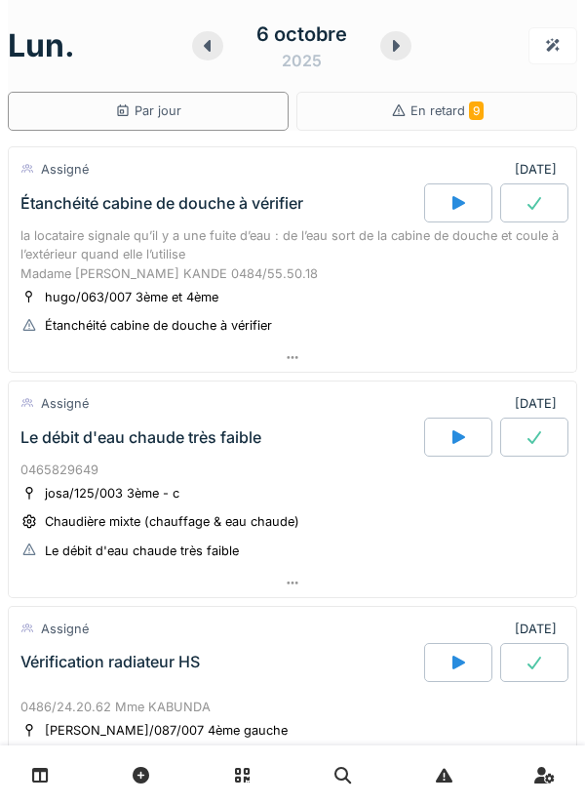
click at [397, 49] on icon at bounding box center [396, 46] width 20 height 16
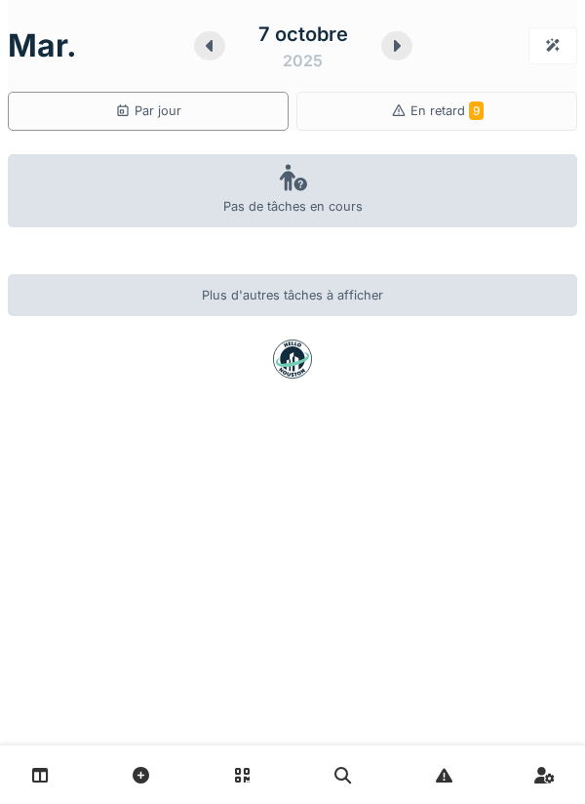
click at [401, 60] on div "[DATE]" at bounding box center [303, 46] width 219 height 60
click at [395, 53] on icon at bounding box center [397, 46] width 20 height 16
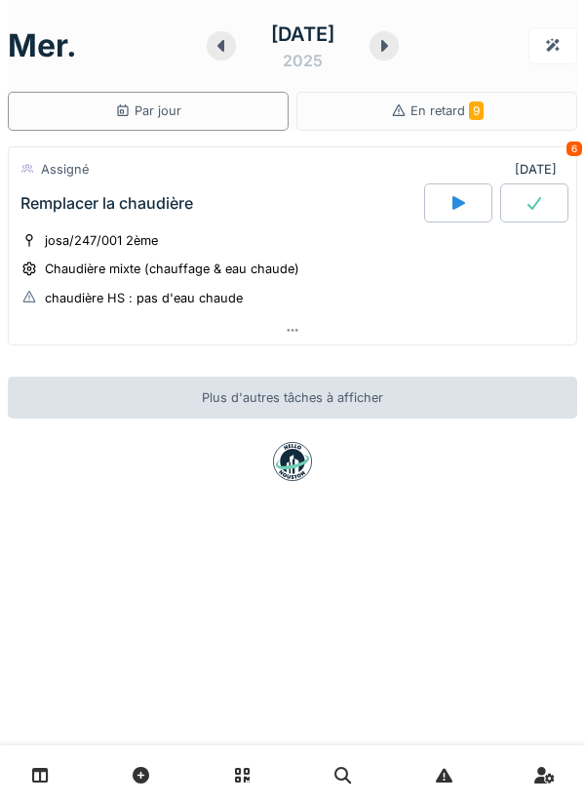
click at [396, 54] on div at bounding box center [384, 45] width 29 height 29
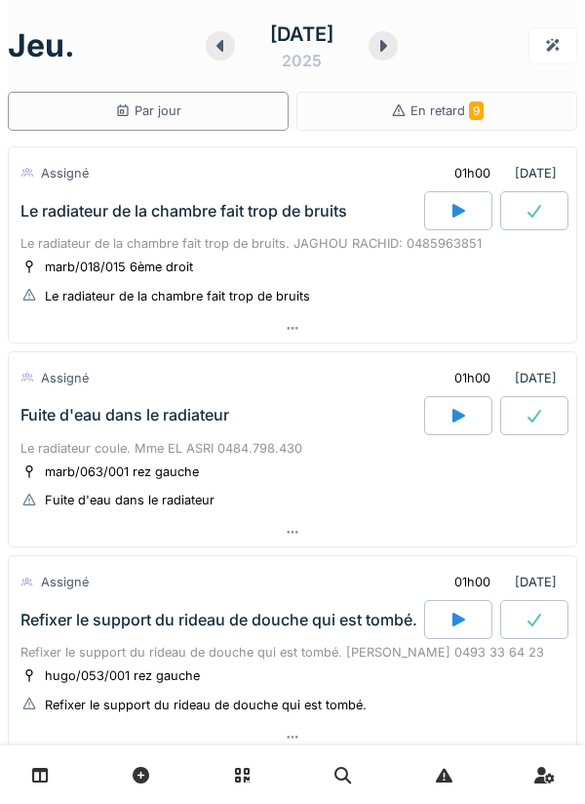
click at [444, 335] on div at bounding box center [293, 328] width 568 height 28
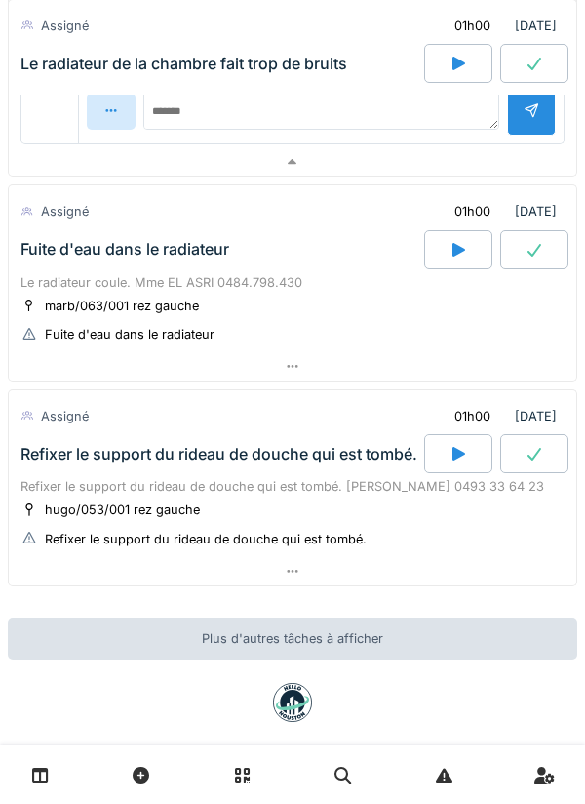
click at [476, 162] on div at bounding box center [293, 162] width 568 height 28
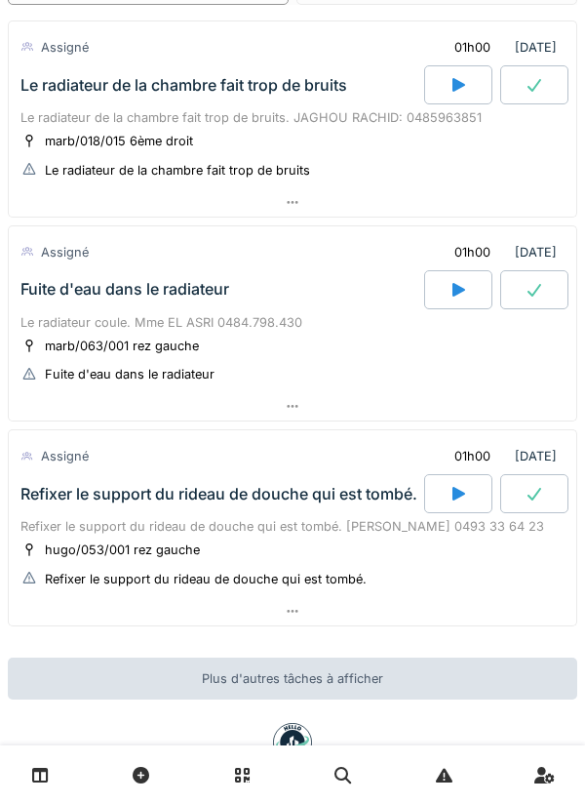
scroll to position [189, 0]
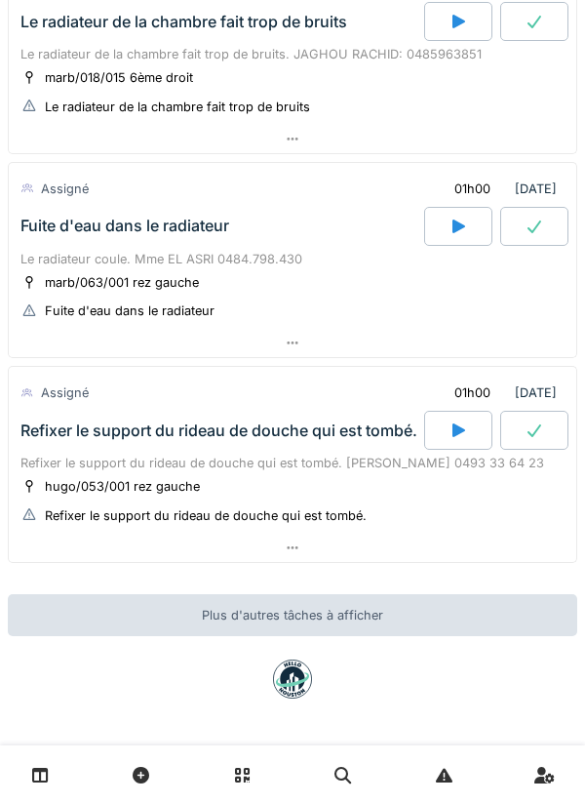
click at [441, 541] on div at bounding box center [293, 548] width 568 height 28
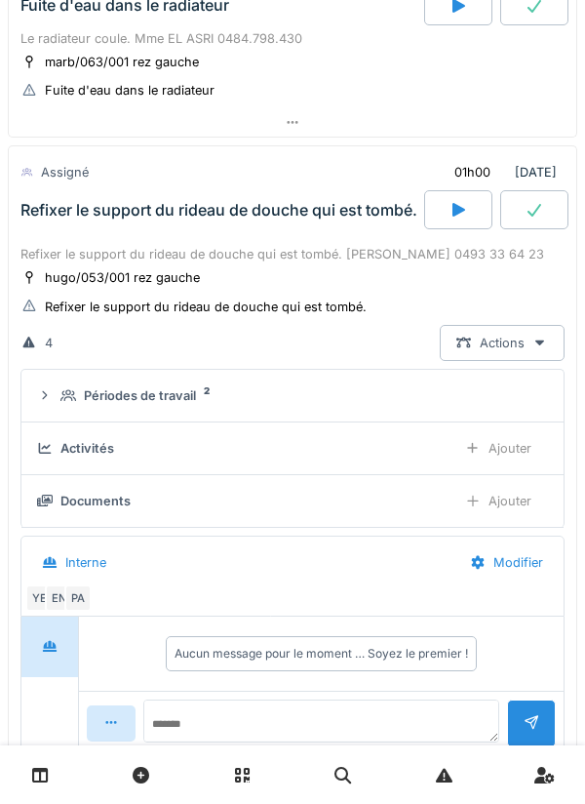
scroll to position [477, 0]
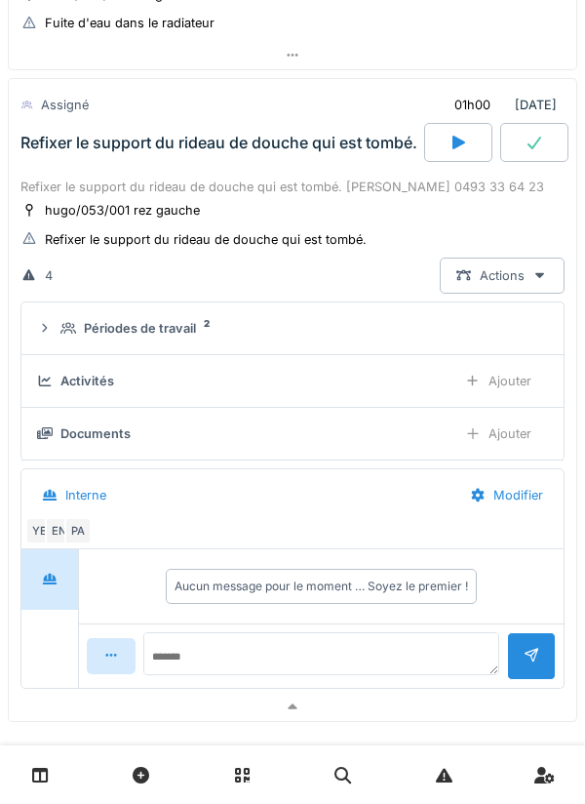
click at [474, 697] on div at bounding box center [293, 707] width 568 height 28
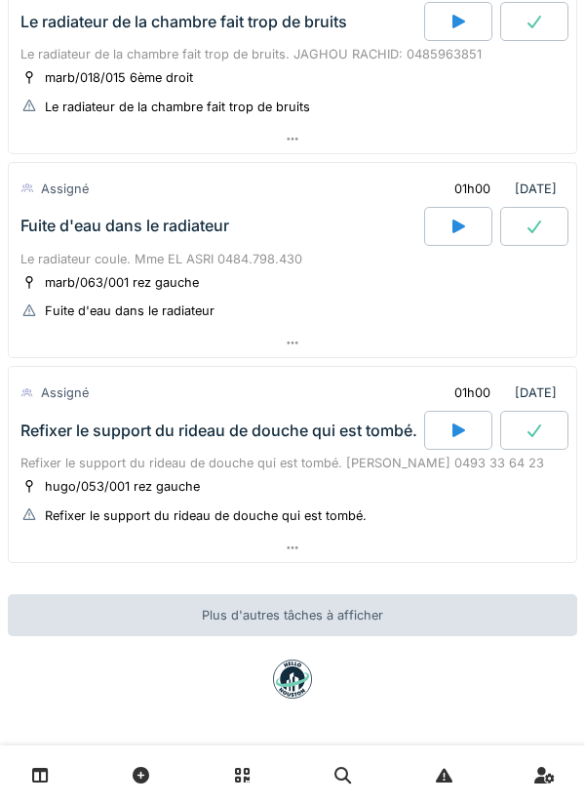
scroll to position [0, 0]
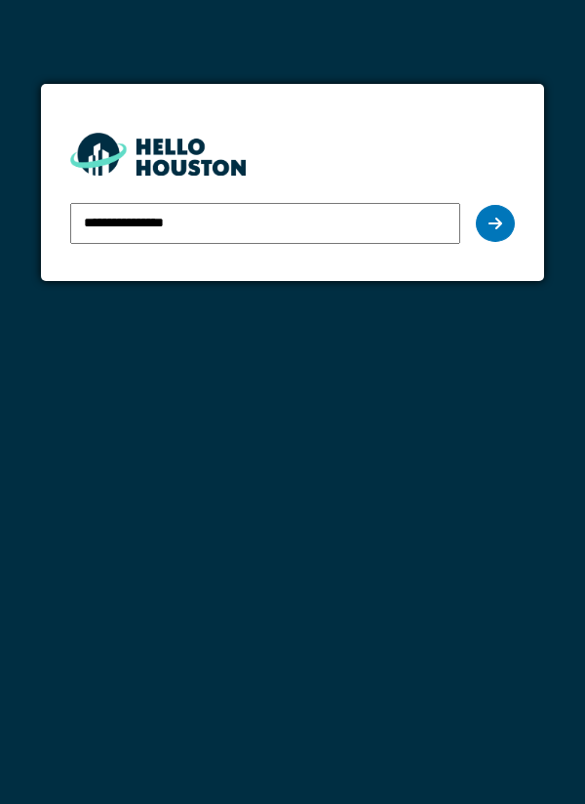
click at [118, 291] on div "**********" at bounding box center [292, 402] width 585 height 804
click at [498, 224] on icon at bounding box center [496, 224] width 14 height 16
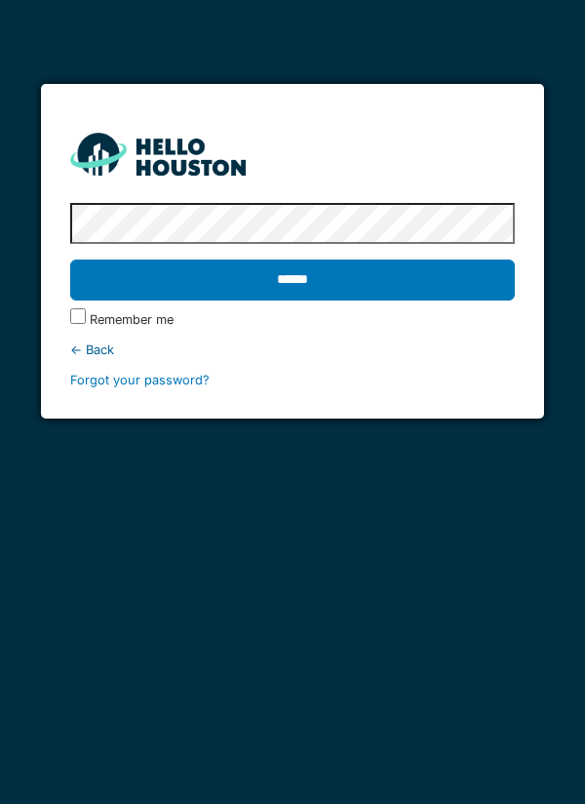
click at [70, 259] on input "******" at bounding box center [293, 279] width 446 height 41
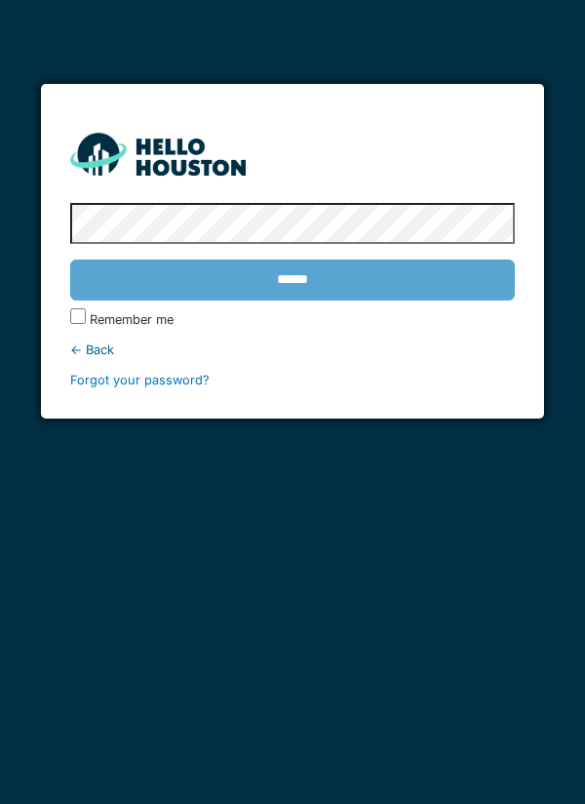
click at [398, 277] on div "******" at bounding box center [293, 280] width 446 height 57
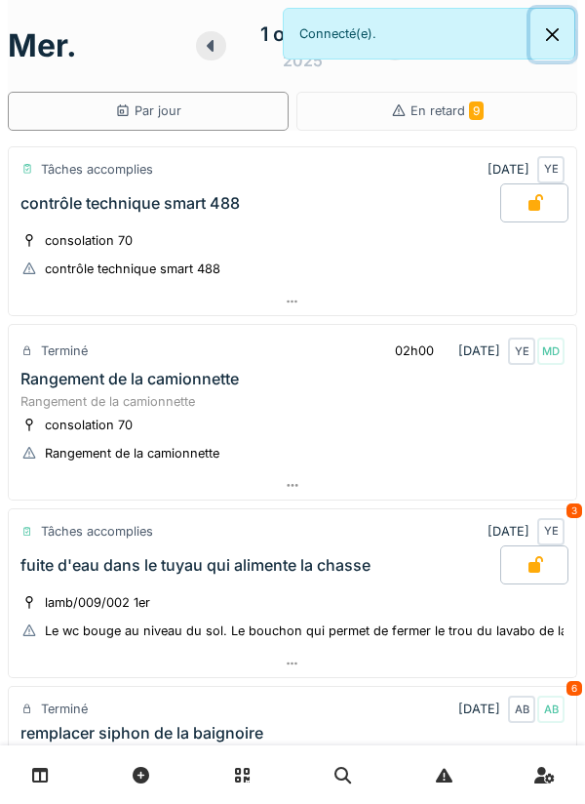
click at [554, 38] on button "Close" at bounding box center [553, 35] width 44 height 52
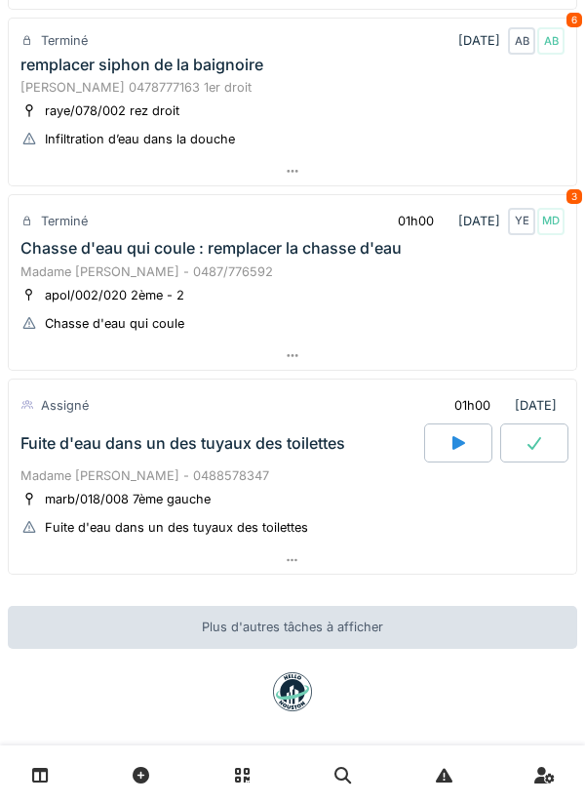
scroll to position [681, 0]
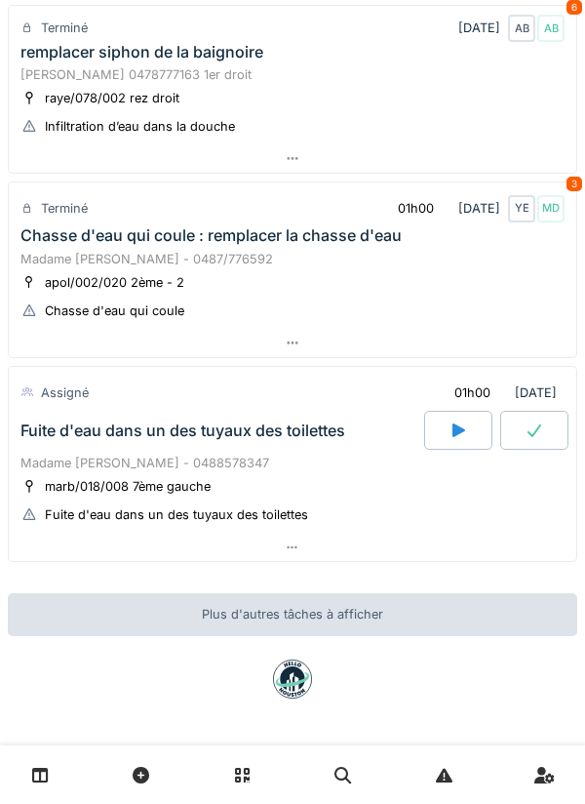
click at [469, 432] on div at bounding box center [458, 430] width 68 height 39
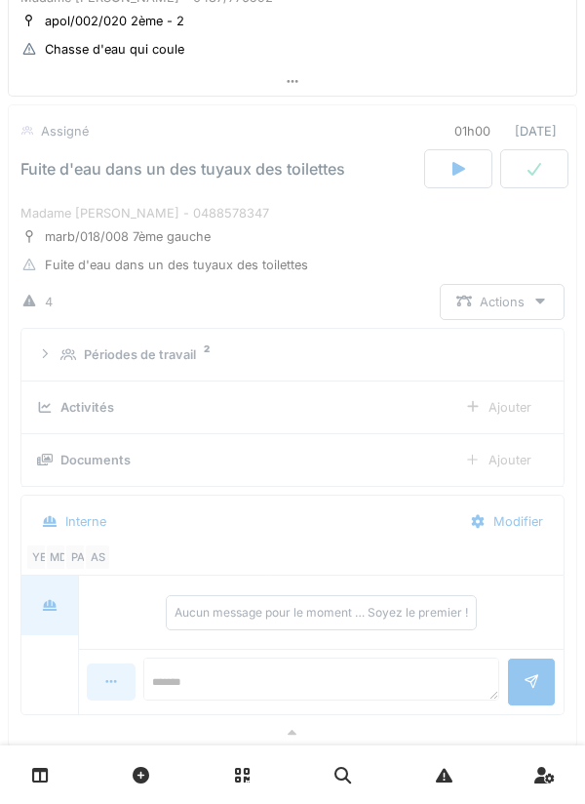
scroll to position [969, 0]
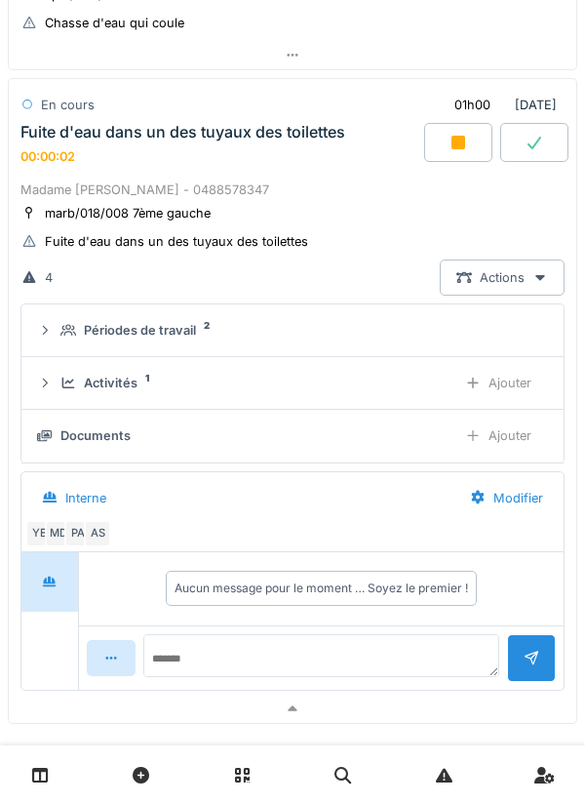
click at [510, 380] on div "Ajouter" at bounding box center [499, 383] width 100 height 36
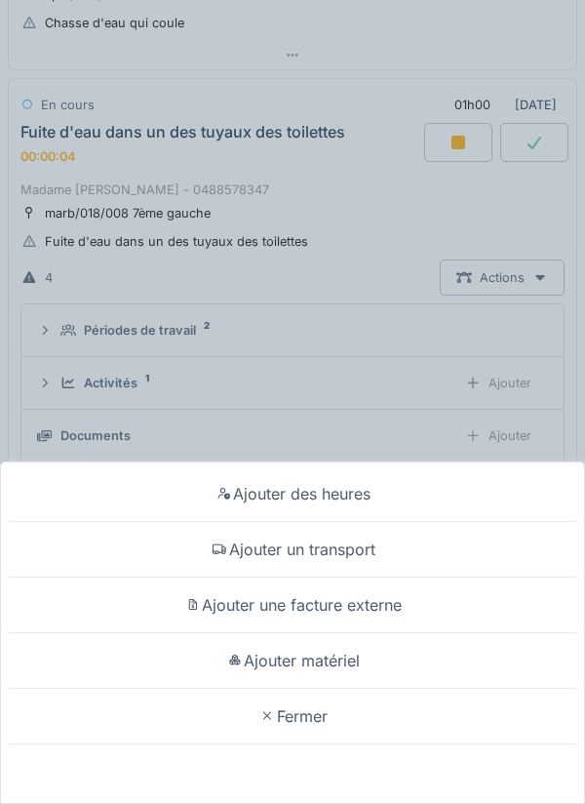
click at [420, 547] on div "Ajouter un transport" at bounding box center [293, 550] width 576 height 56
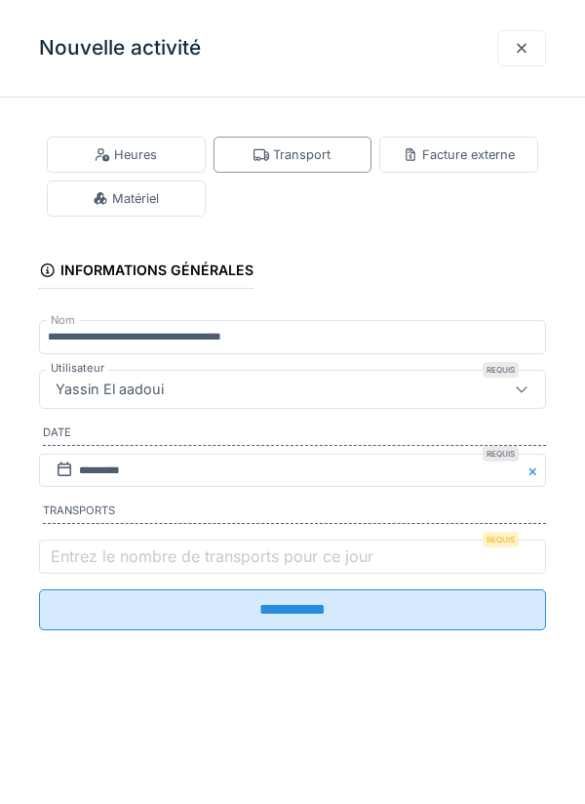
click at [347, 568] on label "Entrez le nombre de transports pour ce jour" at bounding box center [212, 555] width 331 height 23
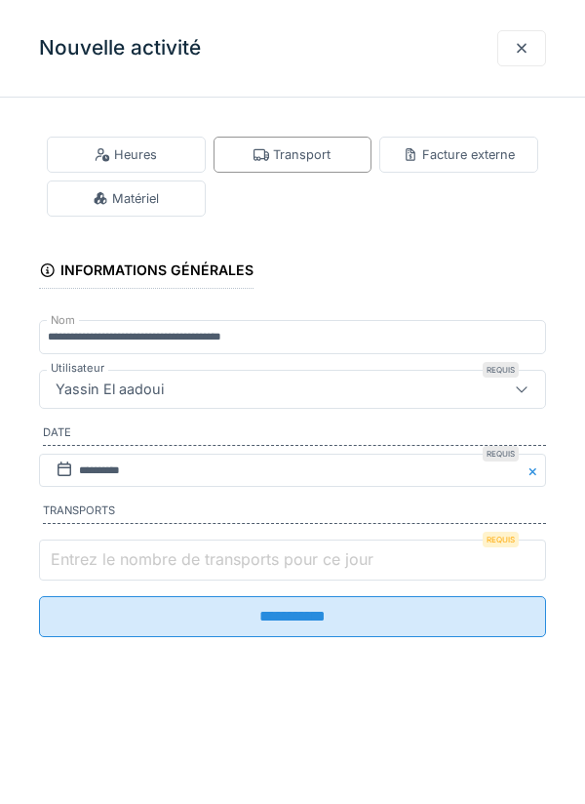
click at [347, 571] on input "Entrez le nombre de transports pour ce jour" at bounding box center [292, 559] width 507 height 41
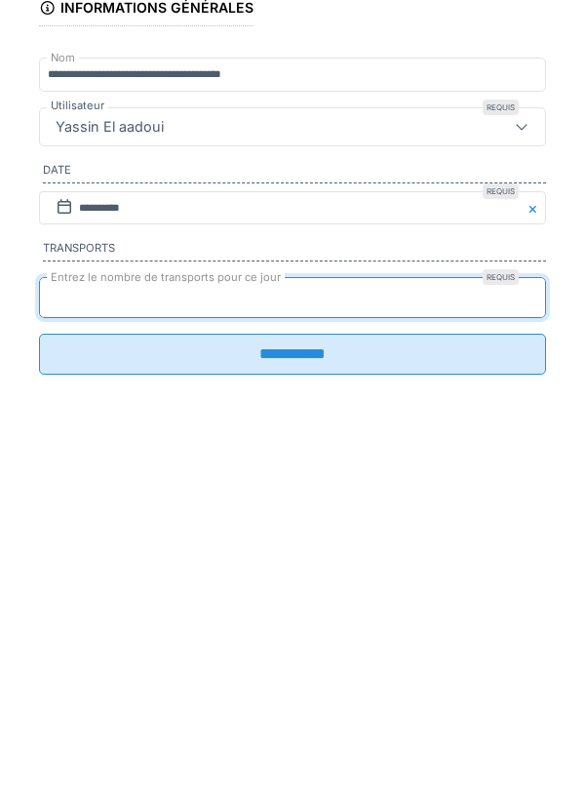
type input "*"
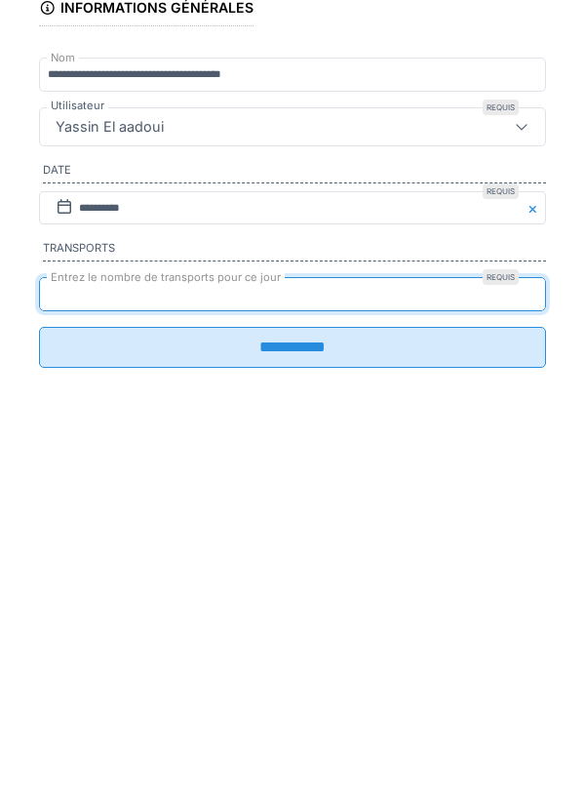
click at [349, 622] on input "**********" at bounding box center [292, 609] width 507 height 41
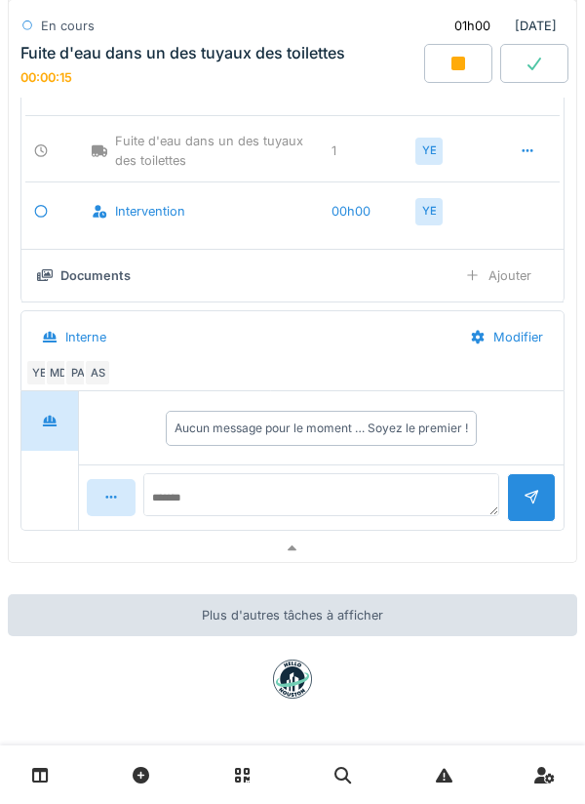
click at [360, 548] on div at bounding box center [293, 549] width 568 height 28
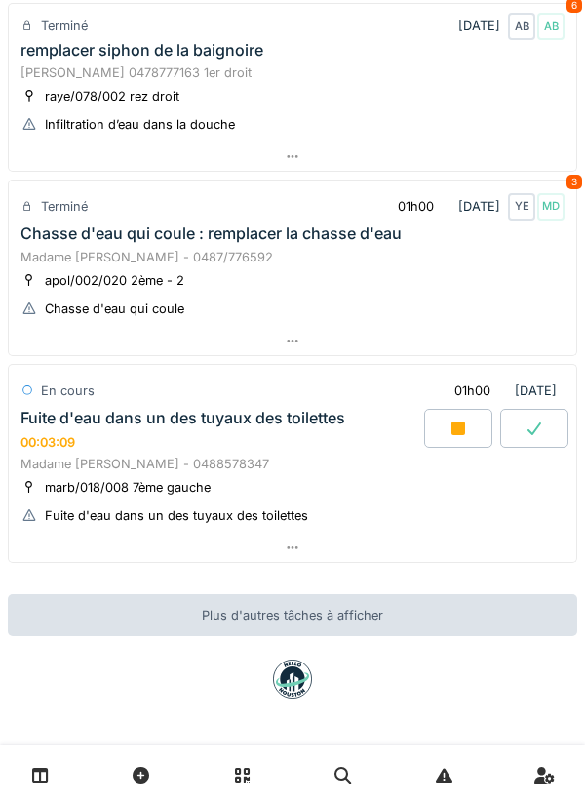
scroll to position [683, 0]
click at [430, 556] on div at bounding box center [293, 548] width 568 height 28
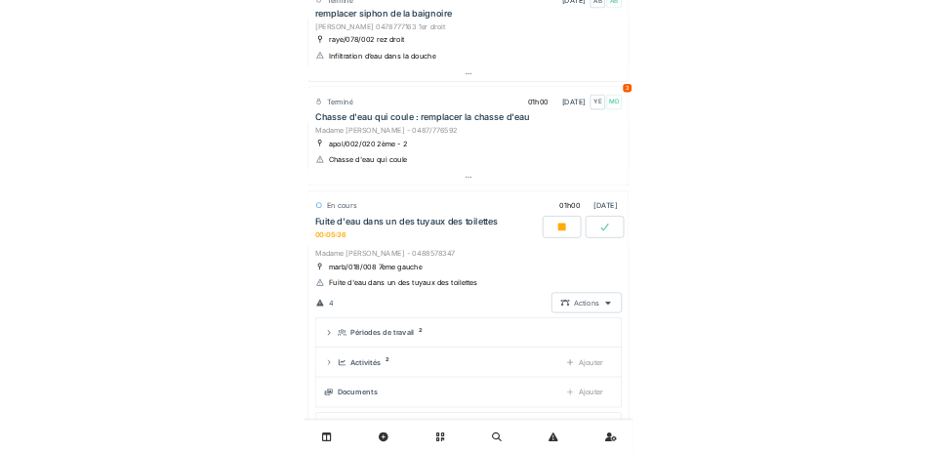
scroll to position [969, 0]
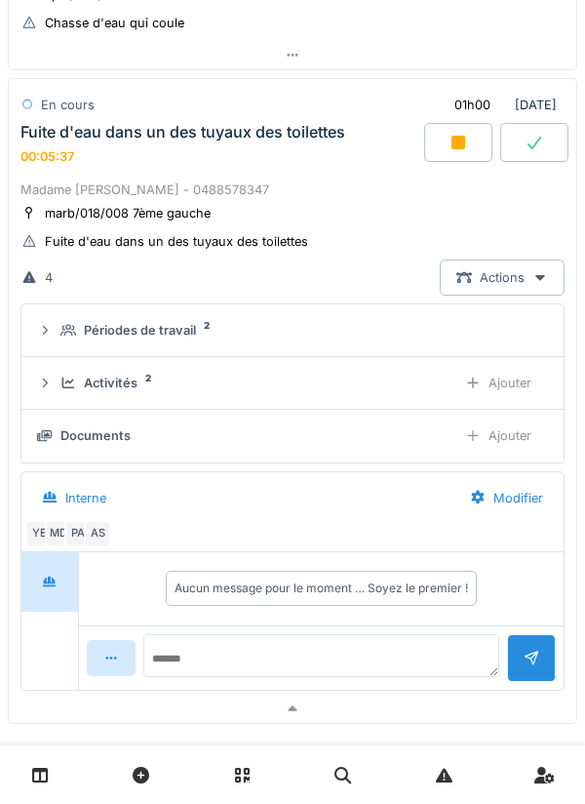
click at [507, 439] on div "Ajouter" at bounding box center [499, 436] width 100 height 36
click at [424, 439] on div "Documents 1" at bounding box center [250, 435] width 380 height 19
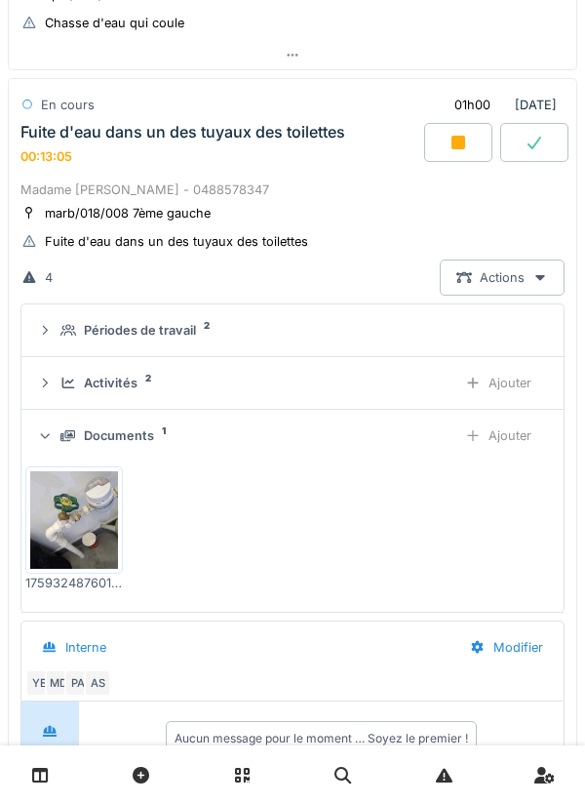
click at [92, 510] on img at bounding box center [74, 520] width 88 height 98
click at [496, 397] on div "Ajouter" at bounding box center [499, 383] width 100 height 36
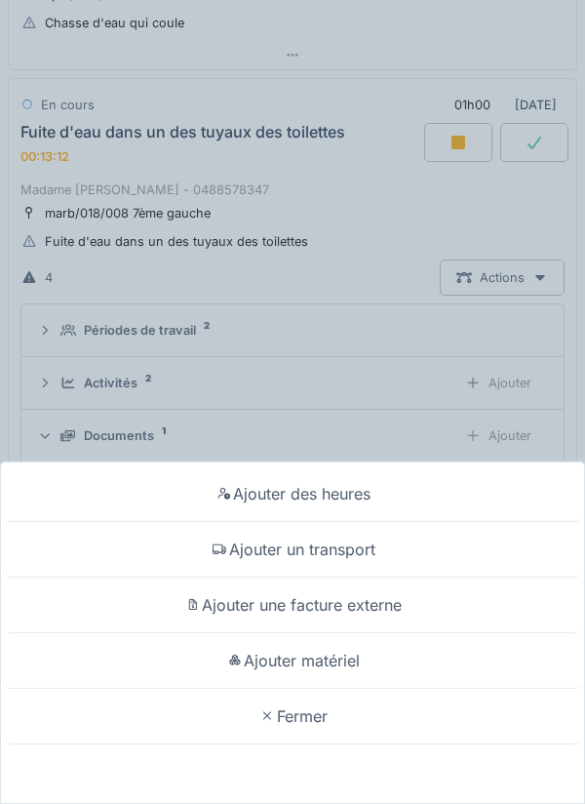
click at [405, 427] on div "Ajouter des heures Ajouter un transport Ajouter une facture externe Ajouter mat…" at bounding box center [292, 402] width 585 height 804
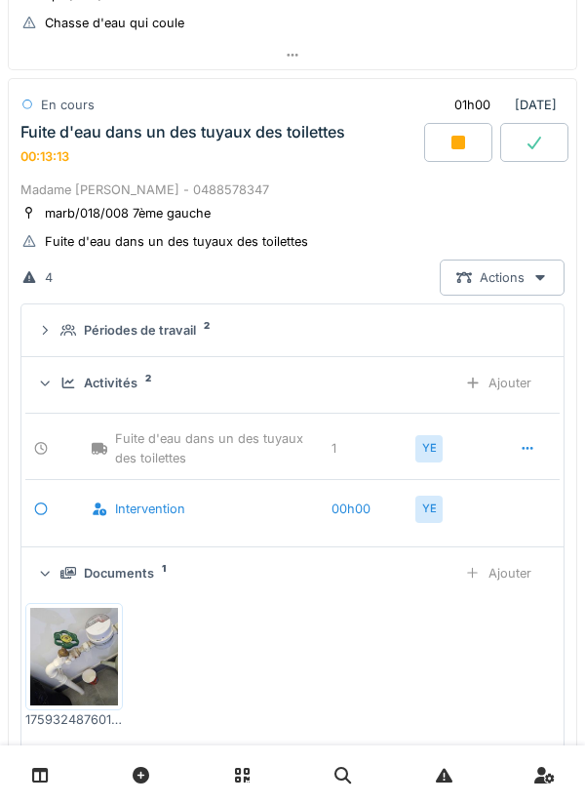
click at [355, 399] on div "Activités 2 Ajouter" at bounding box center [292, 383] width 511 height 36
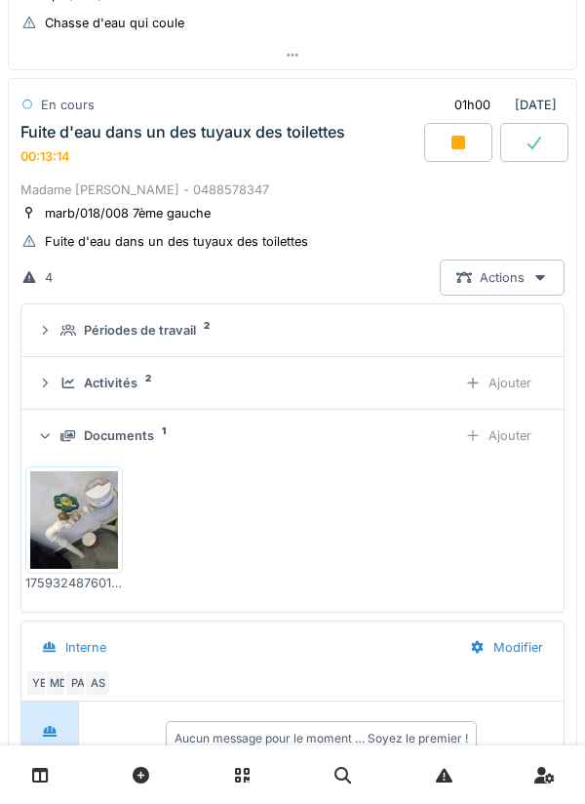
click at [517, 441] on div "Ajouter" at bounding box center [499, 436] width 100 height 36
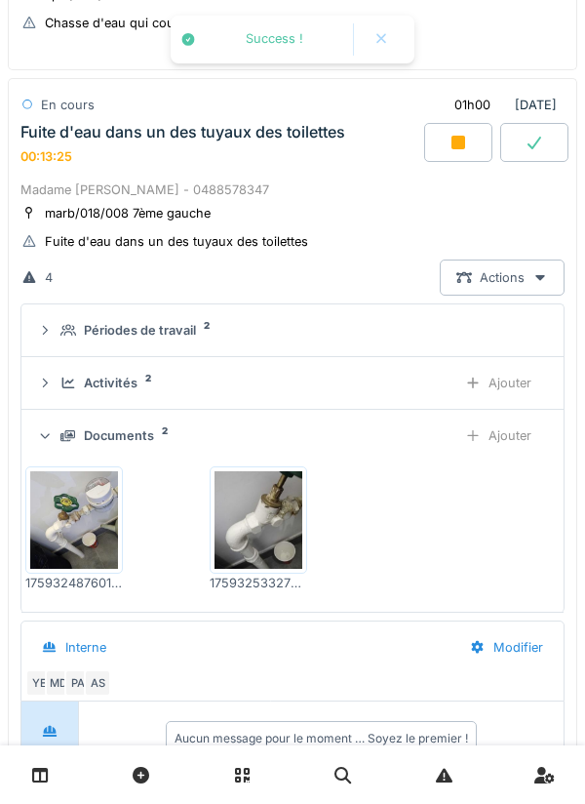
click at [273, 535] on img at bounding box center [259, 520] width 88 height 98
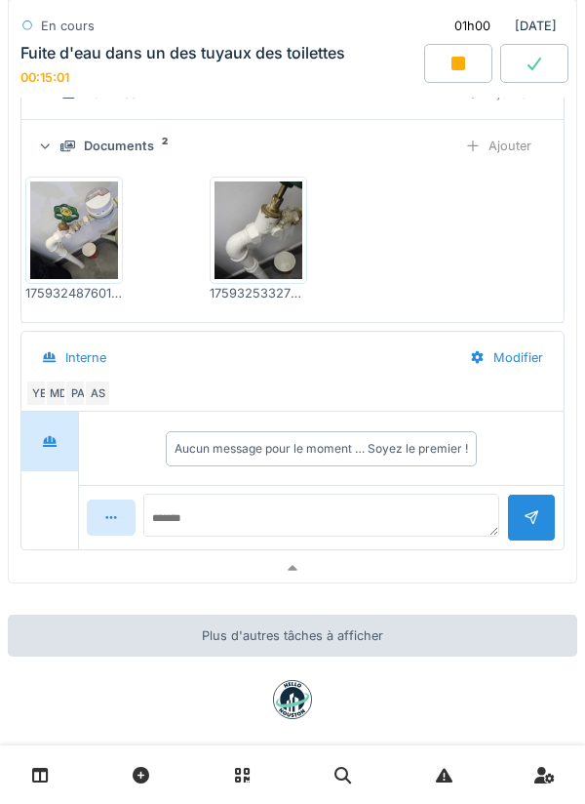
click at [486, 569] on div at bounding box center [293, 568] width 568 height 28
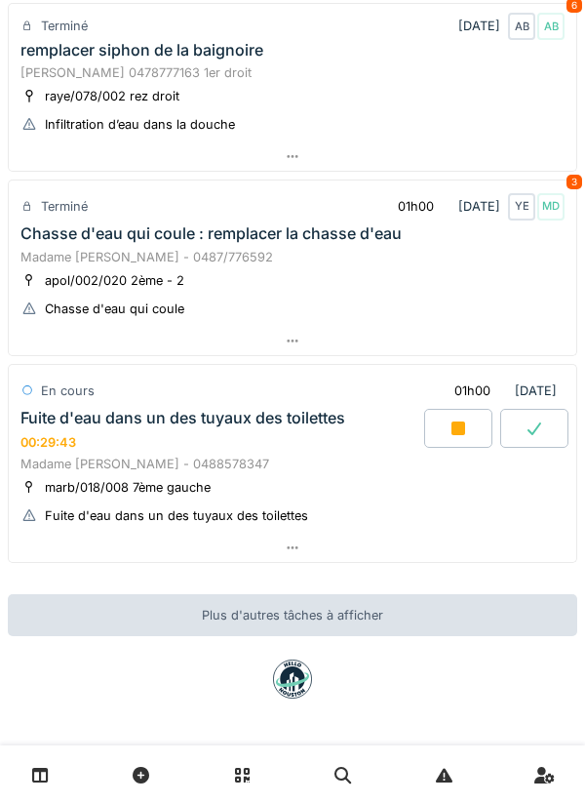
scroll to position [683, 0]
click at [447, 443] on div at bounding box center [458, 428] width 68 height 39
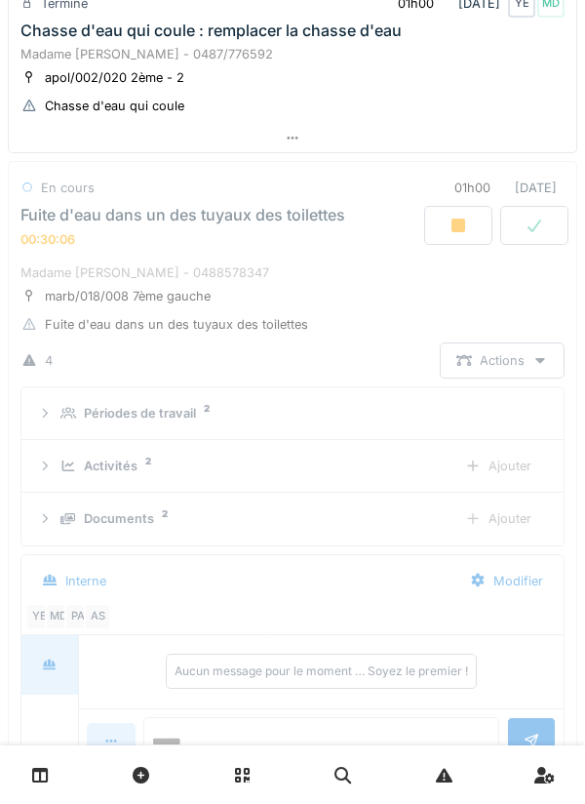
scroll to position [969, 0]
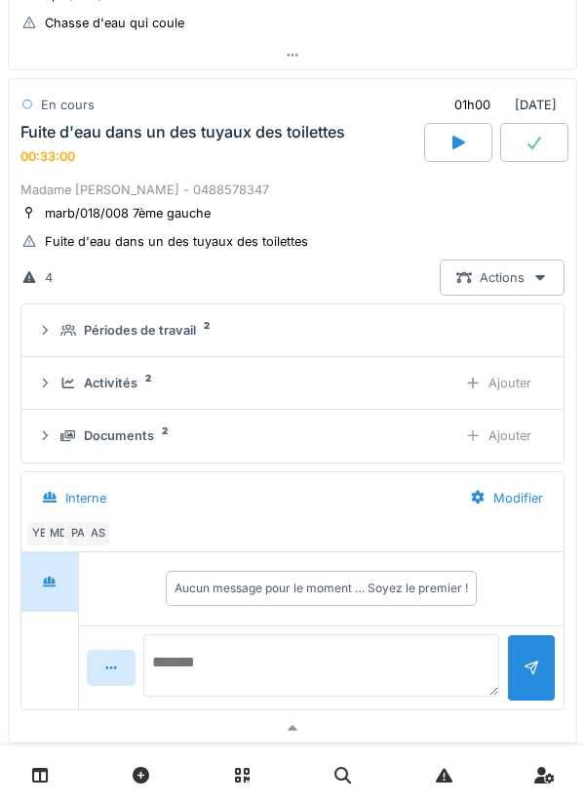
click at [404, 658] on textarea at bounding box center [321, 665] width 356 height 62
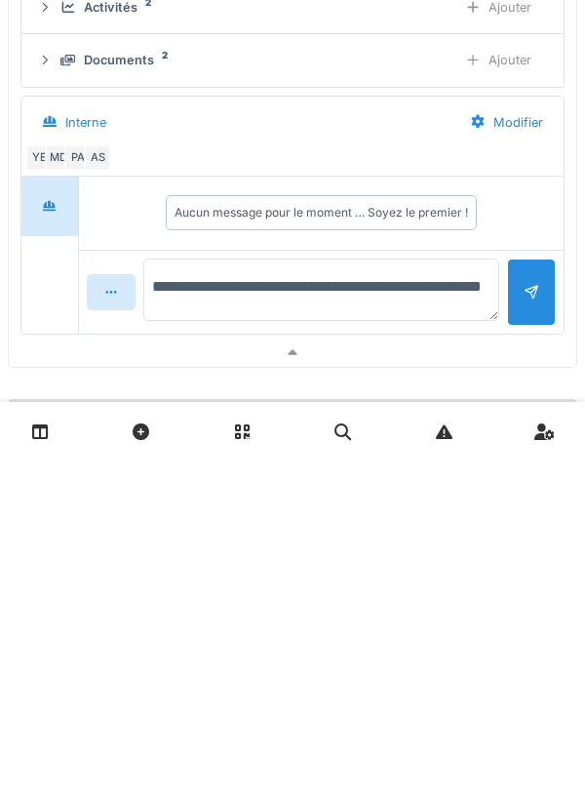
scroll to position [1003, 0]
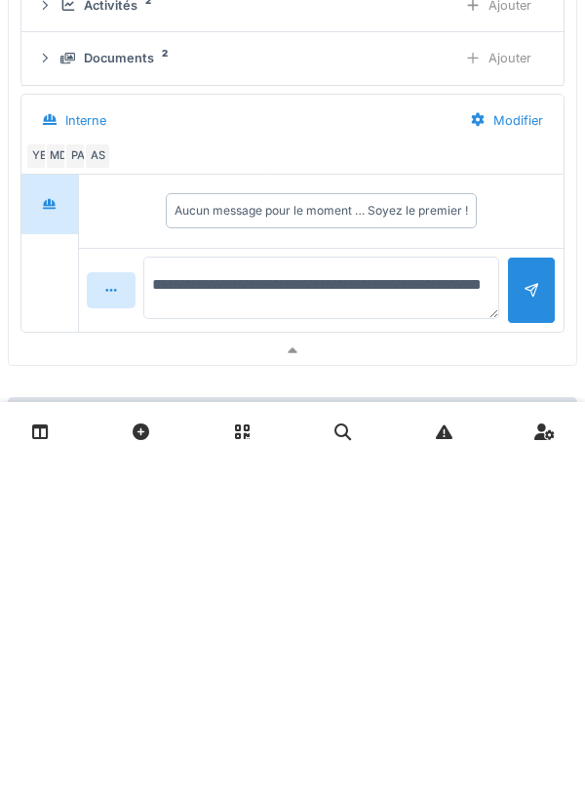
type textarea "**********"
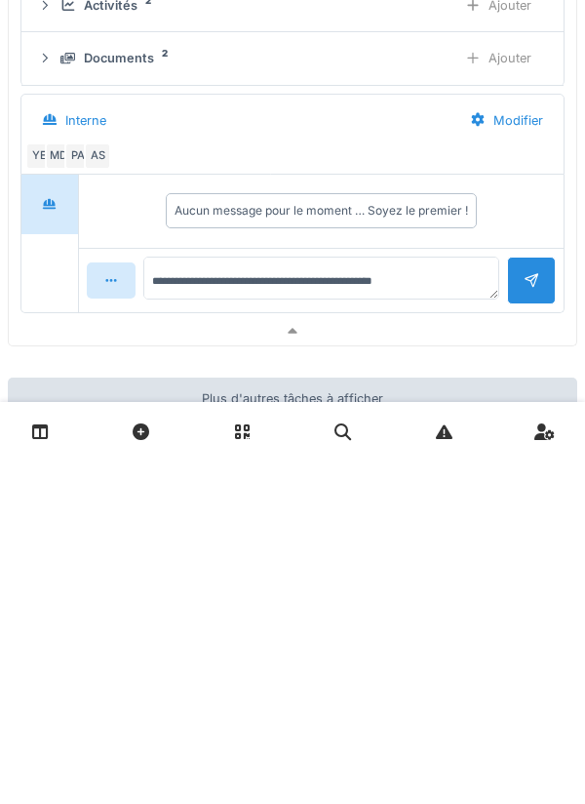
click at [533, 633] on div at bounding box center [532, 624] width 16 height 19
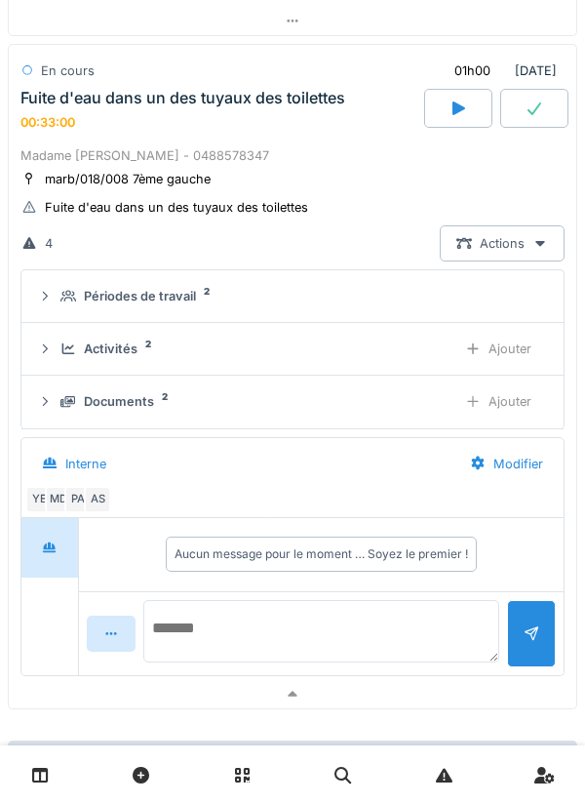
click at [393, 617] on textarea at bounding box center [321, 631] width 356 height 62
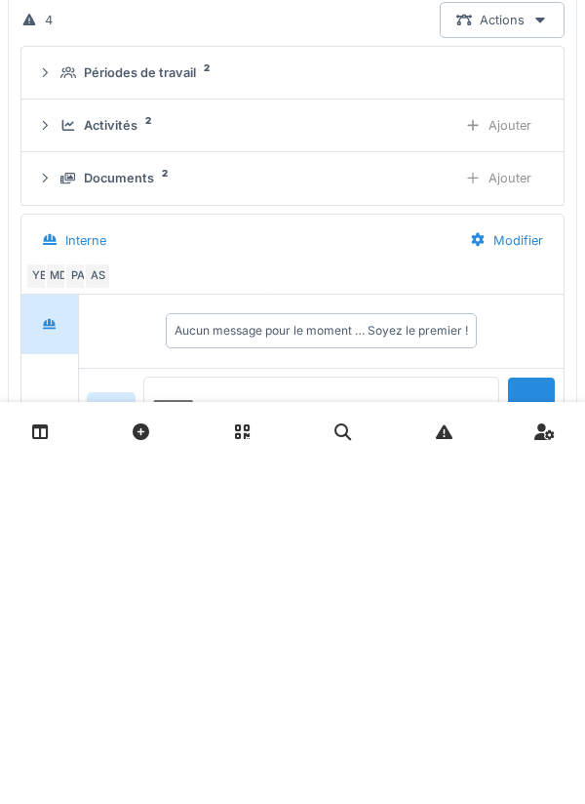
scroll to position [1008, 0]
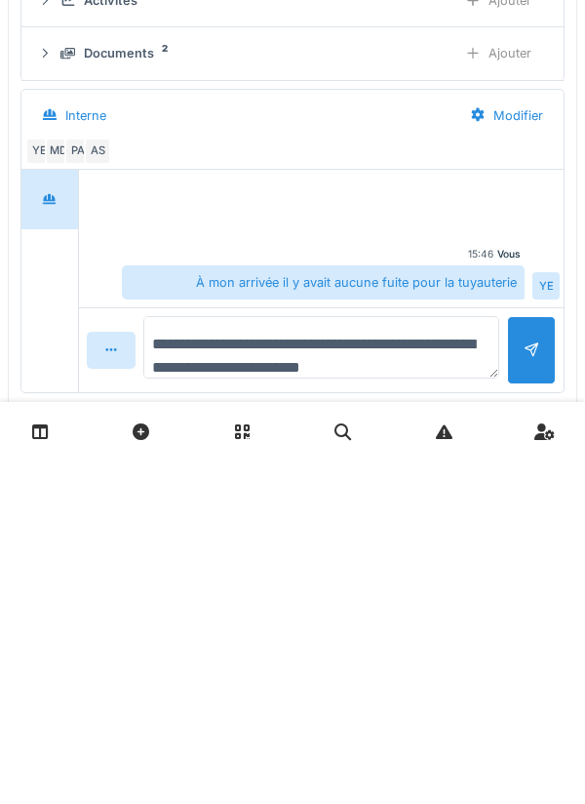
type textarea "**********"
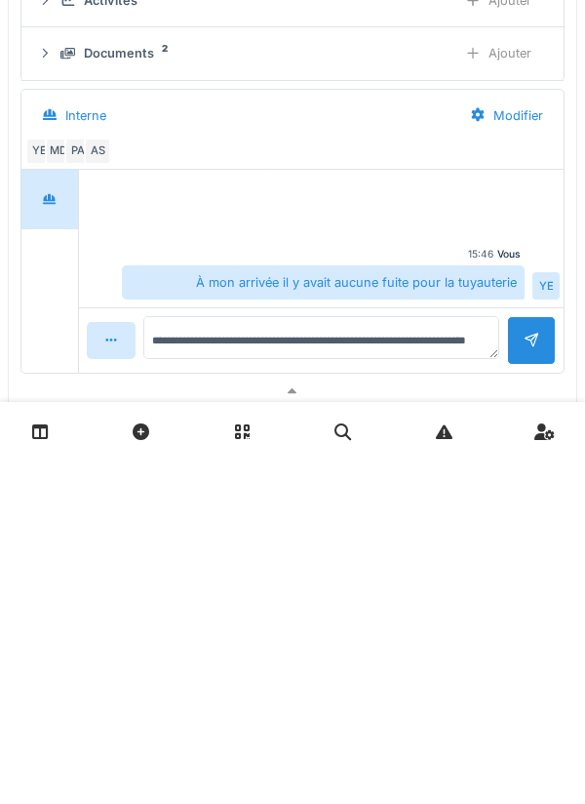
click at [535, 707] on div at bounding box center [531, 683] width 49 height 48
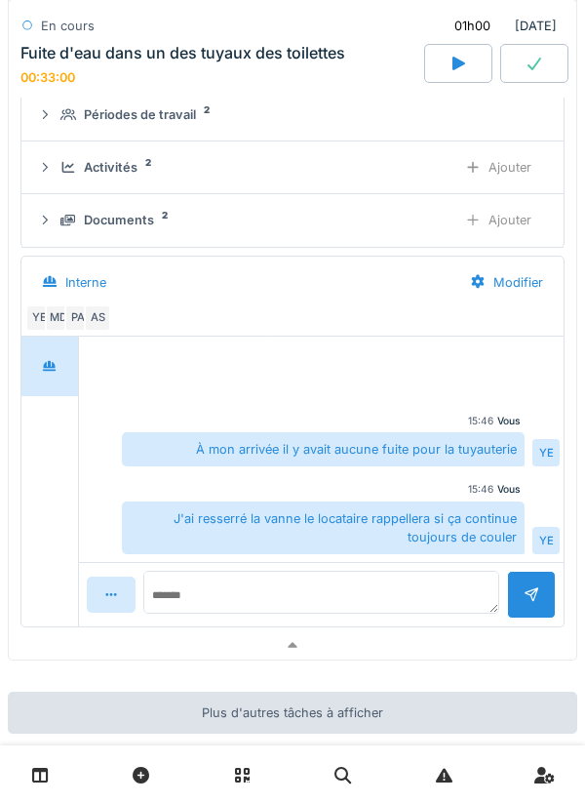
scroll to position [1283, 0]
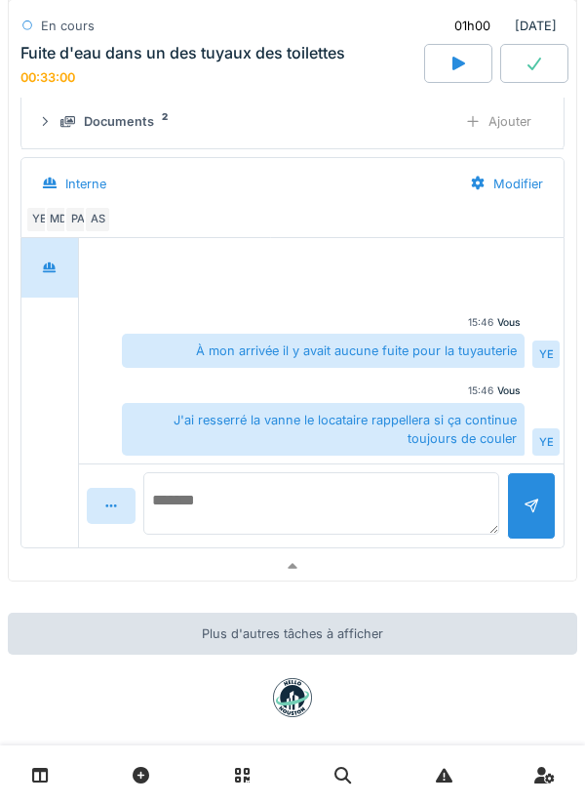
click at [409, 511] on textarea at bounding box center [321, 503] width 356 height 62
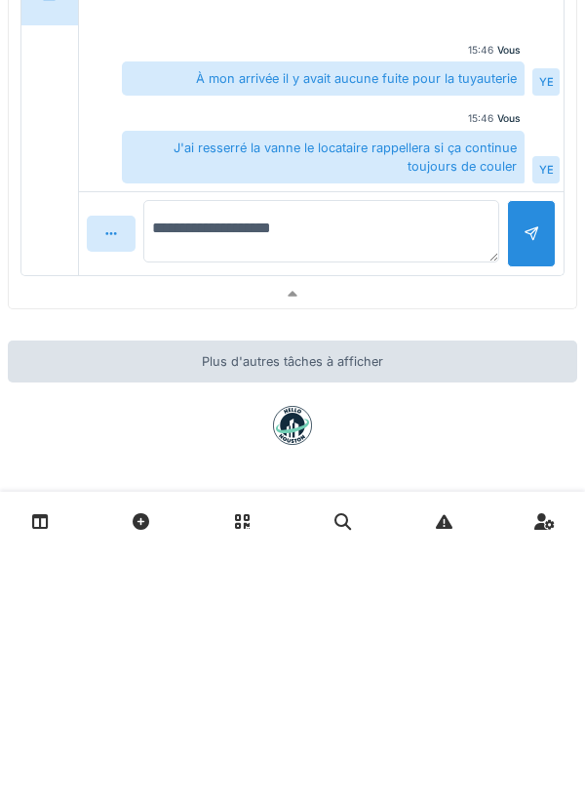
type textarea "**********"
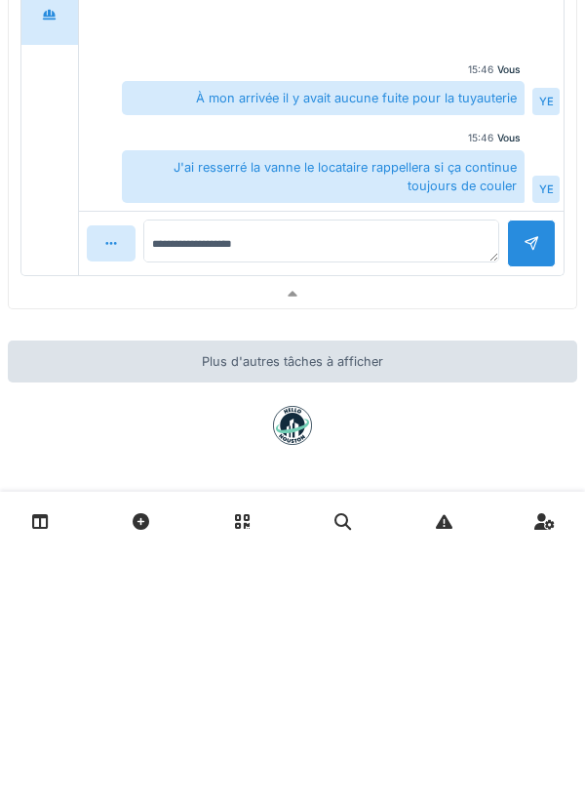
click at [549, 481] on div at bounding box center [531, 497] width 49 height 48
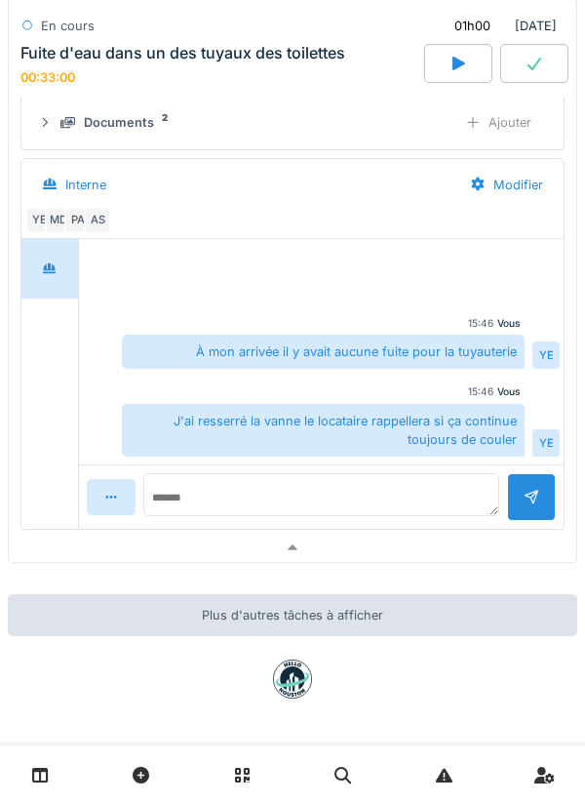
scroll to position [1284, 0]
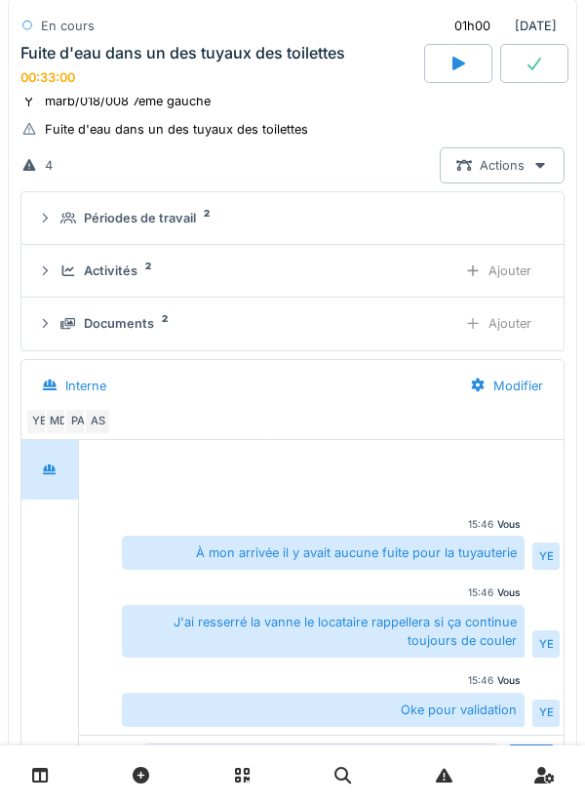
click at [543, 66] on icon at bounding box center [535, 64] width 20 height 16
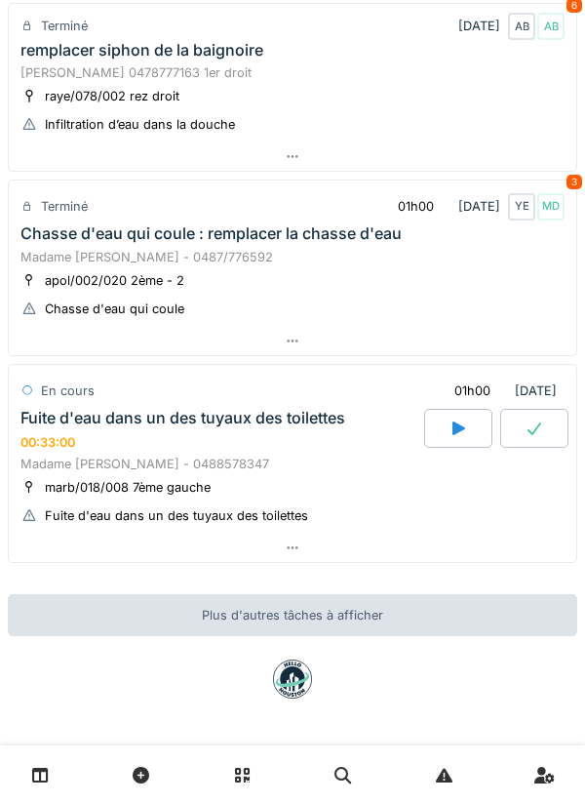
scroll to position [683, 0]
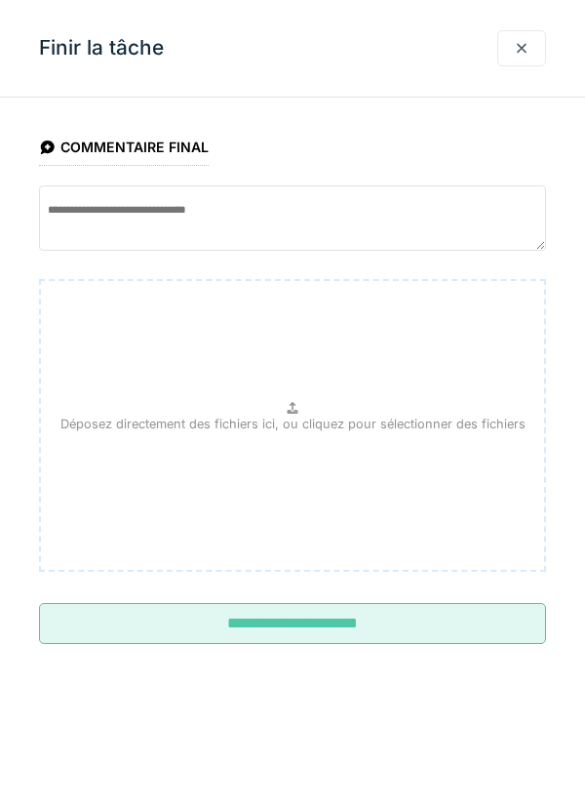
click at [476, 624] on input "**********" at bounding box center [292, 623] width 507 height 41
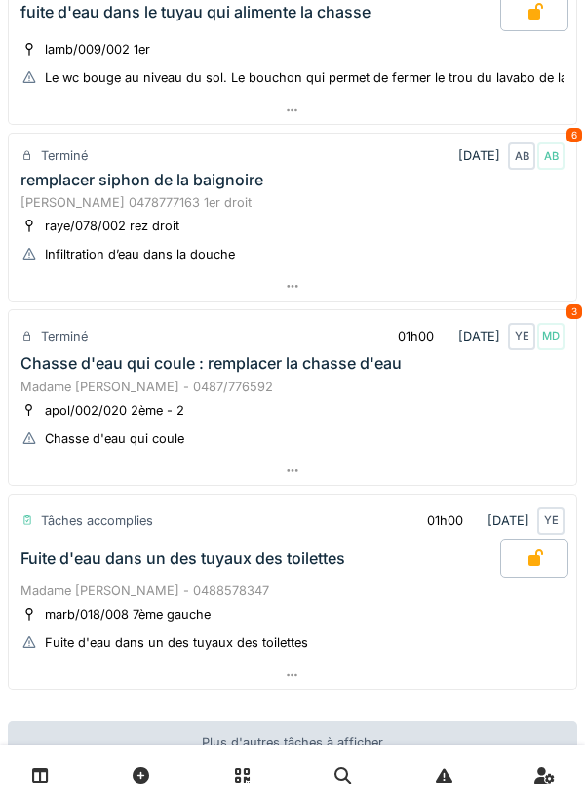
scroll to position [546, 0]
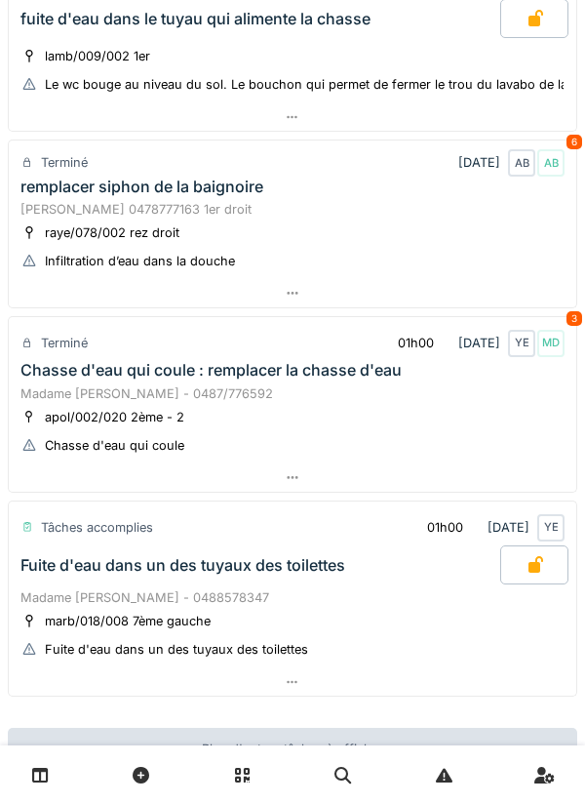
click at [505, 293] on div at bounding box center [293, 293] width 568 height 28
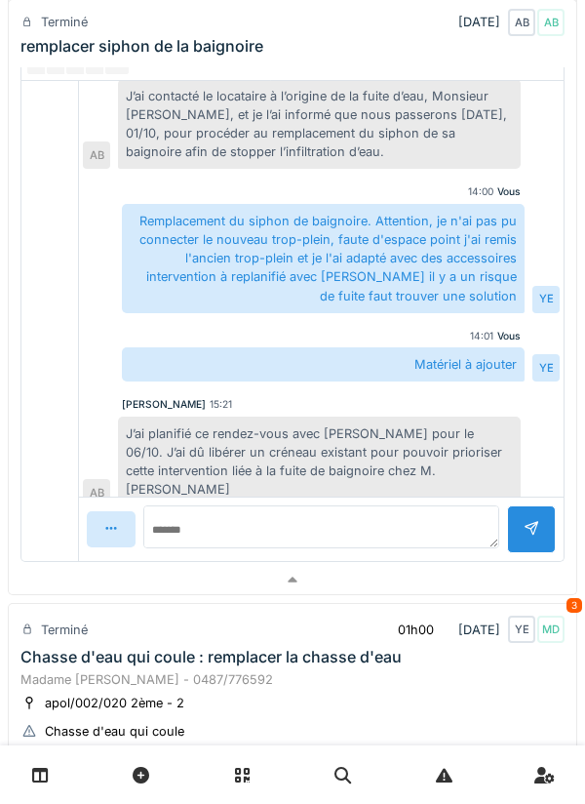
scroll to position [1132, 0]
click at [554, 565] on div at bounding box center [293, 579] width 568 height 28
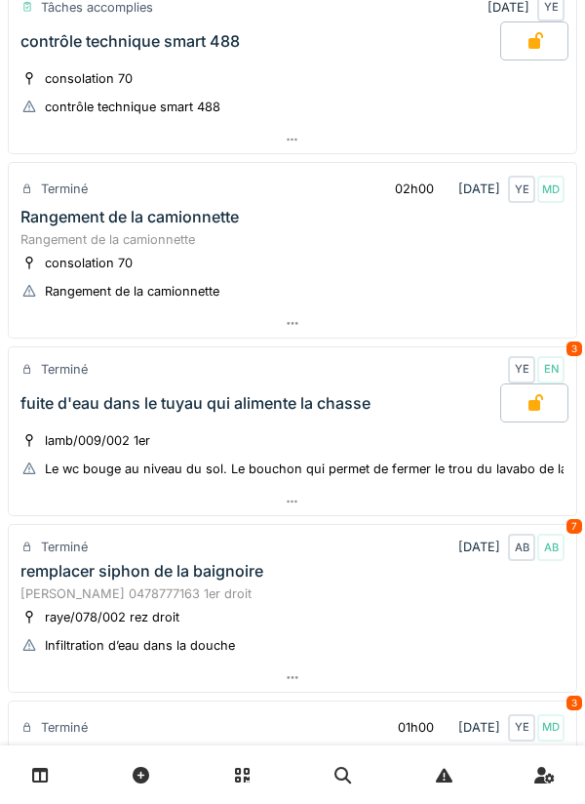
scroll to position [0, 0]
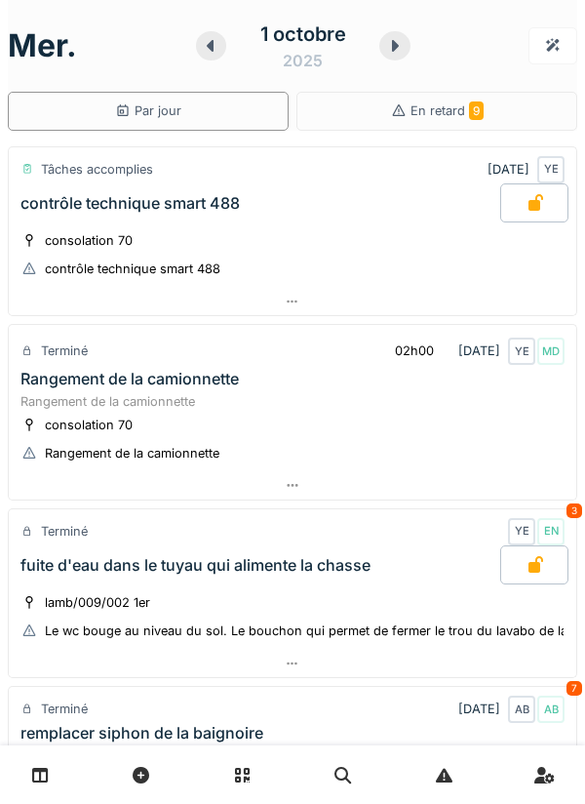
click at [392, 58] on div at bounding box center [394, 45] width 31 height 29
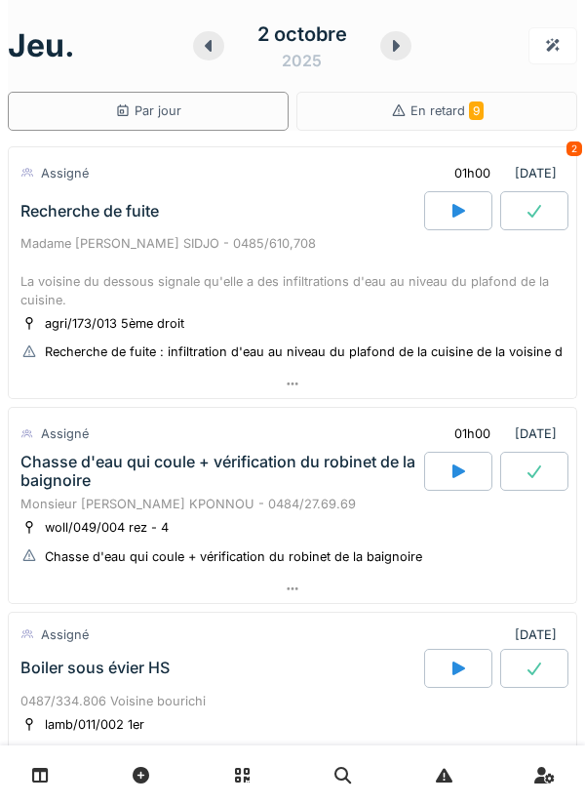
click at [407, 52] on div at bounding box center [395, 45] width 31 height 29
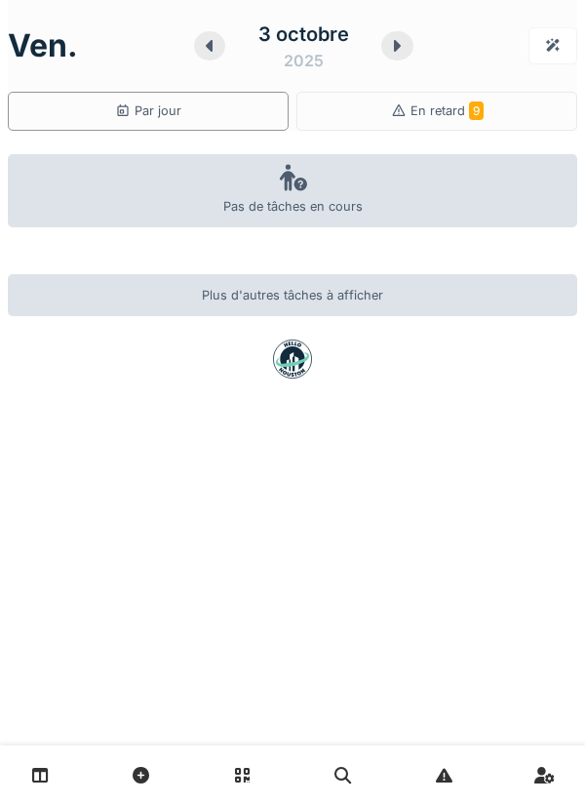
click at [384, 47] on div at bounding box center [396, 45] width 31 height 29
click at [213, 59] on div at bounding box center [213, 45] width 31 height 29
click at [217, 46] on icon at bounding box center [210, 46] width 20 height 16
